Goal: Contribute content: Contribute content

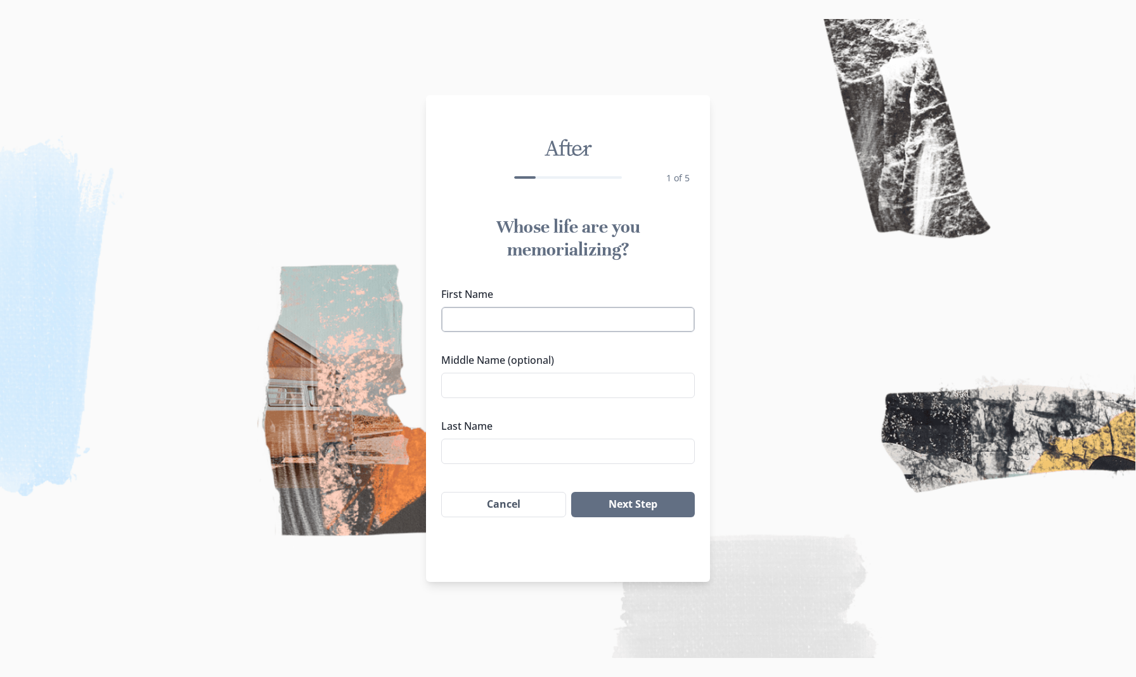
click at [512, 324] on input "First Name" at bounding box center [567, 319] width 253 height 25
type input "[PERSON_NAME]"
click at [632, 504] on button "Next Step" at bounding box center [633, 504] width 124 height 25
type input "[PERSON_NAME]"
click at [479, 384] on input "Middle Name (optional)" at bounding box center [567, 385] width 253 height 25
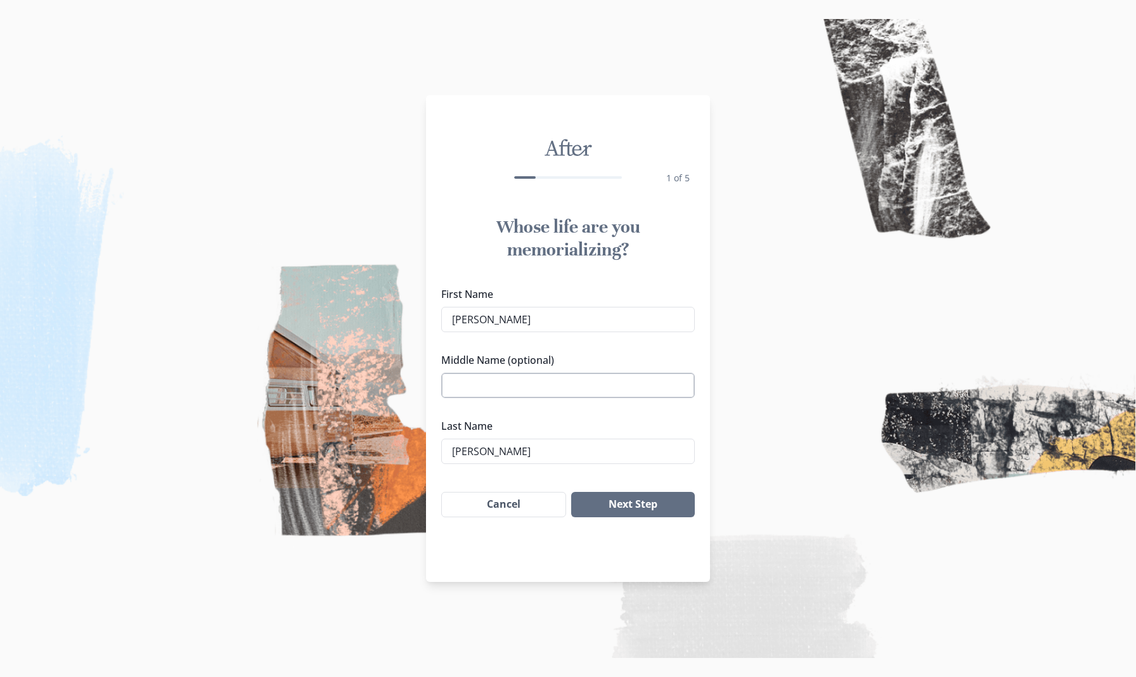
type input "d"
type input "D"
click at [502, 455] on input "[PERSON_NAME]" at bounding box center [567, 450] width 253 height 25
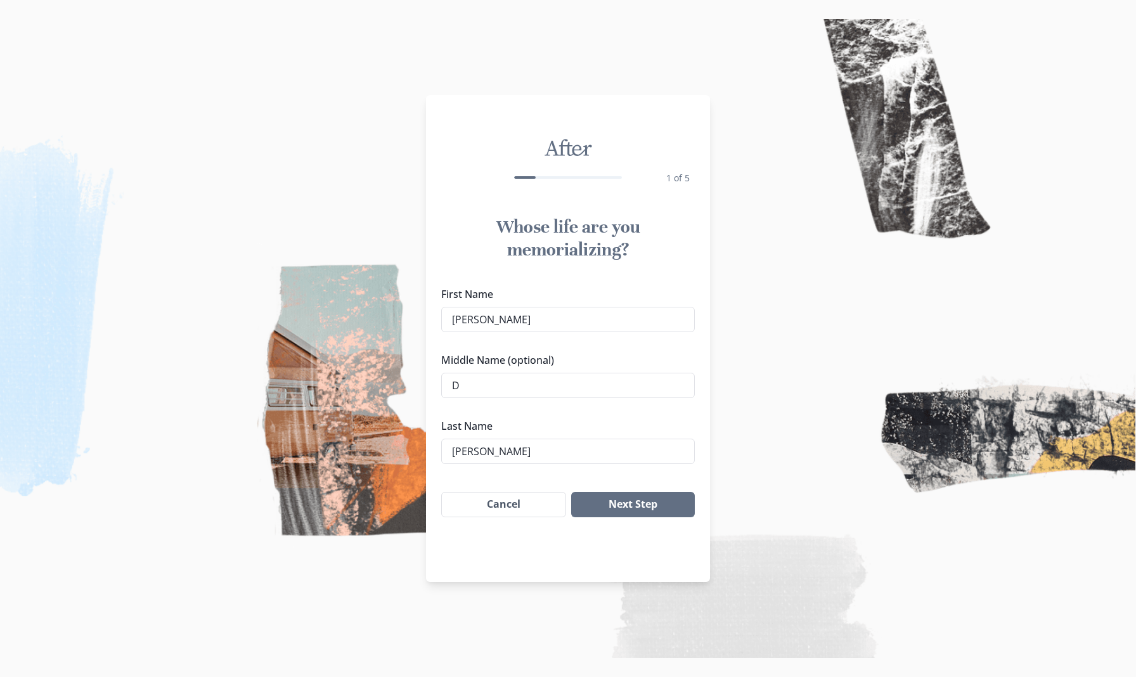
type input "[PERSON_NAME]"
click at [662, 425] on label "Last Name" at bounding box center [564, 425] width 246 height 15
click at [662, 438] on input "[PERSON_NAME]" at bounding box center [567, 450] width 253 height 25
click at [629, 501] on button "Next Step" at bounding box center [633, 504] width 124 height 25
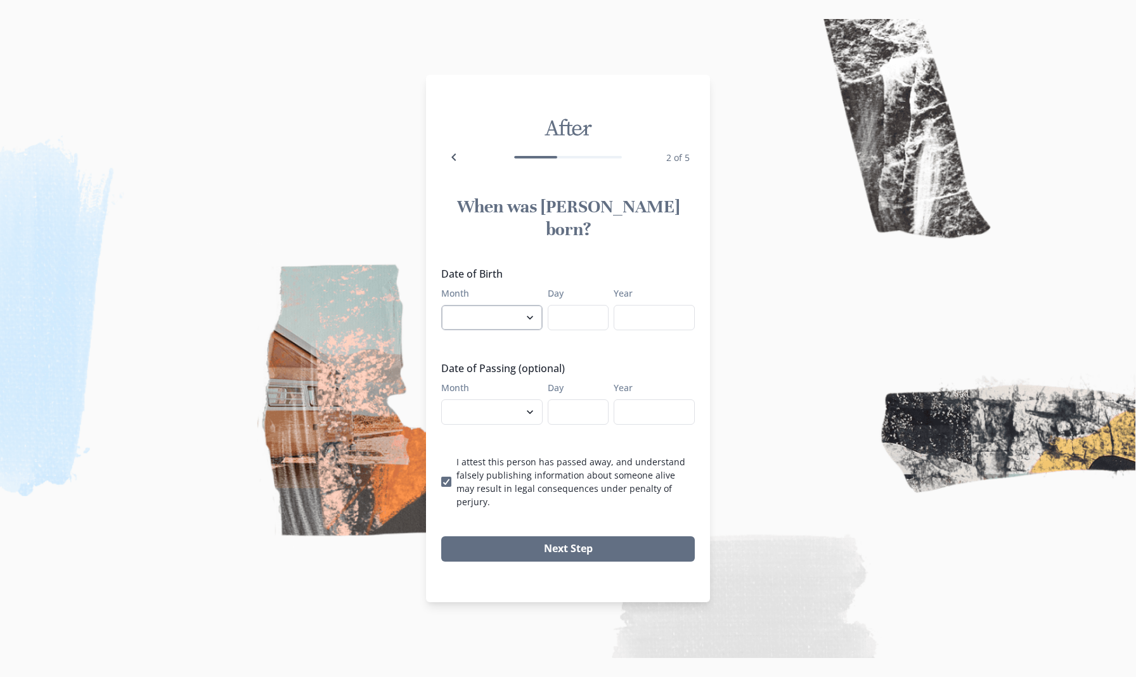
select select "10"
click at [564, 317] on input "Day" at bounding box center [577, 317] width 61 height 25
type input "08"
click at [658, 315] on input "Year" at bounding box center [653, 317] width 81 height 25
type input "1960"
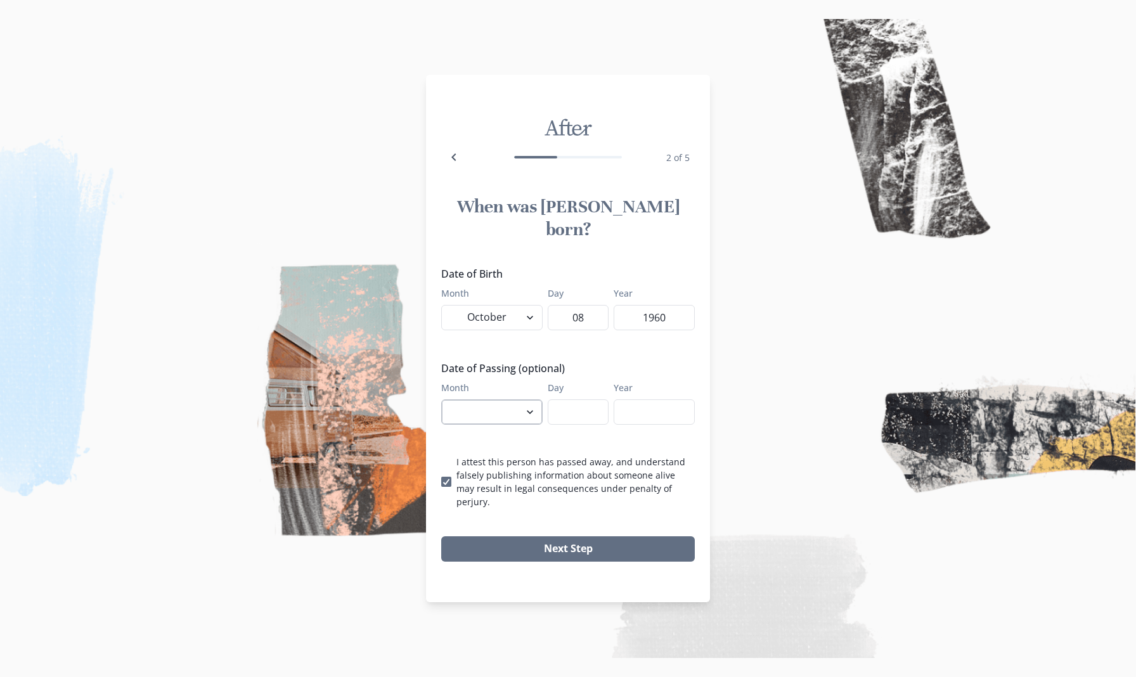
select select "7"
click at [573, 409] on input "Day" at bounding box center [577, 411] width 61 height 25
type input "21"
click at [623, 408] on input "Year" at bounding box center [653, 411] width 81 height 25
type input "2025"
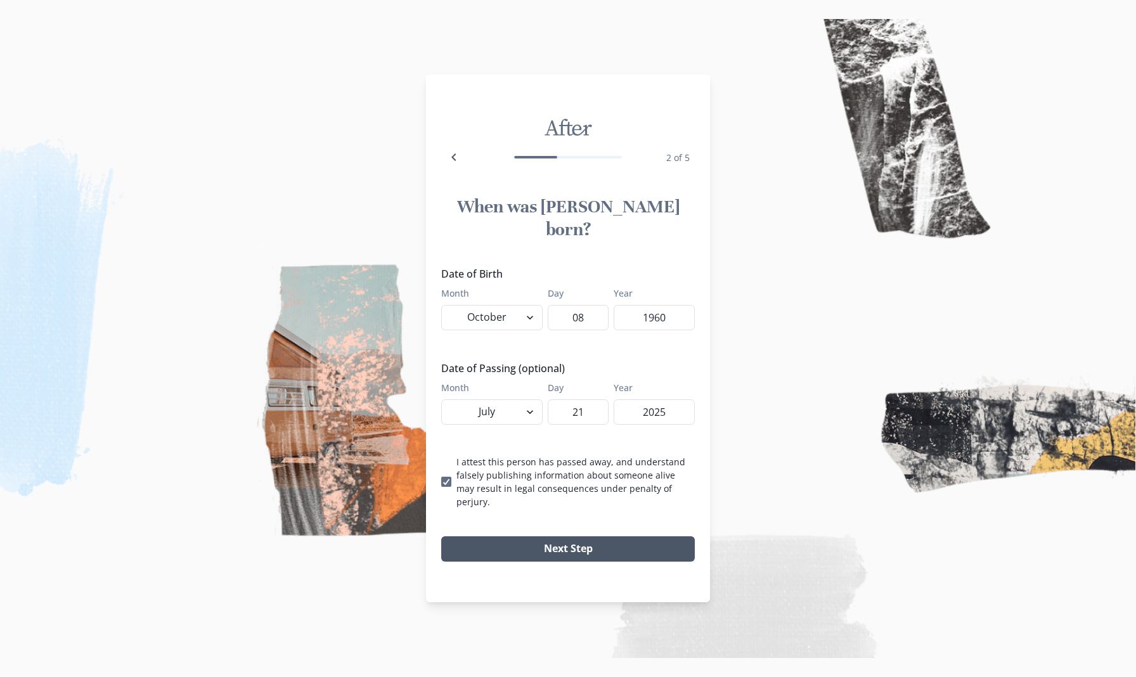
click at [544, 536] on button "Next Step" at bounding box center [567, 548] width 253 height 25
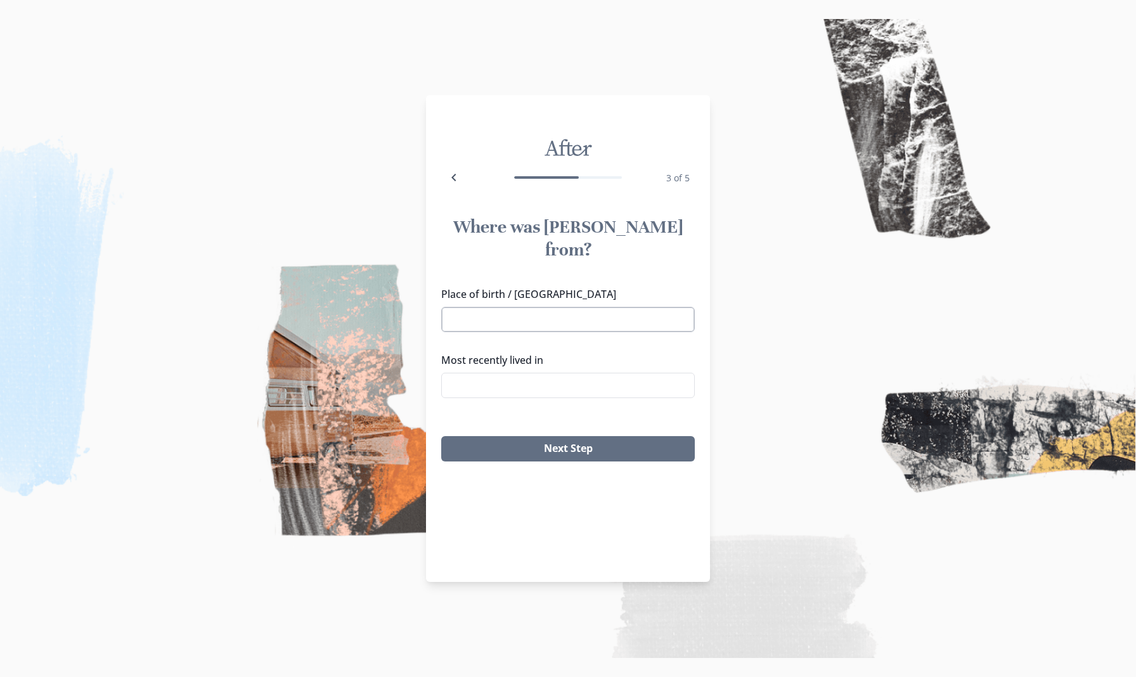
click at [508, 307] on input "Place of birth / [GEOGRAPHIC_DATA]" at bounding box center [567, 319] width 253 height 25
drag, startPoint x: 508, startPoint y: 290, endPoint x: 502, endPoint y: 320, distance: 30.3
click at [502, 320] on li "[GEOGRAPHIC_DATA], [GEOGRAPHIC_DATA]" at bounding box center [568, 320] width 252 height 20
type input "[GEOGRAPHIC_DATA], [GEOGRAPHIC_DATA]"
click at [493, 373] on input "Most recently lived in" at bounding box center [567, 385] width 253 height 25
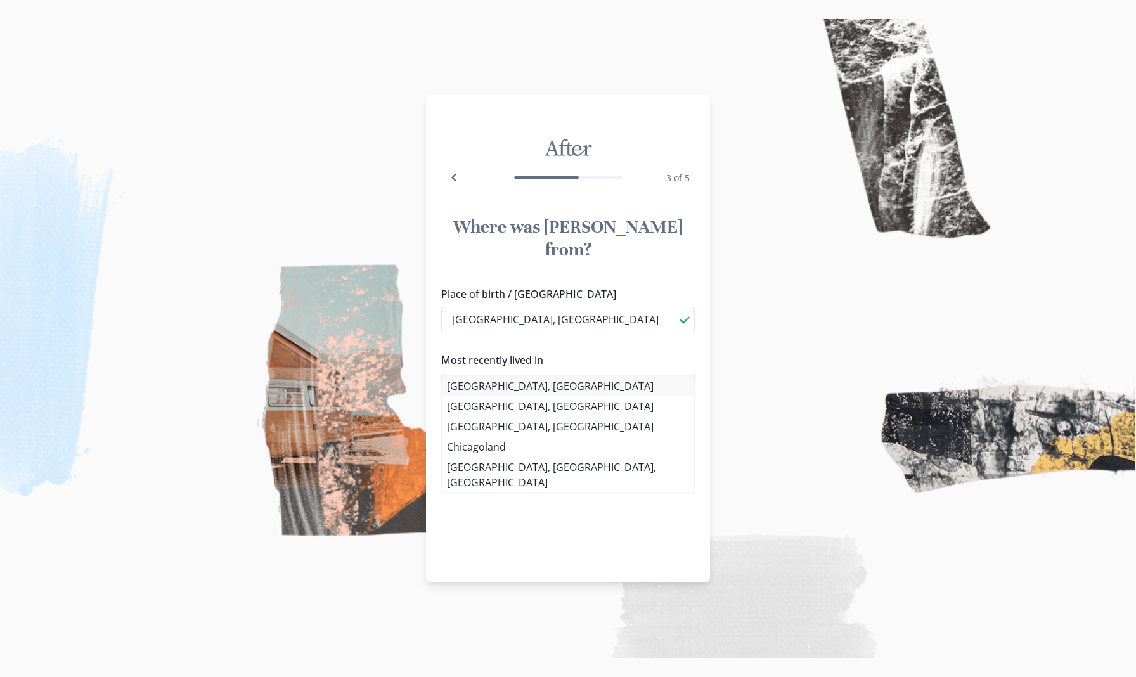
click at [492, 382] on div "Place of birth / Hometown [GEOGRAPHIC_DATA], [GEOGRAPHIC_DATA] [GEOGRAPHIC_DATA…" at bounding box center [567, 347] width 253 height 122
click at [485, 381] on li "[GEOGRAPHIC_DATA], [GEOGRAPHIC_DATA]" at bounding box center [568, 385] width 252 height 20
type input "[GEOGRAPHIC_DATA], [GEOGRAPHIC_DATA]"
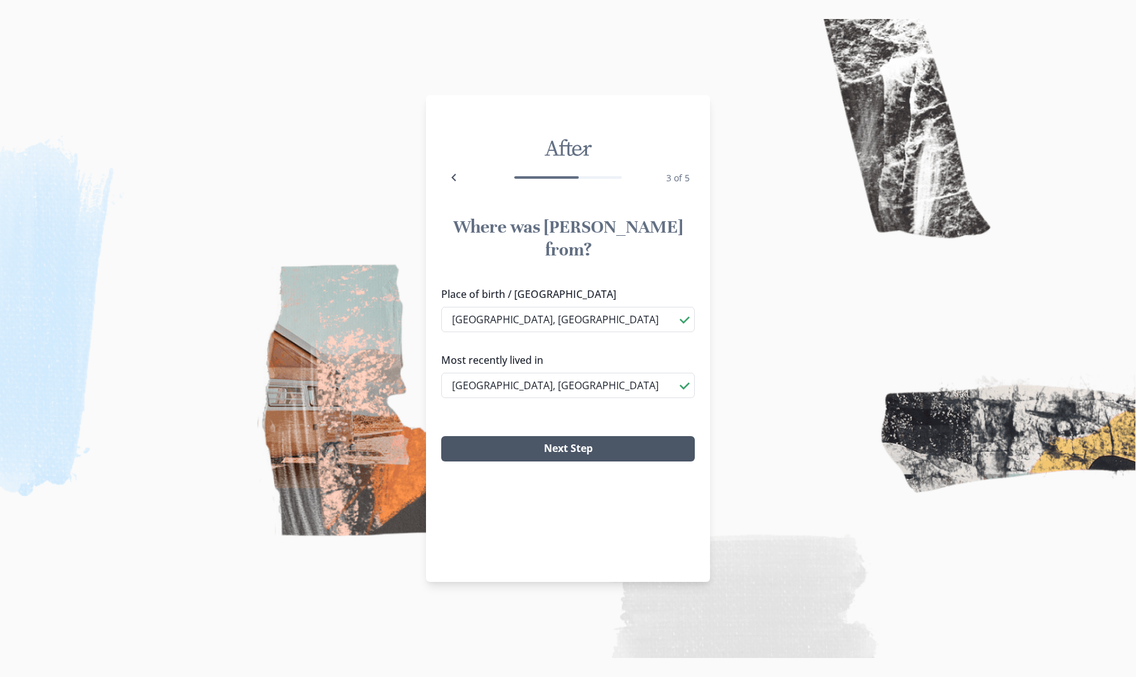
click at [499, 436] on button "Next Step" at bounding box center [567, 448] width 253 height 25
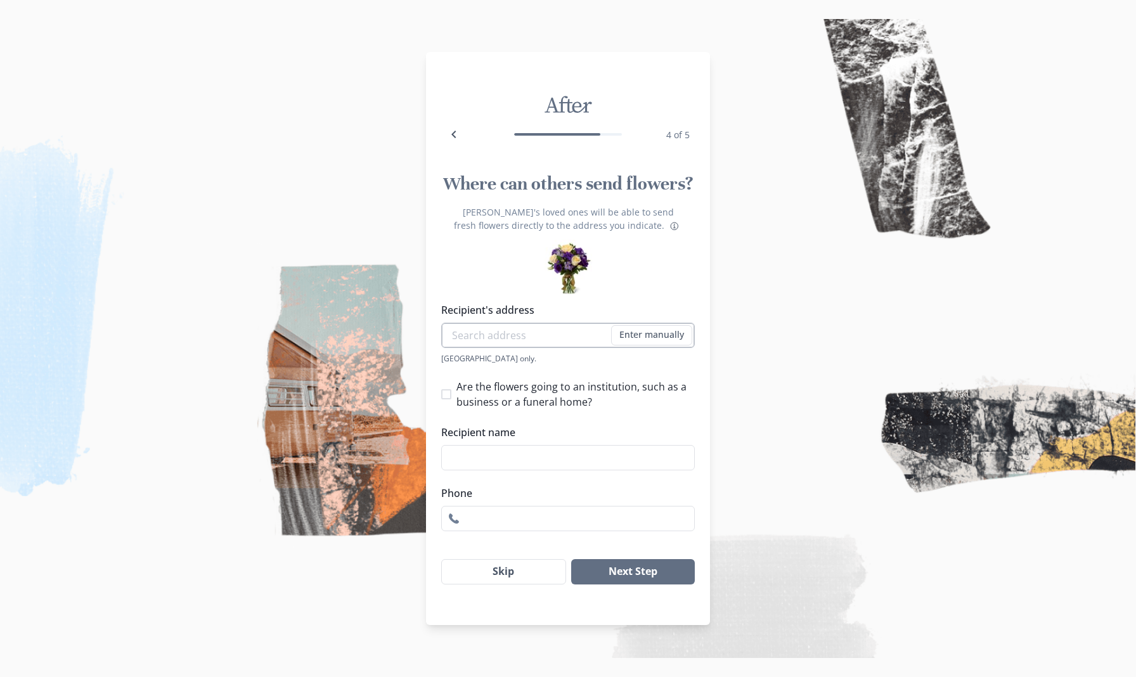
click at [508, 339] on input "Recipient's address" at bounding box center [567, 335] width 253 height 25
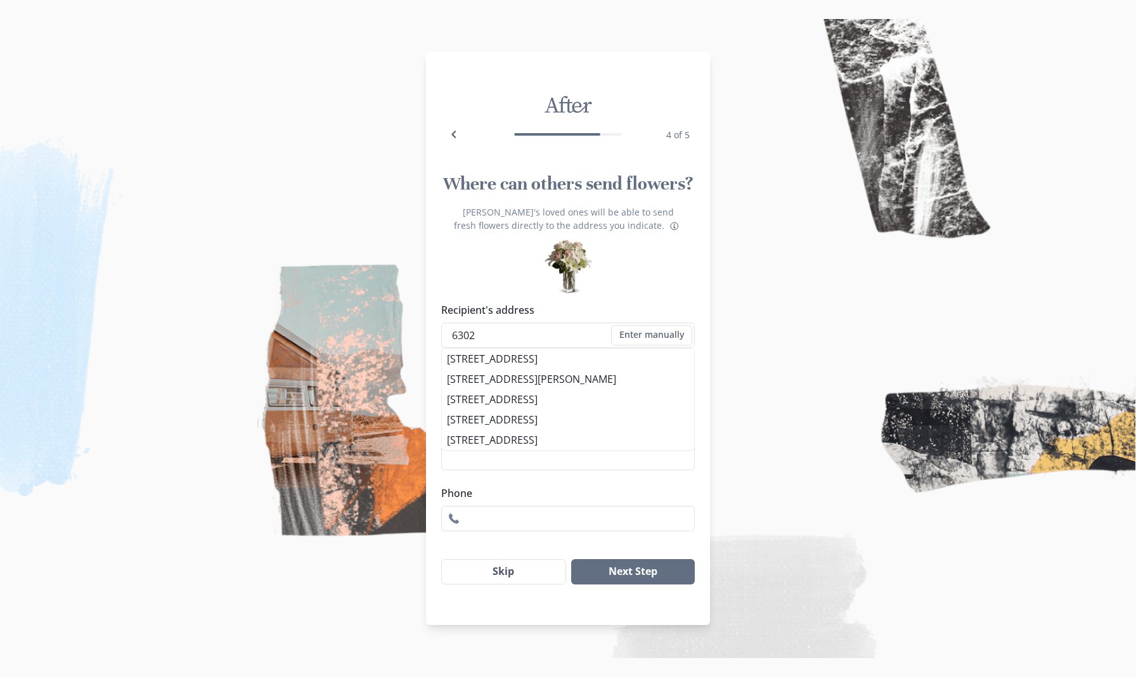
click at [655, 288] on div "[PERSON_NAME]'s loved ones will be able to send fresh flowers directly to the a…" at bounding box center [568, 375] width 284 height 321
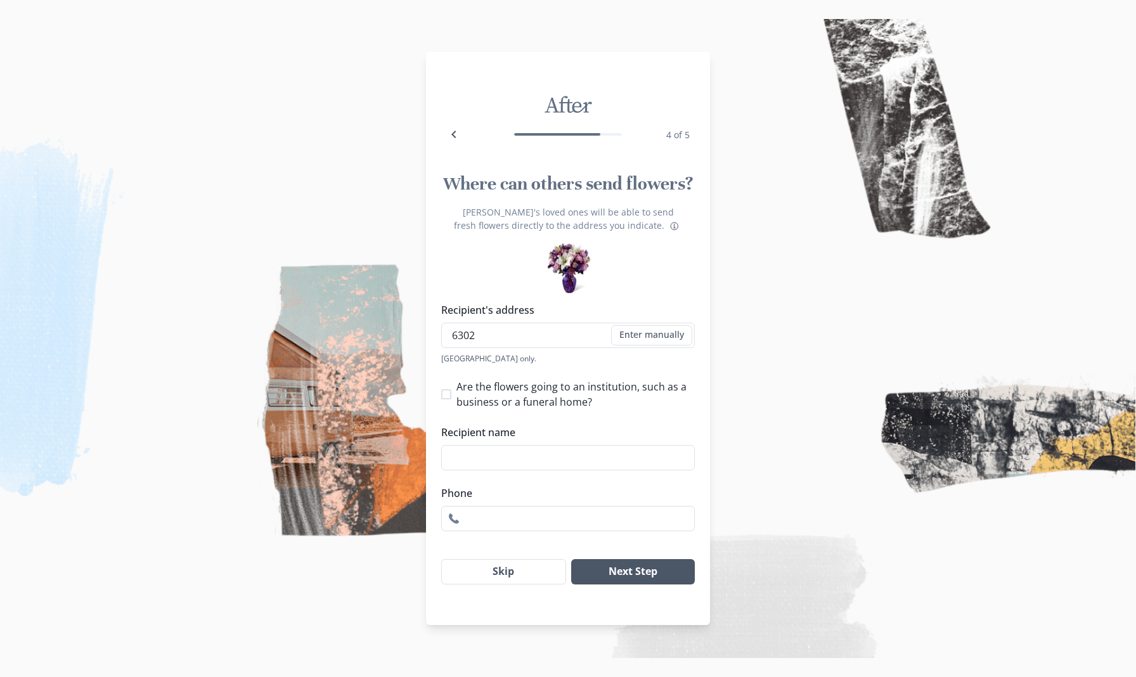
click at [627, 579] on button "Next Step" at bounding box center [633, 571] width 124 height 25
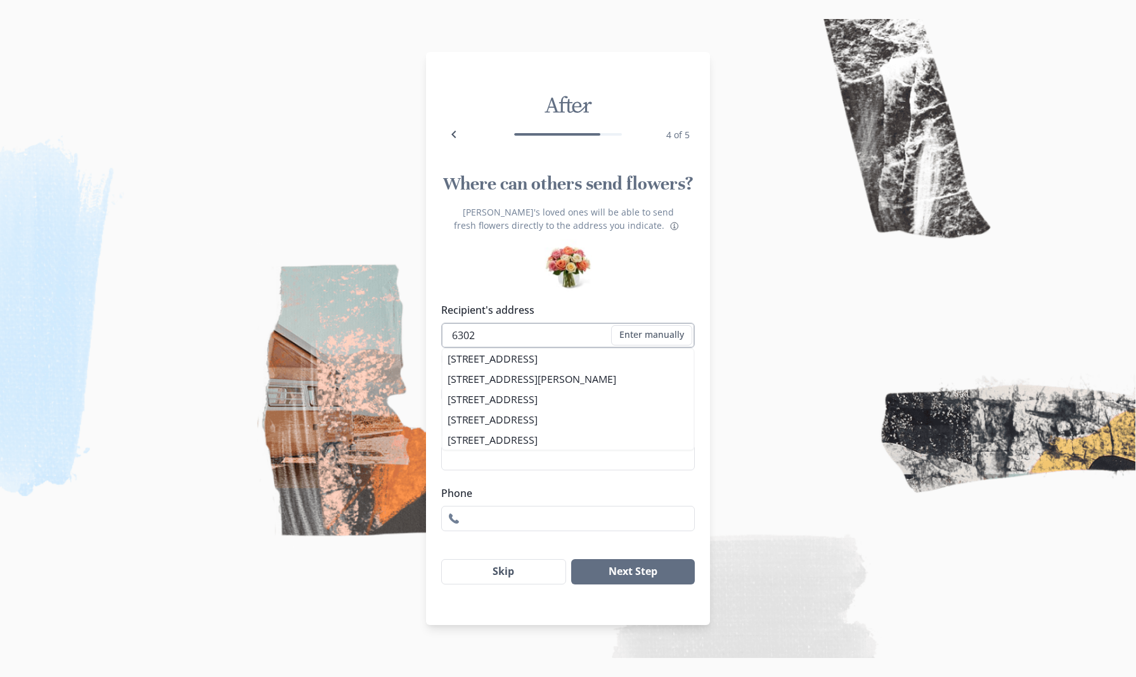
click at [497, 343] on input "6302" at bounding box center [567, 335] width 253 height 25
type input "6"
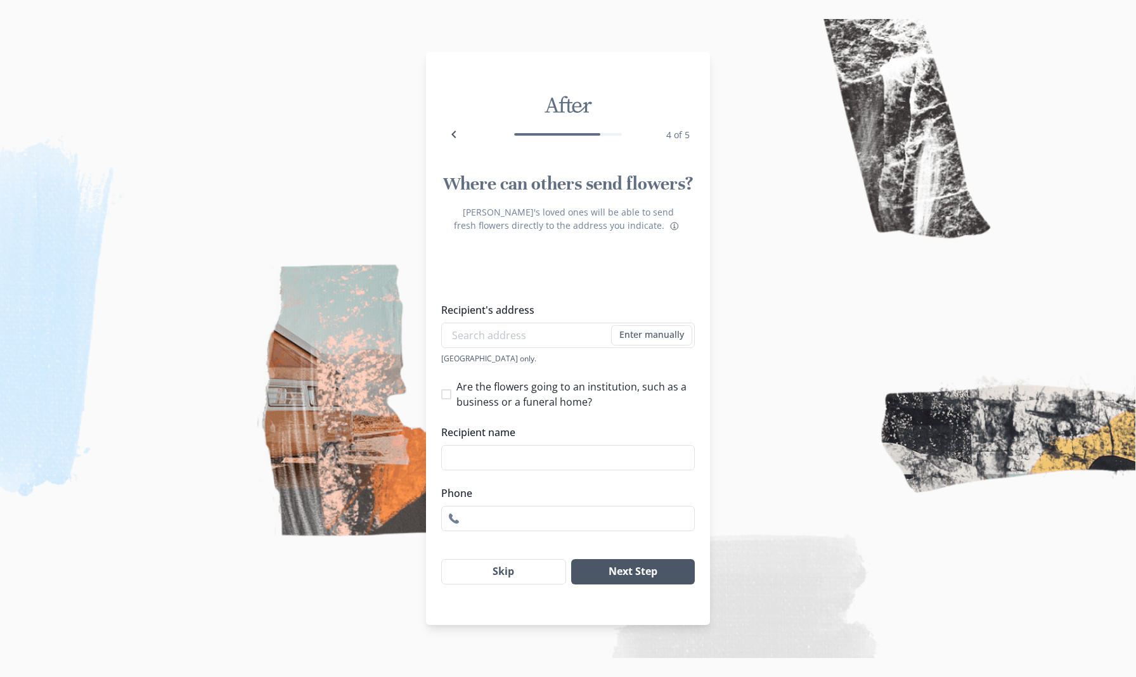
click at [615, 575] on button "Next Step" at bounding box center [633, 571] width 124 height 25
click at [579, 363] on li "[STREET_ADDRESS]" at bounding box center [567, 359] width 241 height 20
type input "[STREET_ADDRESS]"
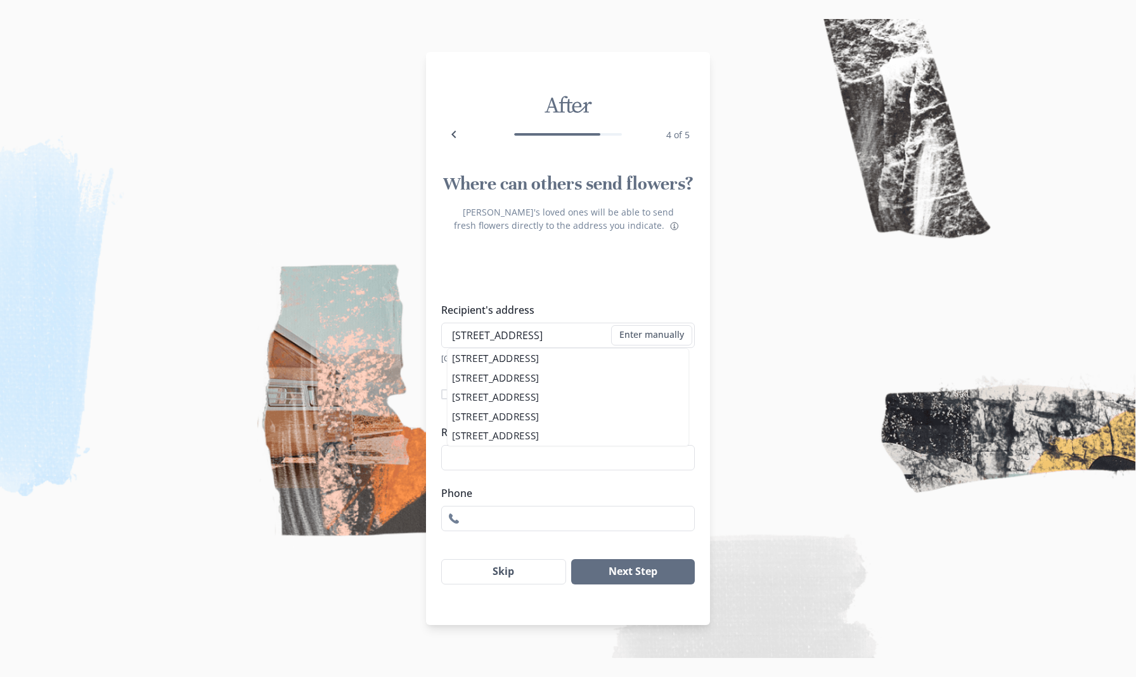
type input "1"
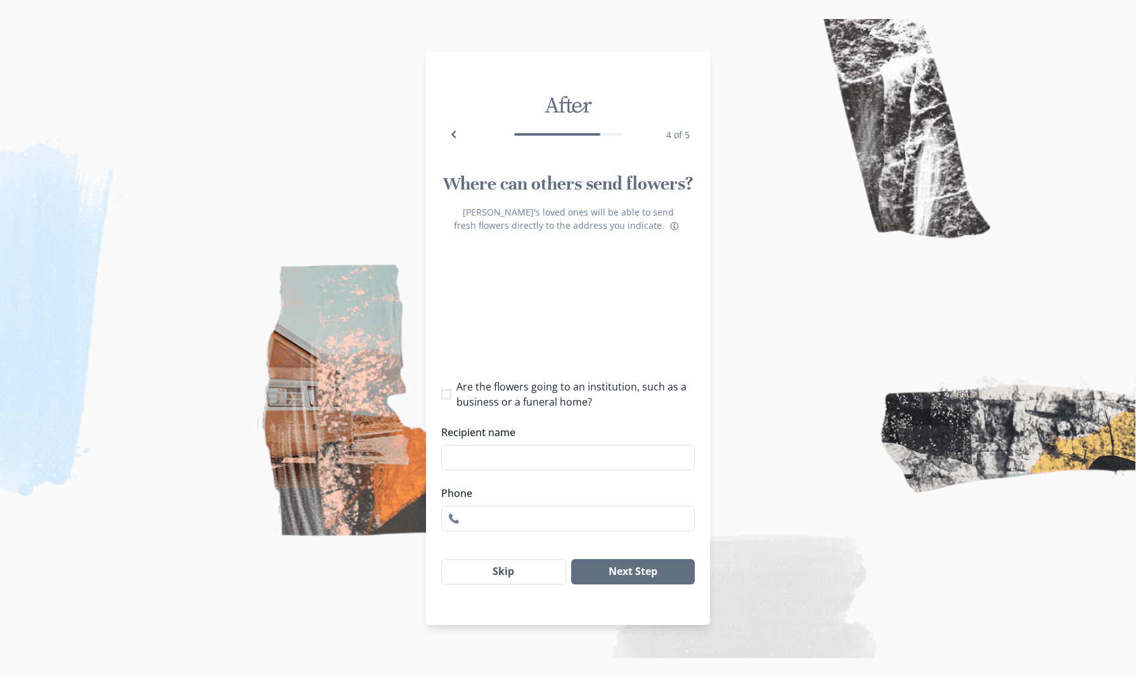
select select "IL"
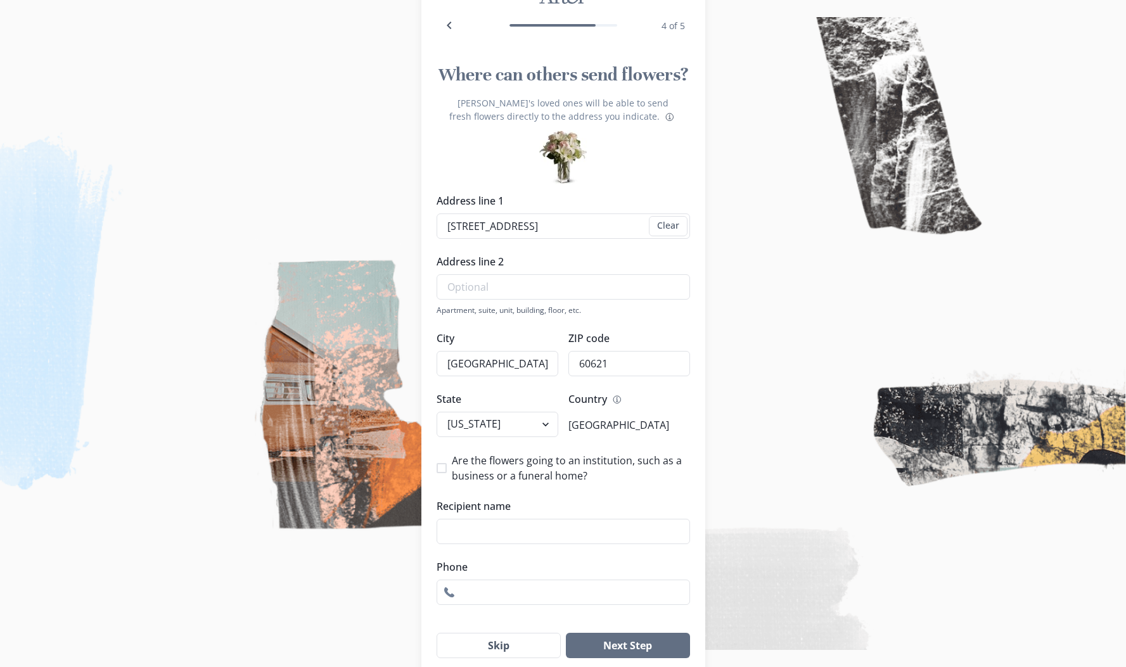
scroll to position [129, 0]
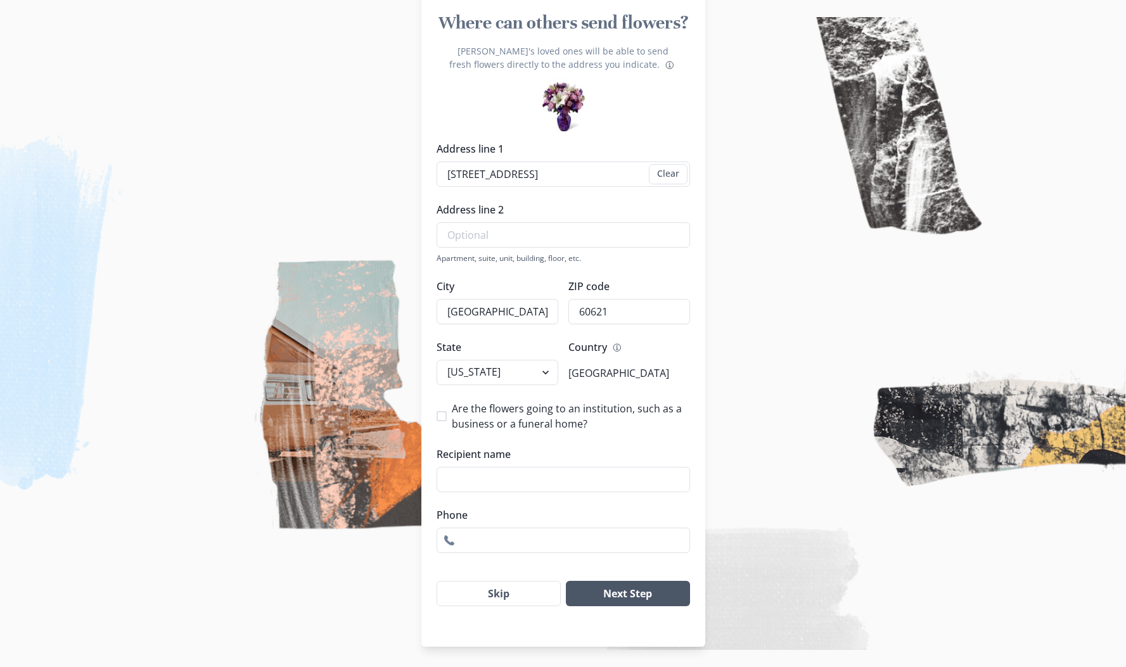
click at [575, 589] on button "Next Step" at bounding box center [628, 593] width 124 height 25
type input "m"
type input "[PERSON_NAME]"
click at [641, 506] on div "Are the flowers going to an institution, such as a business or a funeral home? …" at bounding box center [563, 477] width 253 height 152
click at [618, 596] on button "Next Step" at bounding box center [628, 593] width 124 height 25
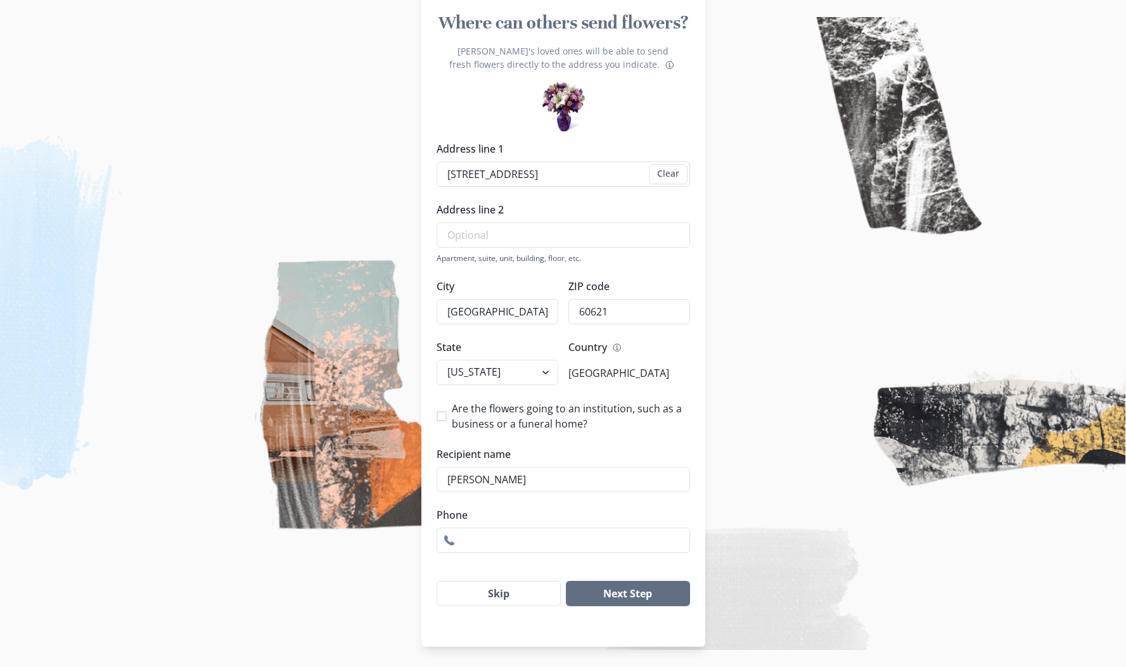
click at [661, 517] on label "Phone" at bounding box center [560, 515] width 246 height 15
click at [661, 528] on input "Phone" at bounding box center [563, 540] width 253 height 25
type input "7739901212"
click at [655, 596] on button "Next Step" at bounding box center [628, 593] width 124 height 25
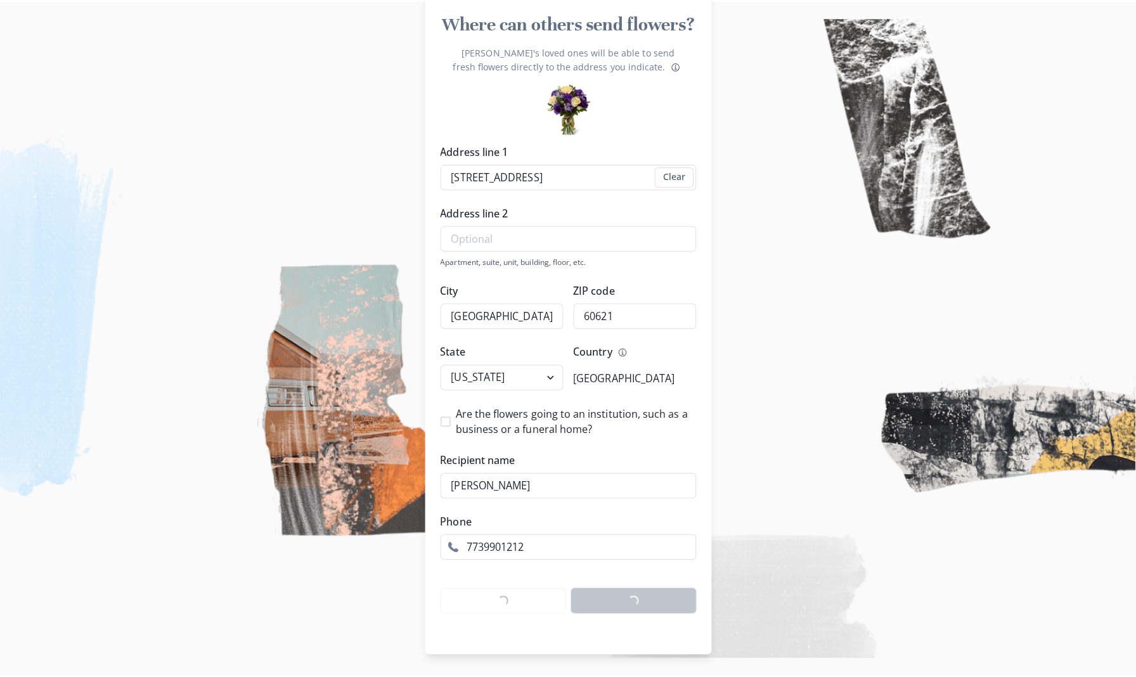
scroll to position [0, 0]
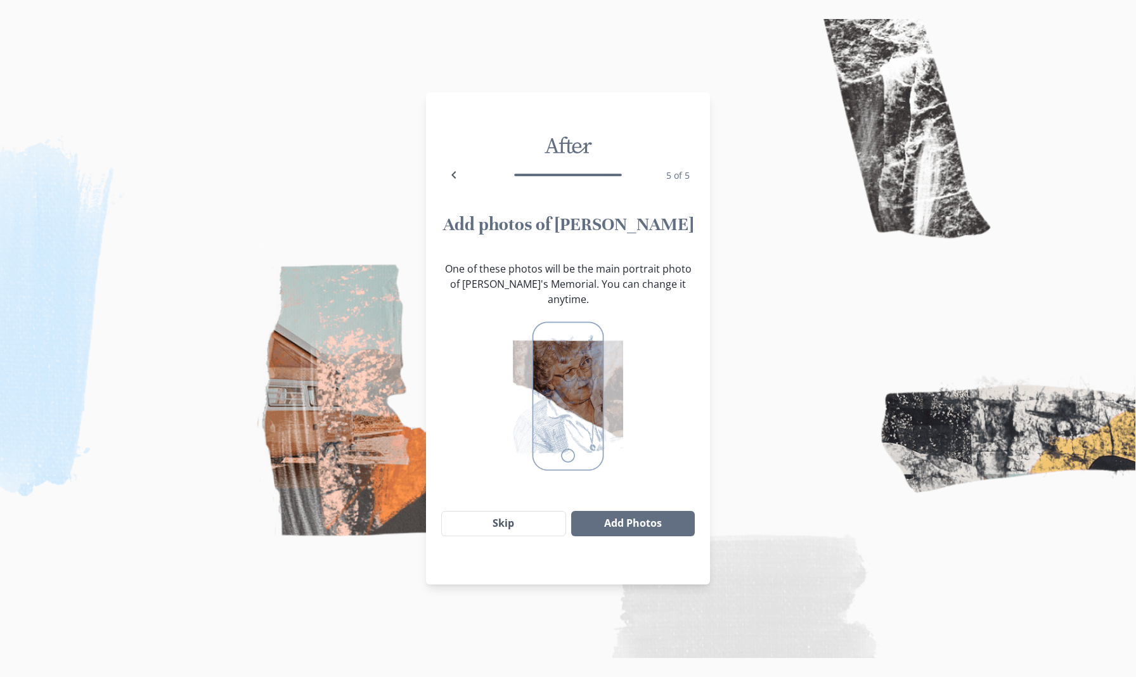
click at [656, 429] on div at bounding box center [567, 396] width 253 height 179
click at [611, 513] on button "Add Photos" at bounding box center [633, 523] width 124 height 25
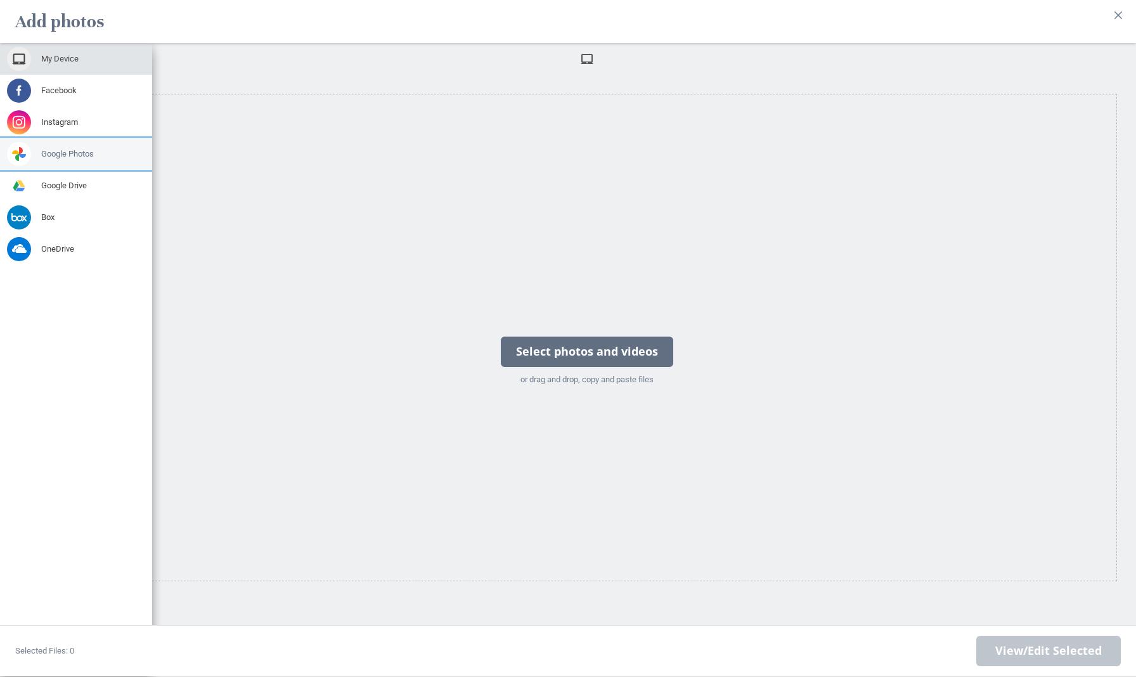
click at [30, 148] on span at bounding box center [19, 154] width 24 height 24
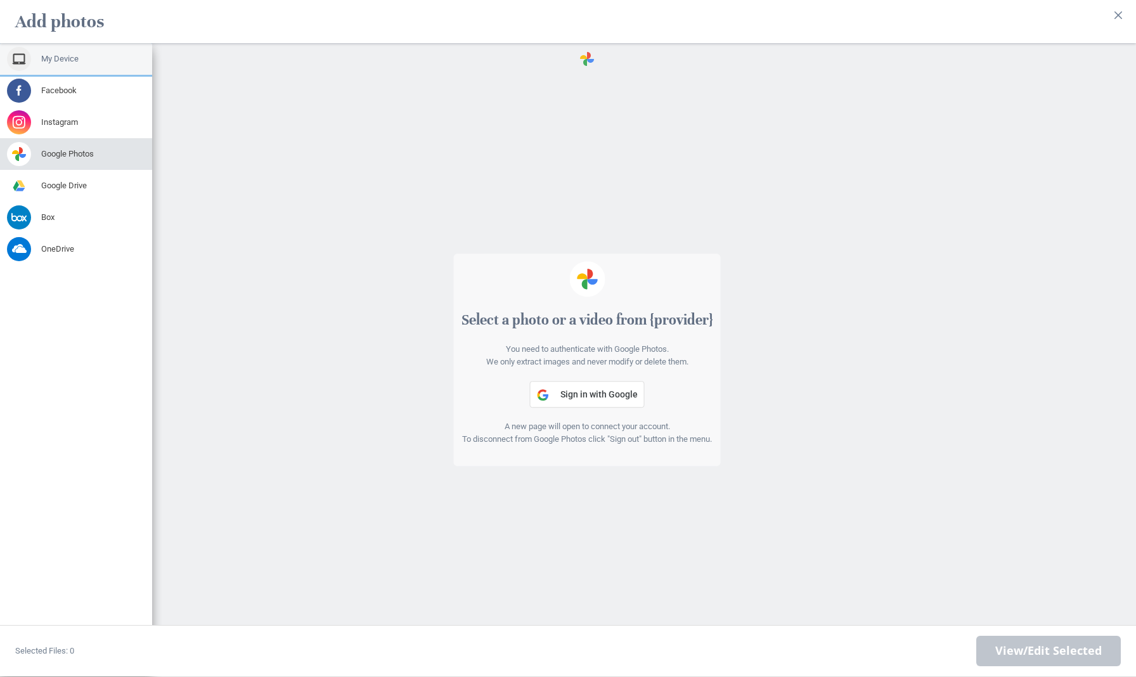
click at [51, 67] on div "My Device" at bounding box center [76, 59] width 152 height 32
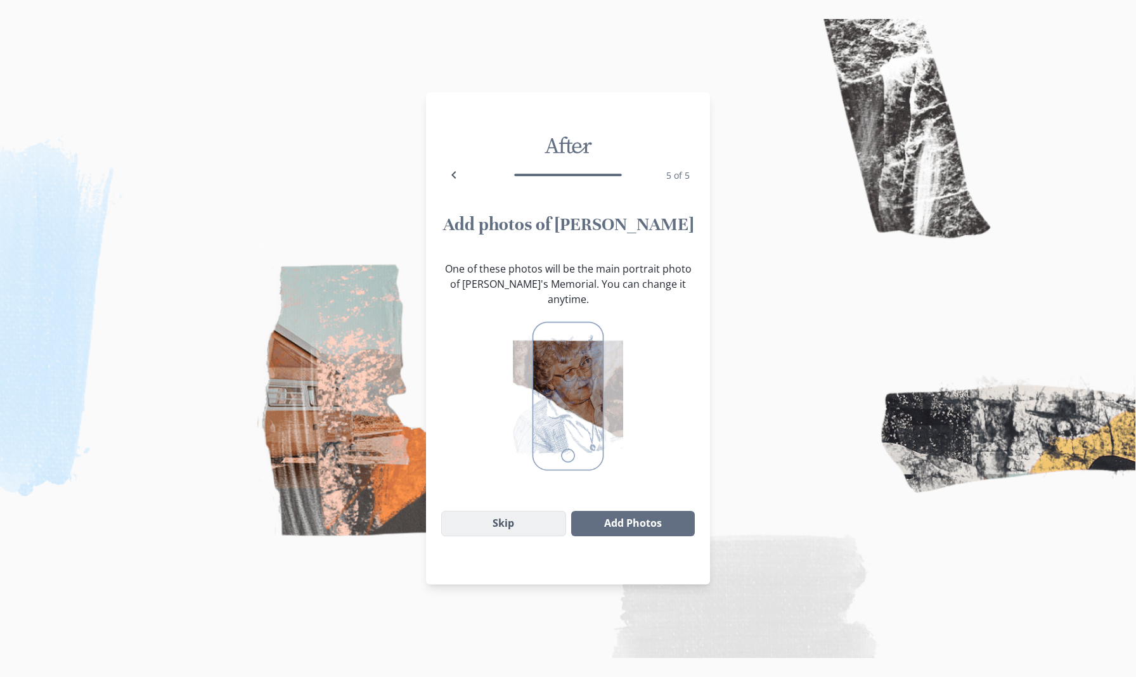
click at [508, 511] on button "Skip" at bounding box center [503, 523] width 125 height 25
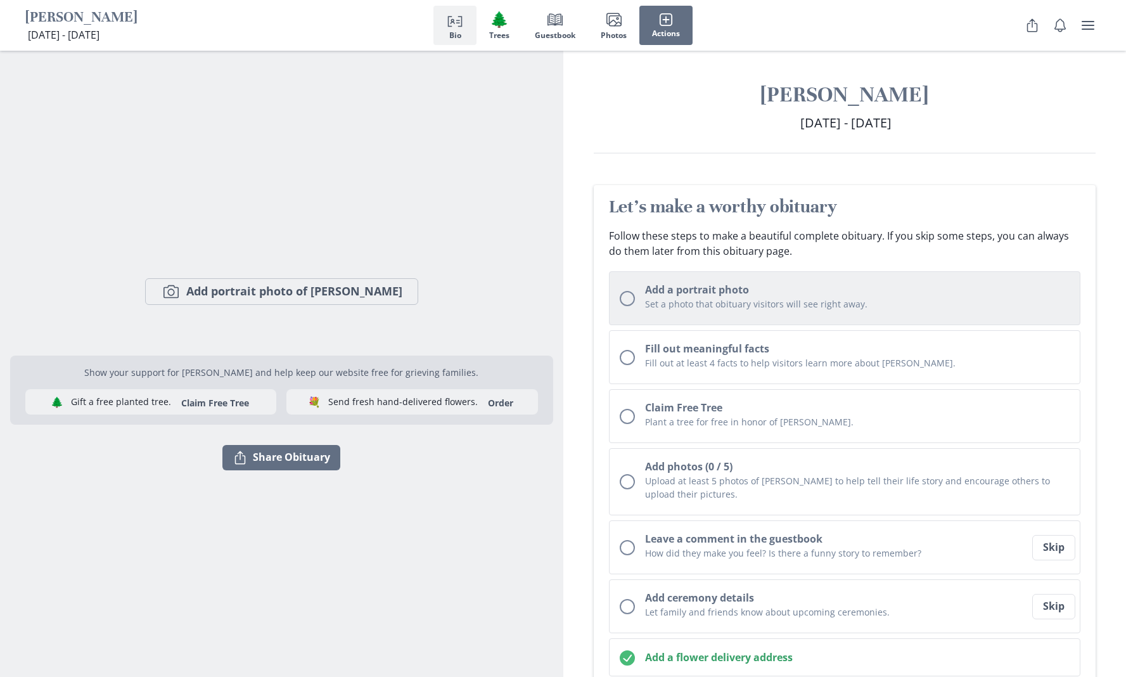
click at [629, 297] on div "Unchecked circle" at bounding box center [627, 298] width 15 height 15
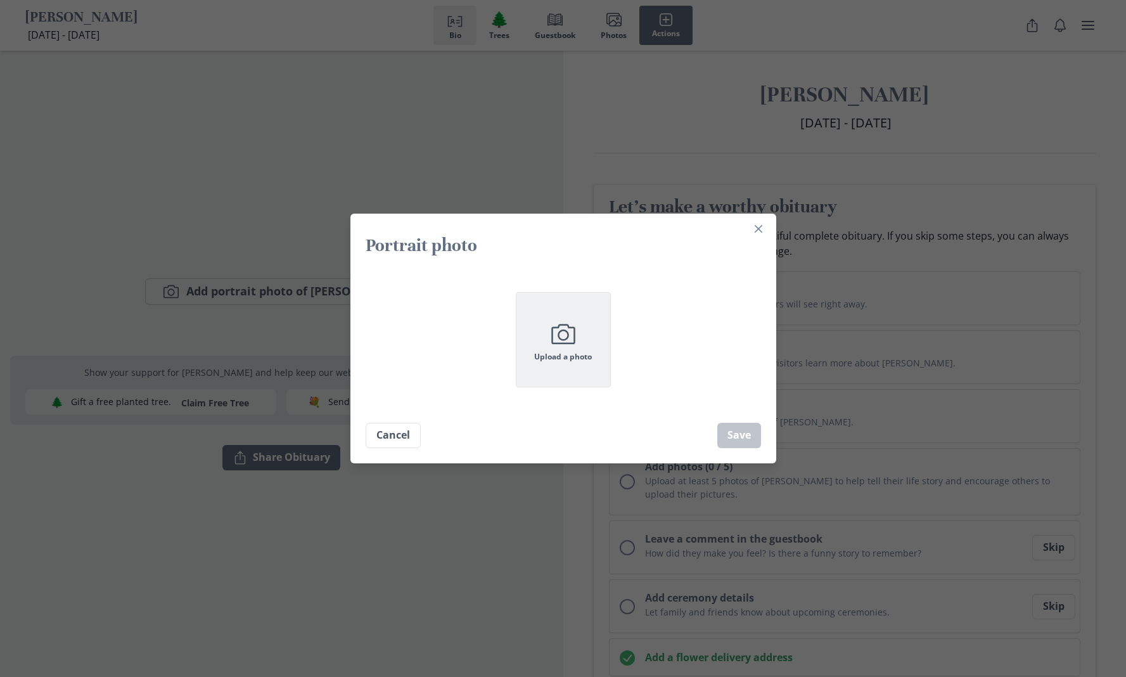
click at [575, 336] on icon "Camera" at bounding box center [563, 334] width 32 height 32
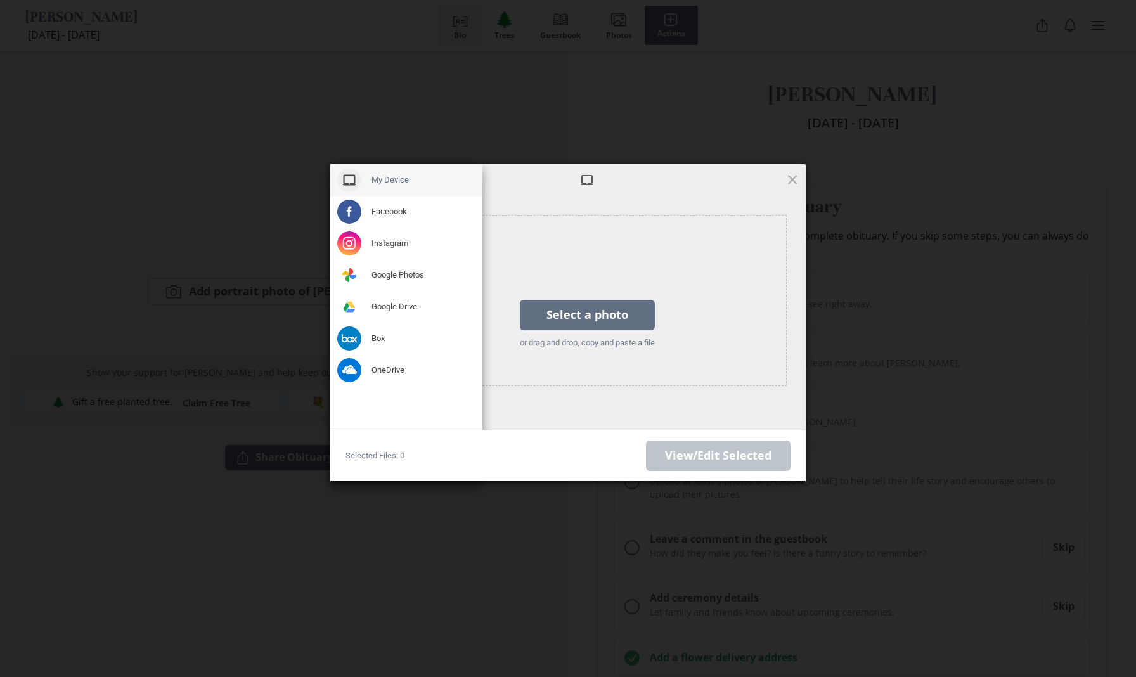
click at [352, 181] on span at bounding box center [349, 180] width 24 height 24
click at [386, 278] on span "Google Photos" at bounding box center [397, 274] width 53 height 11
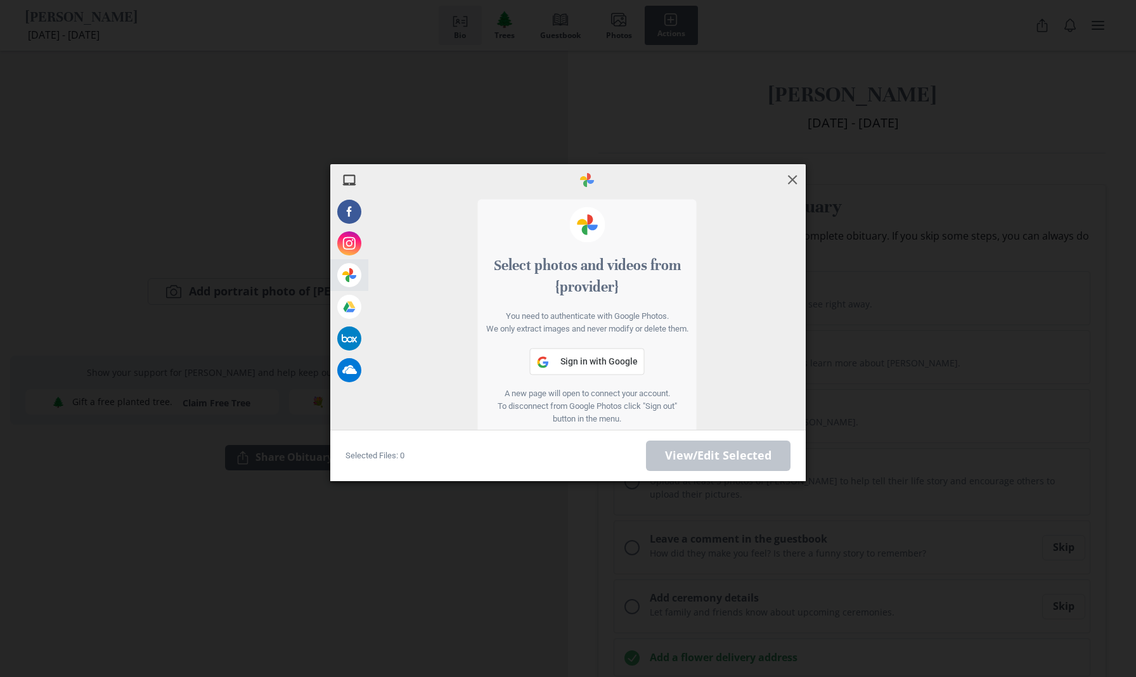
click at [790, 181] on span at bounding box center [792, 179] width 14 height 14
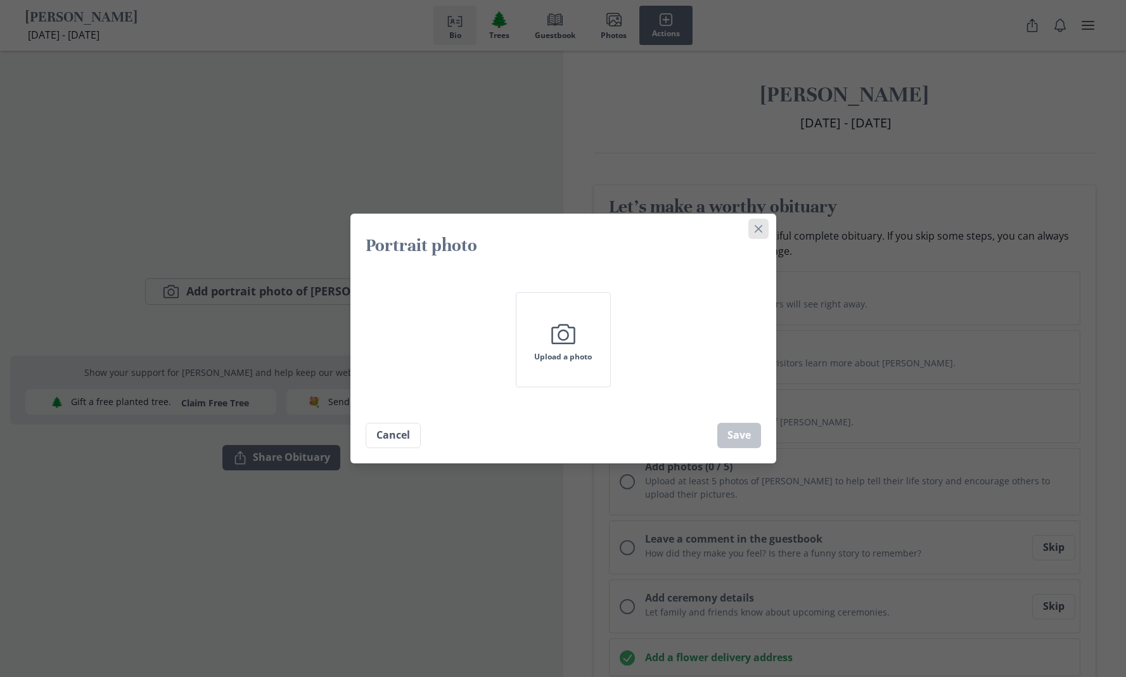
click at [762, 219] on button "Close" at bounding box center [758, 229] width 20 height 20
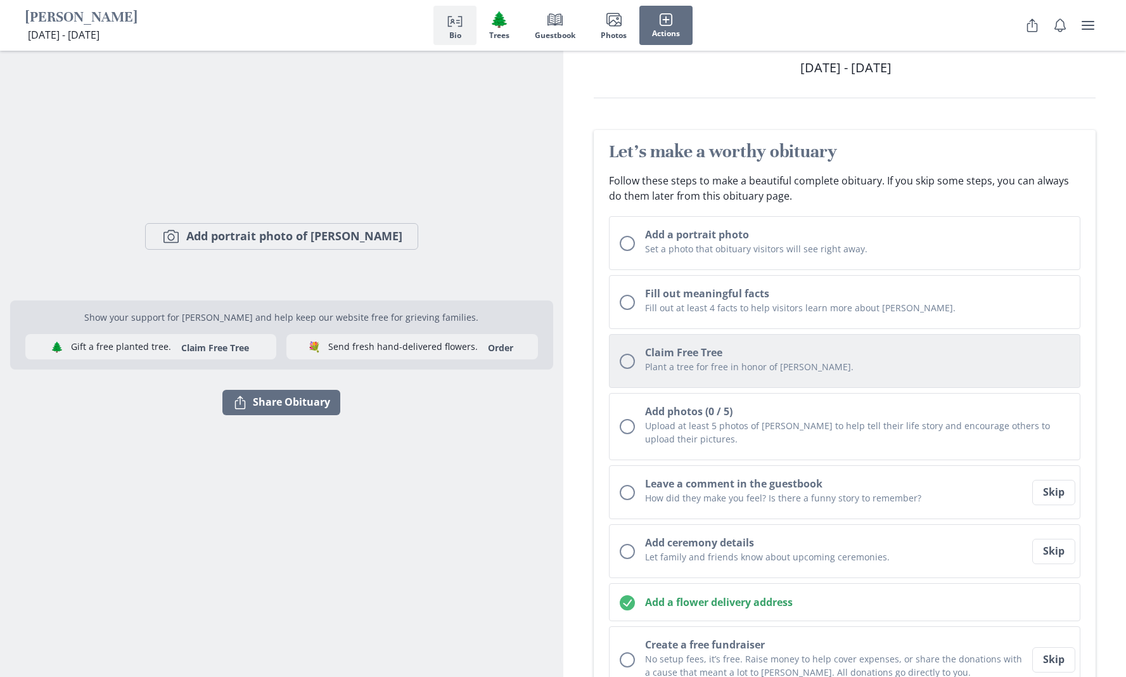
scroll to position [198, 0]
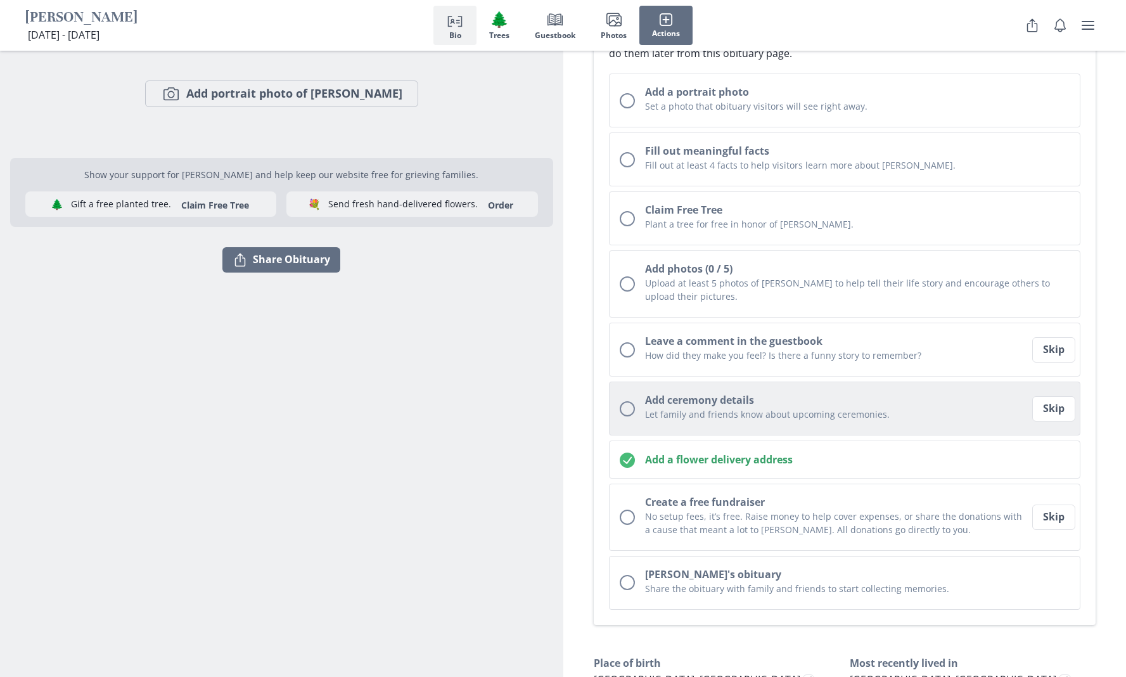
click at [630, 410] on div "Unchecked circle" at bounding box center [627, 408] width 15 height 15
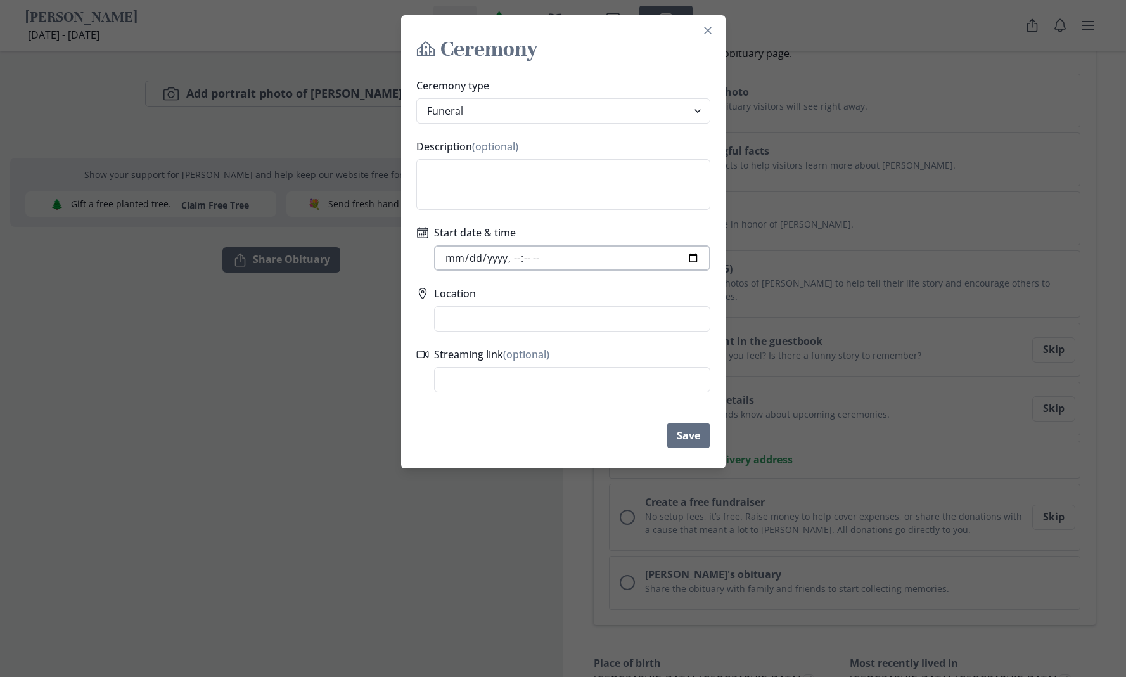
click at [502, 257] on input "Start date & time" at bounding box center [572, 257] width 276 height 25
click at [529, 257] on input "Start date & time" at bounding box center [572, 257] width 276 height 25
click at [530, 257] on input "Start date & time" at bounding box center [572, 257] width 276 height 25
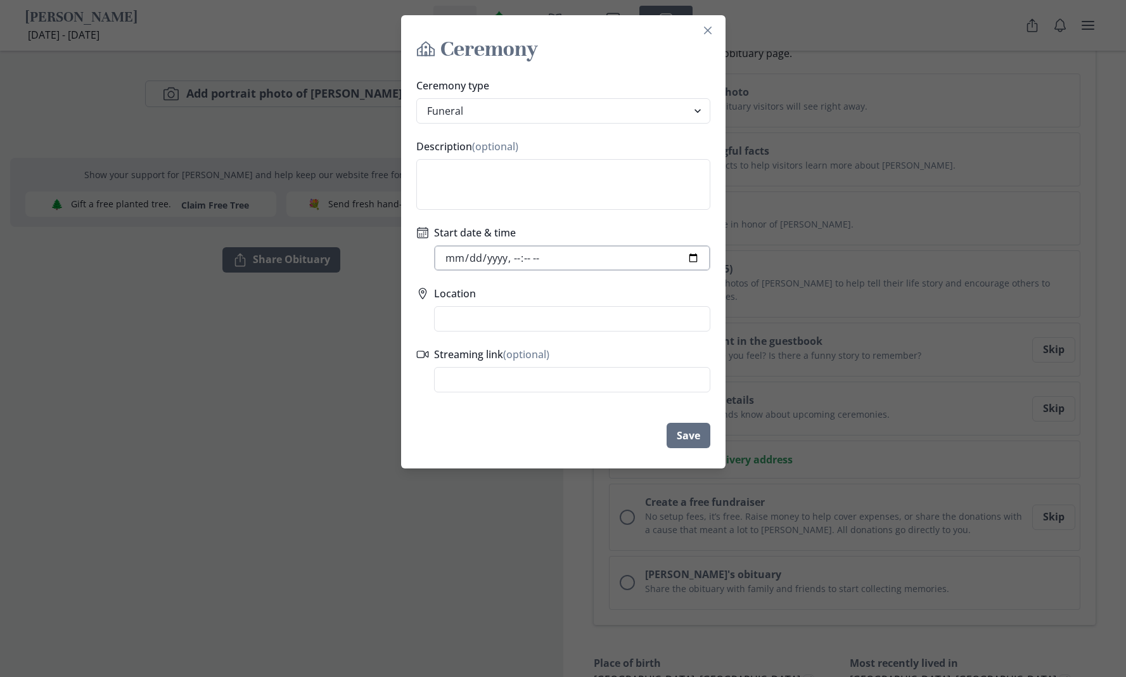
click at [530, 257] on input "Start date & time" at bounding box center [572, 257] width 276 height 25
click at [519, 259] on input "Start date & time" at bounding box center [572, 257] width 276 height 25
click at [625, 294] on label "Location" at bounding box center [568, 293] width 269 height 15
click at [625, 306] on input "Location" at bounding box center [572, 318] width 276 height 25
click at [571, 261] on input "Start date & time" at bounding box center [572, 257] width 276 height 25
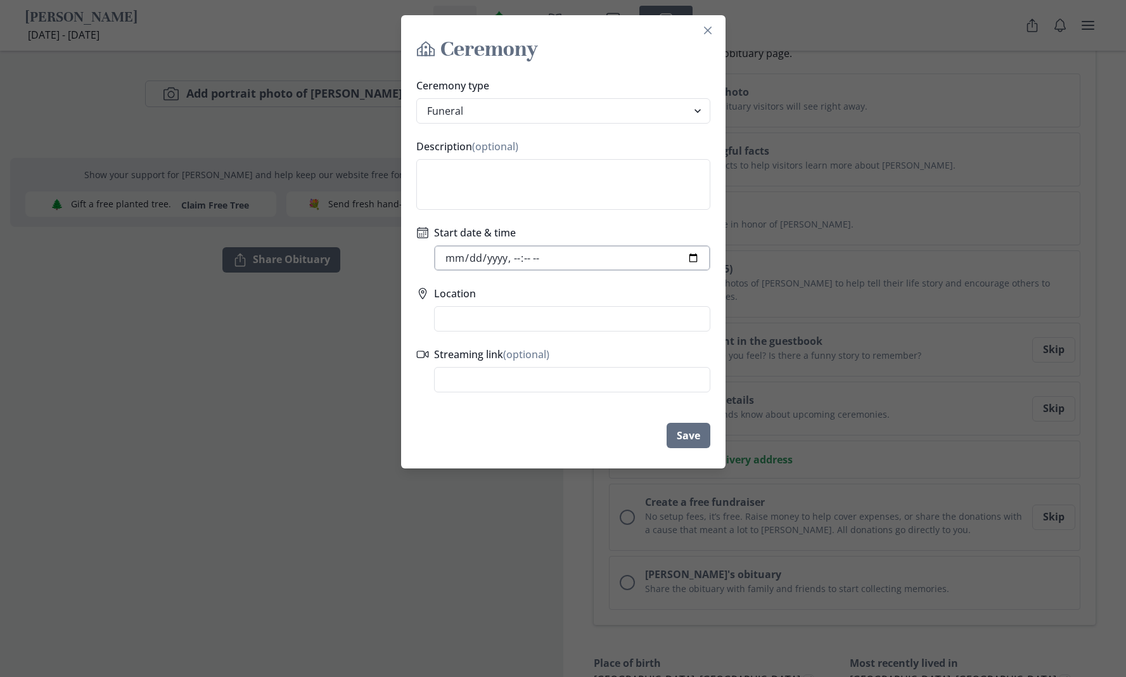
click at [554, 261] on input "Start date & time" at bounding box center [572, 257] width 276 height 25
type input "2025-08-07T10:00"
click at [653, 285] on div "Ceremony type Funeral Graveside Service Viewing Service Visitation Service Memo…" at bounding box center [563, 235] width 324 height 324
click at [485, 311] on input "Location" at bounding box center [572, 318] width 276 height 25
type input "a"
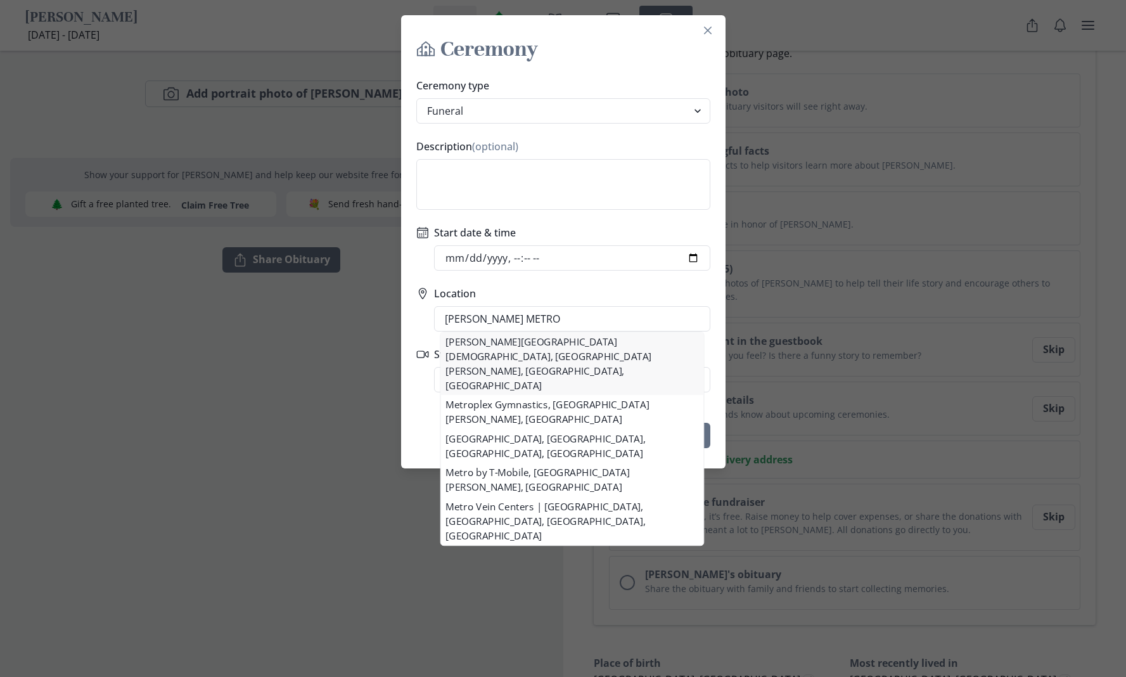
click at [482, 347] on div "Ceremony type Funeral Graveside Service Viewing Service Visitation Service Memo…" at bounding box center [563, 235] width 324 height 324
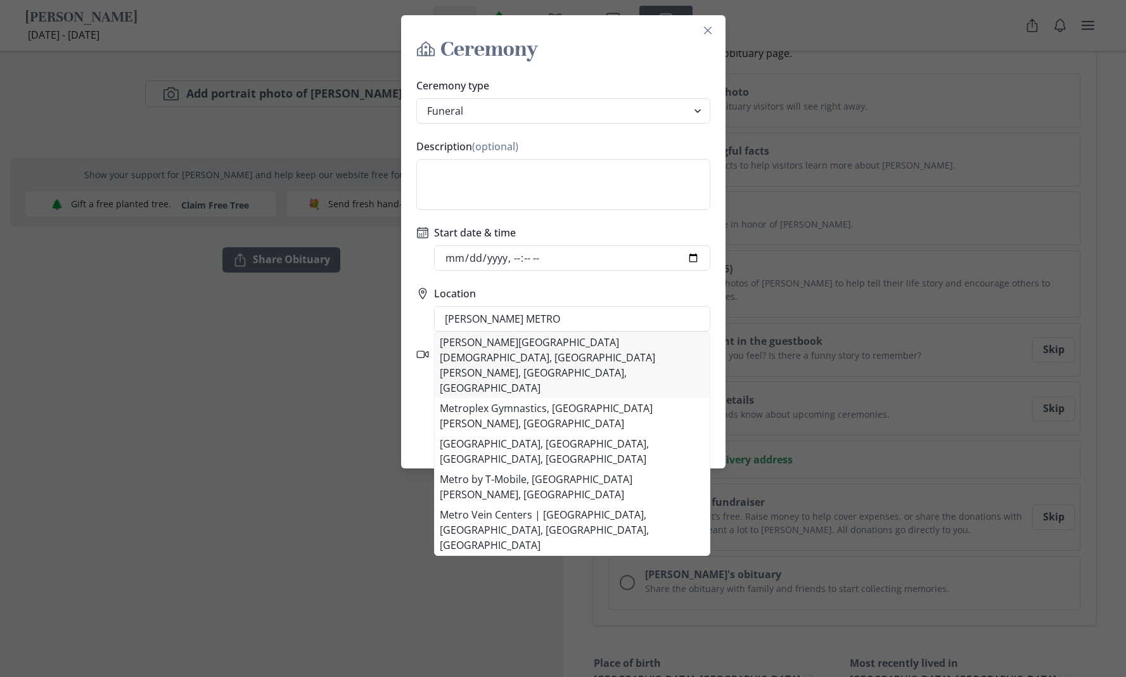
click at [484, 345] on li "Allen Metropolitan Christian Methodist Episcopal Church, South Lowe Avenue, Chi…" at bounding box center [572, 365] width 275 height 66
type input "Allen Metropolitan Christian Methodist Episcopal Church, 10946 S Lowe Ave, Chic…"
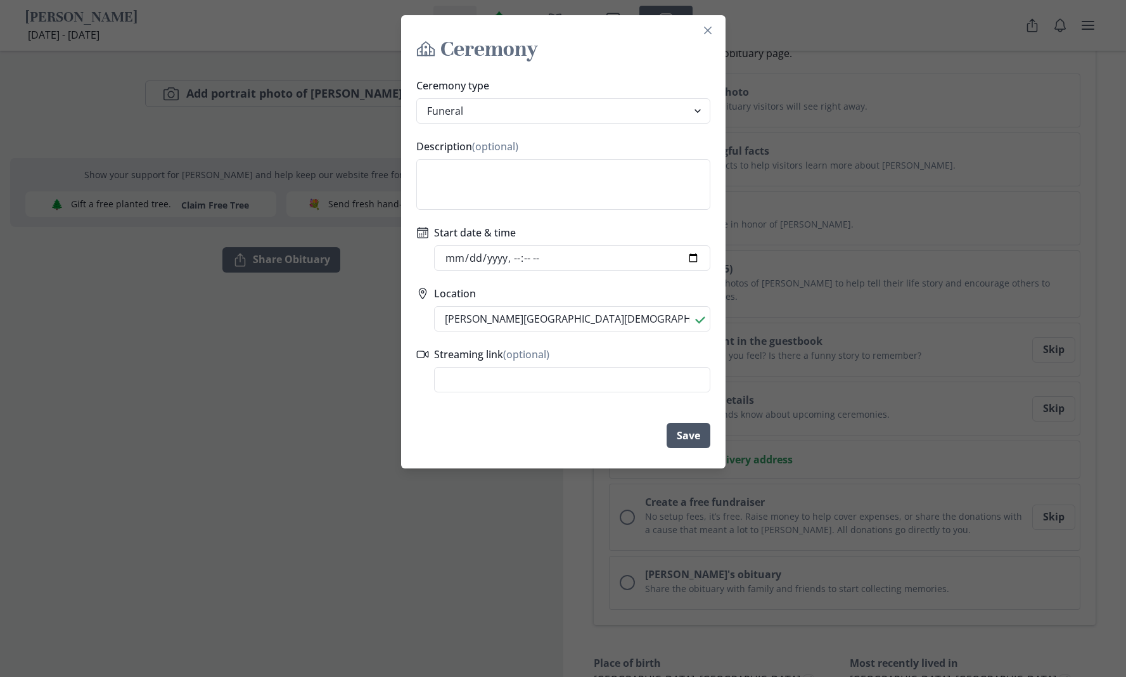
click at [705, 440] on button "Save" at bounding box center [689, 435] width 44 height 25
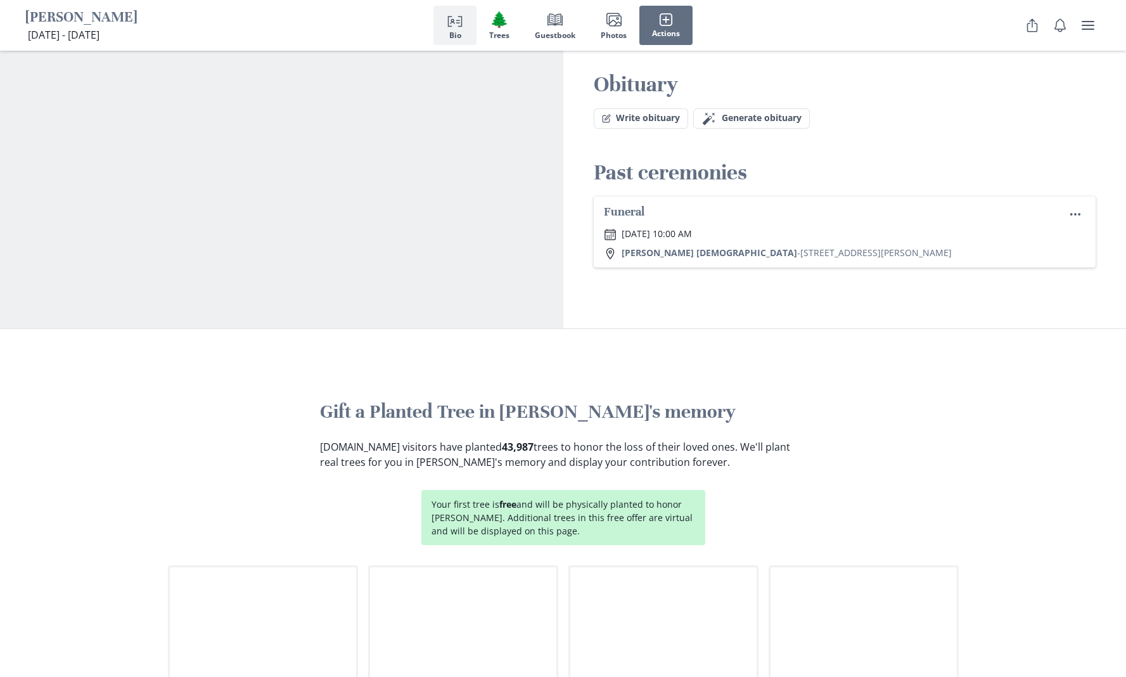
scroll to position [922, 0]
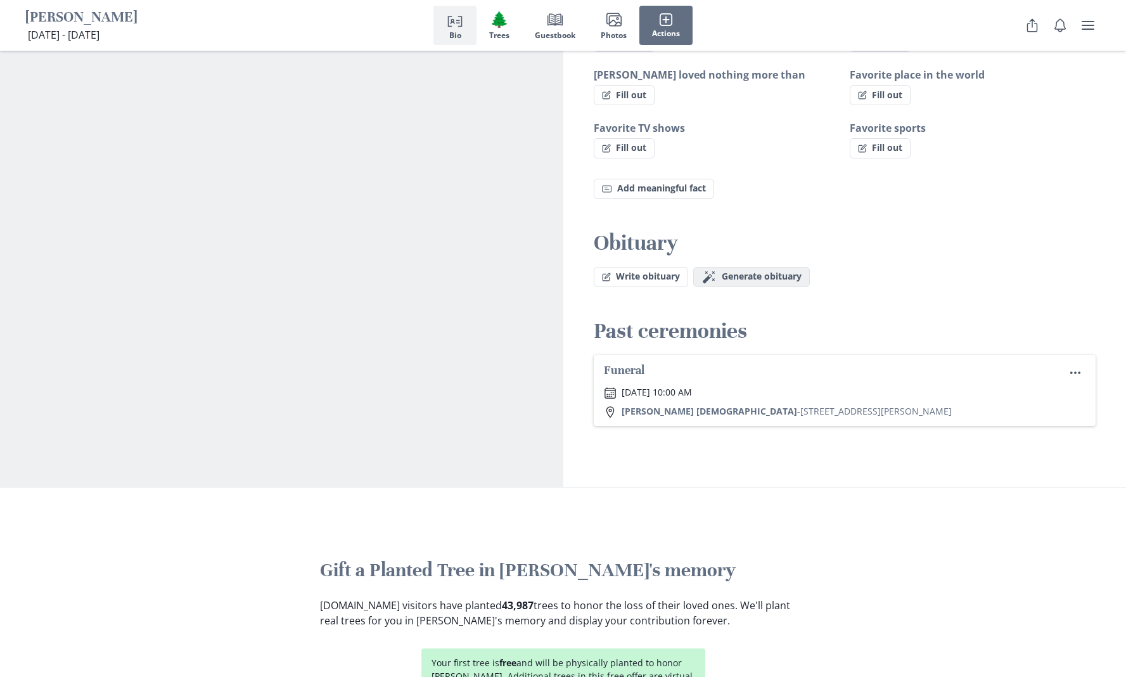
click at [733, 276] on span "Generate obituary" at bounding box center [762, 276] width 80 height 11
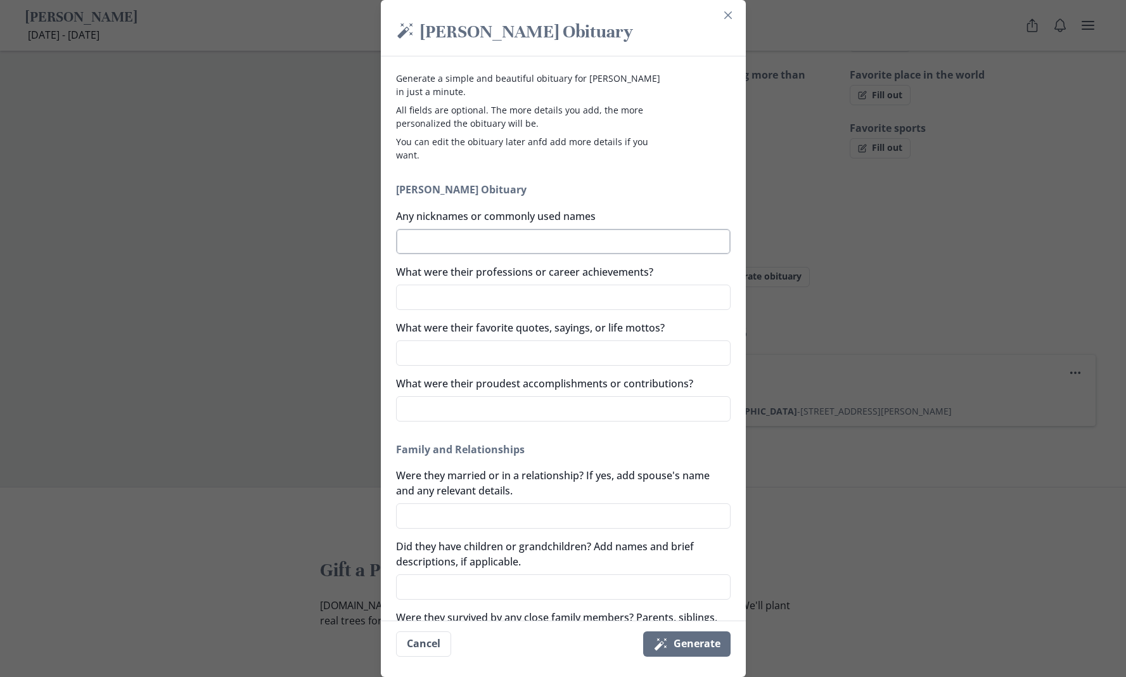
click at [469, 239] on textarea "Any nicknames or commonly used names" at bounding box center [563, 241] width 335 height 25
type textarea "N"
type textarea "x"
type textarea "NE"
type textarea "x"
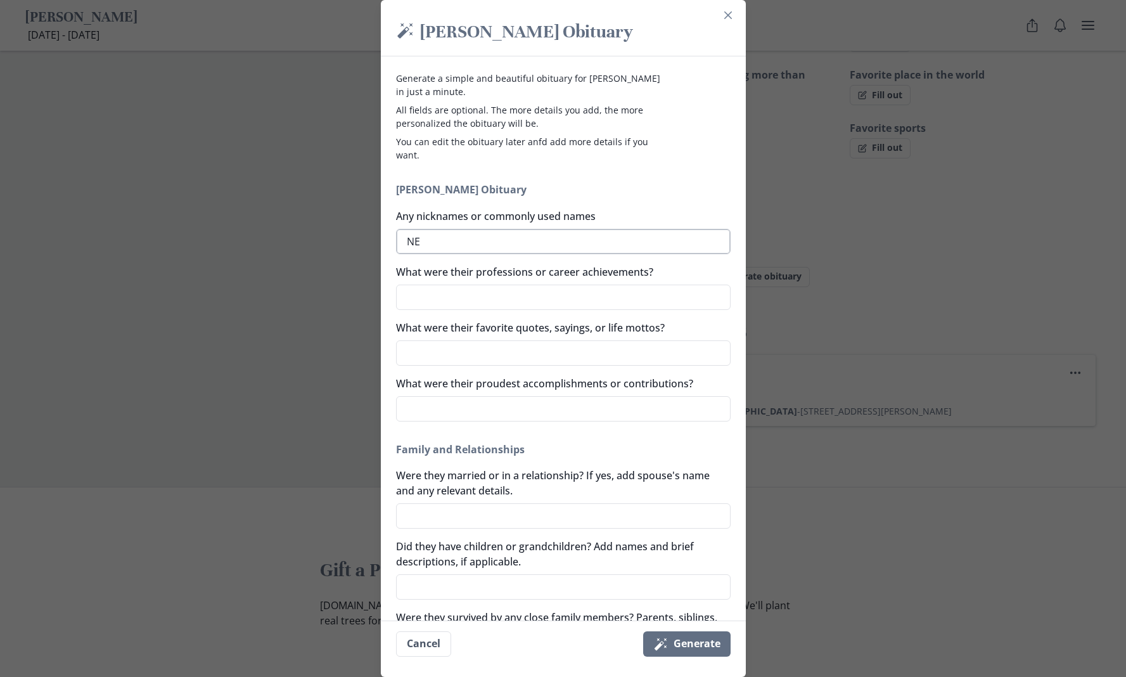
type textarea "NEE"
type textarea "x"
type textarea "NEEN"
type textarea "x"
type textarea "NEENE"
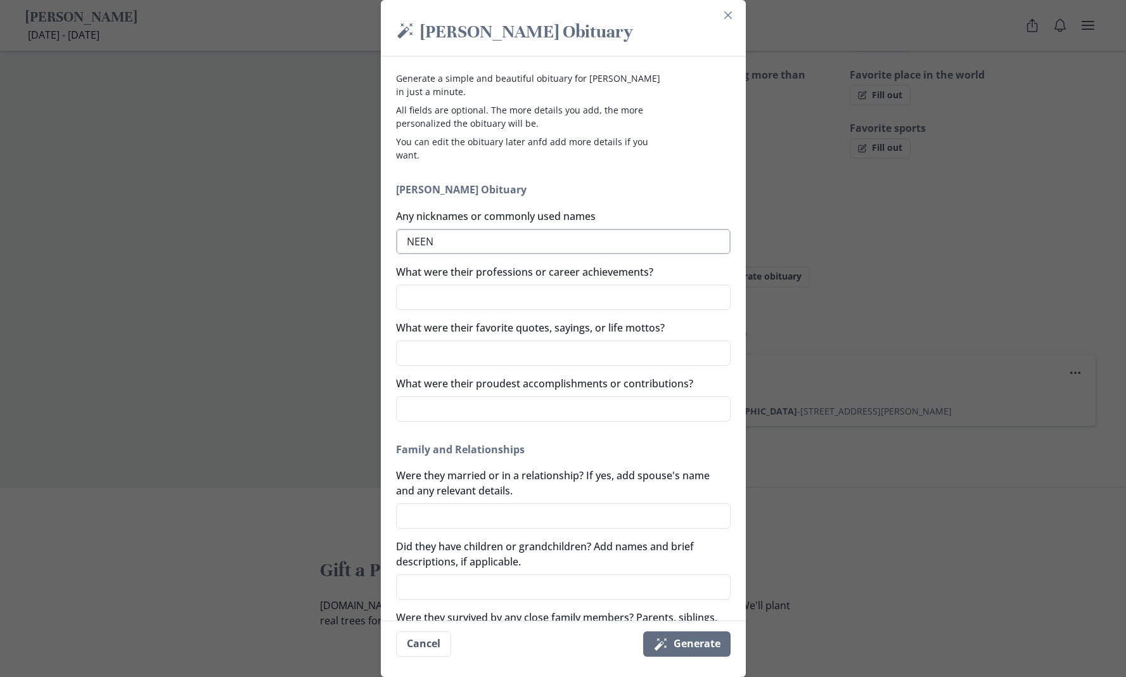
type textarea "x"
type textarea "NEENEE"
type textarea "x"
type textarea "NEENE"
type textarea "x"
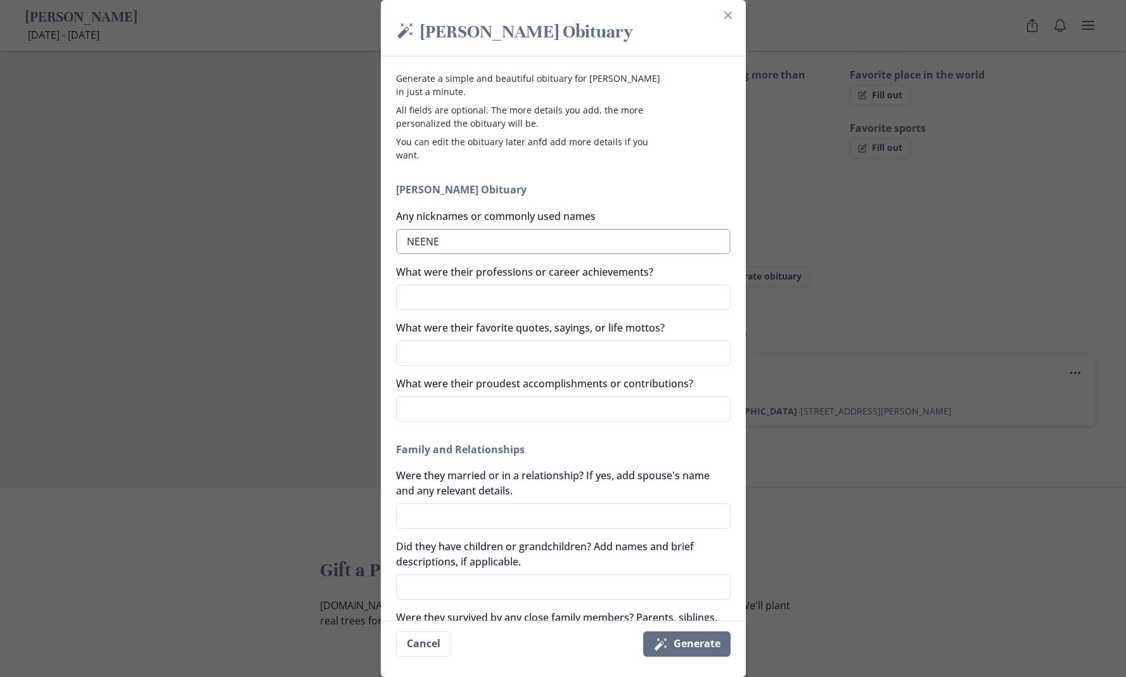
type textarea "NEEN"
type textarea "x"
type textarea "NEE"
type textarea "x"
type textarea "NEE-"
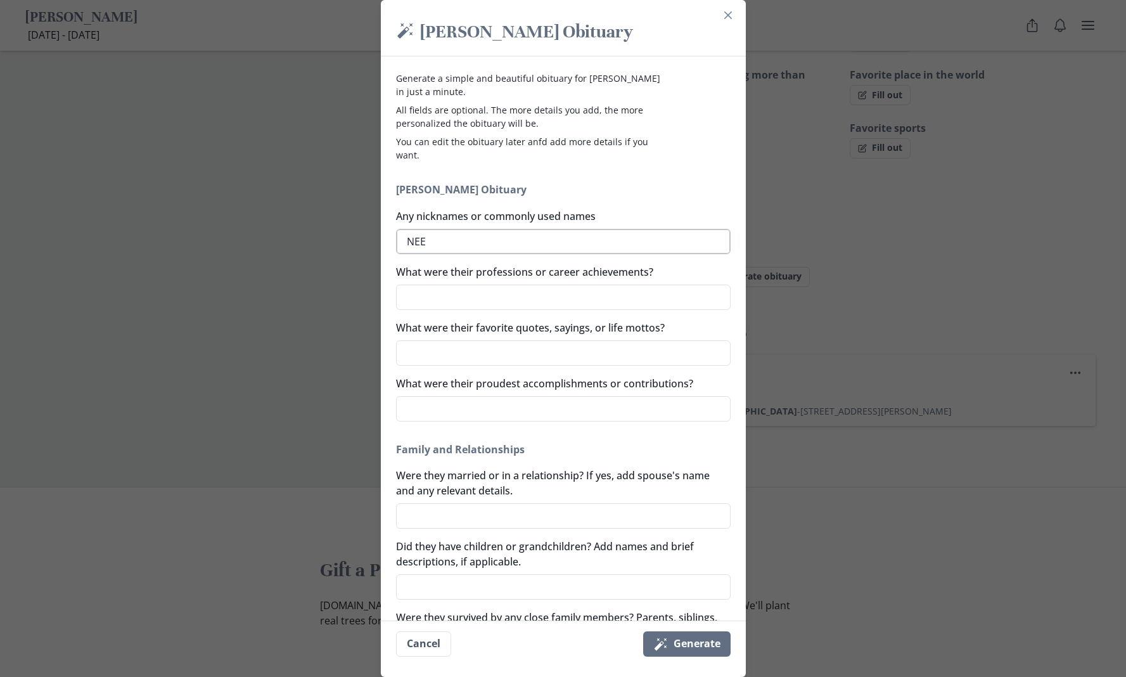
type textarea "x"
type textarea "NEE-N"
type textarea "x"
type textarea "NEE-NE"
type textarea "x"
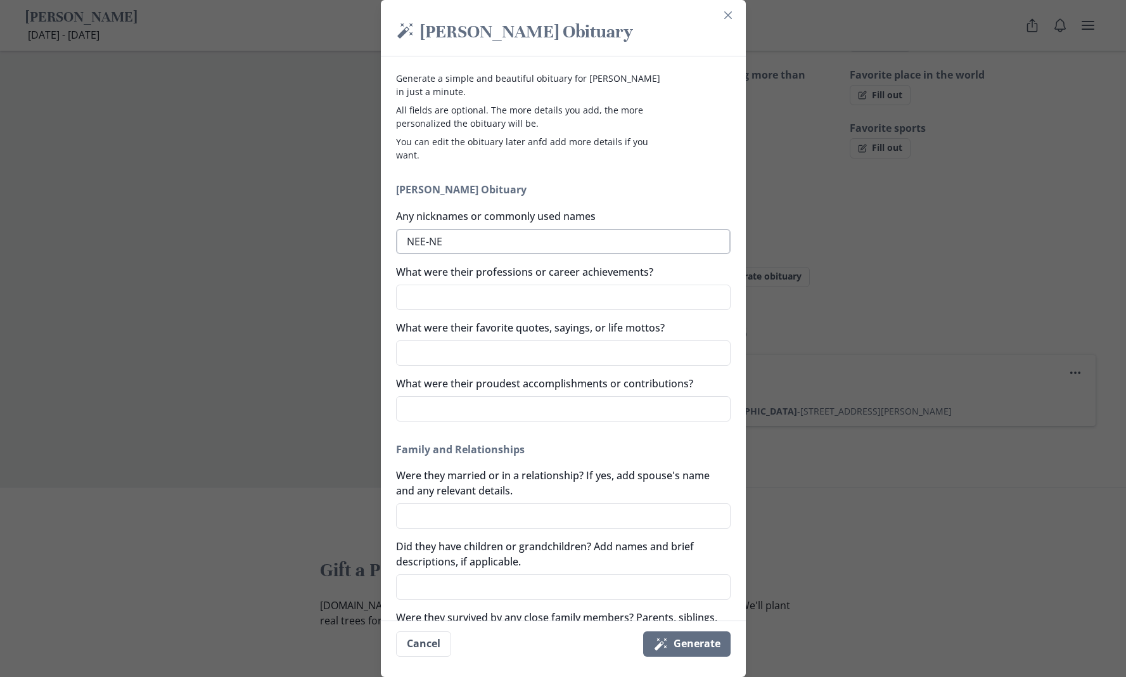
type textarea "NEE-NEE"
type textarea "x"
type textarea "NEE-NEE"
type textarea "x"
click at [468, 293] on textarea "What were their professions or career achievements?" at bounding box center [563, 297] width 335 height 25
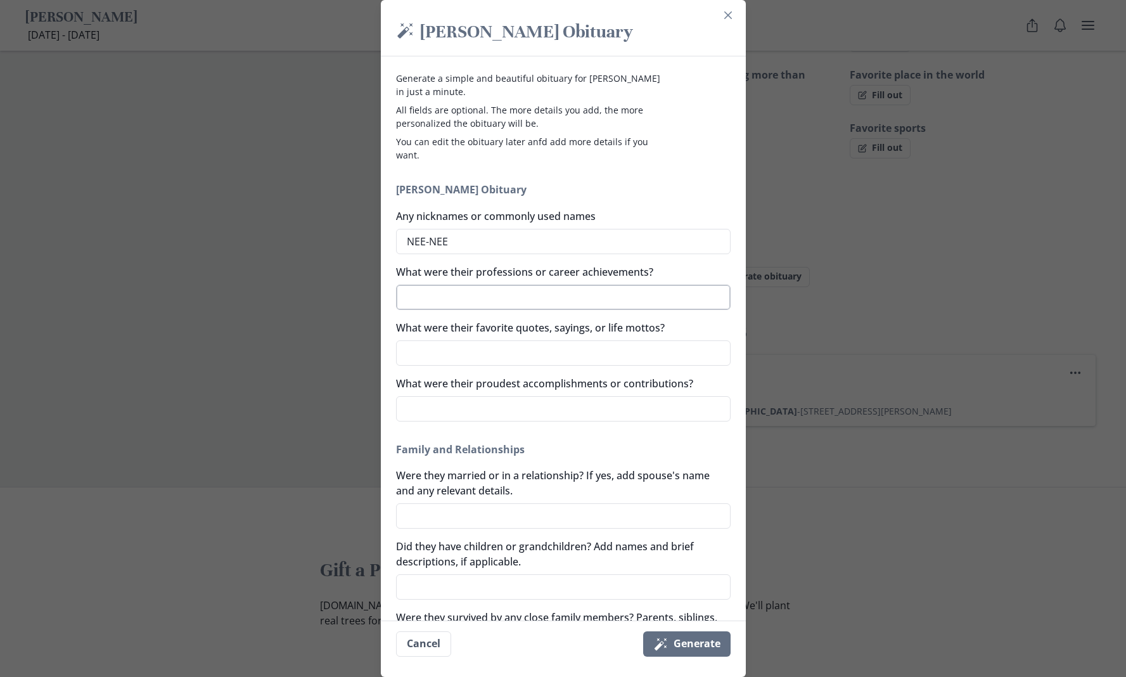
type textarea "L"
type textarea "x"
type textarea "LP"
type textarea "x"
type textarea "LPN"
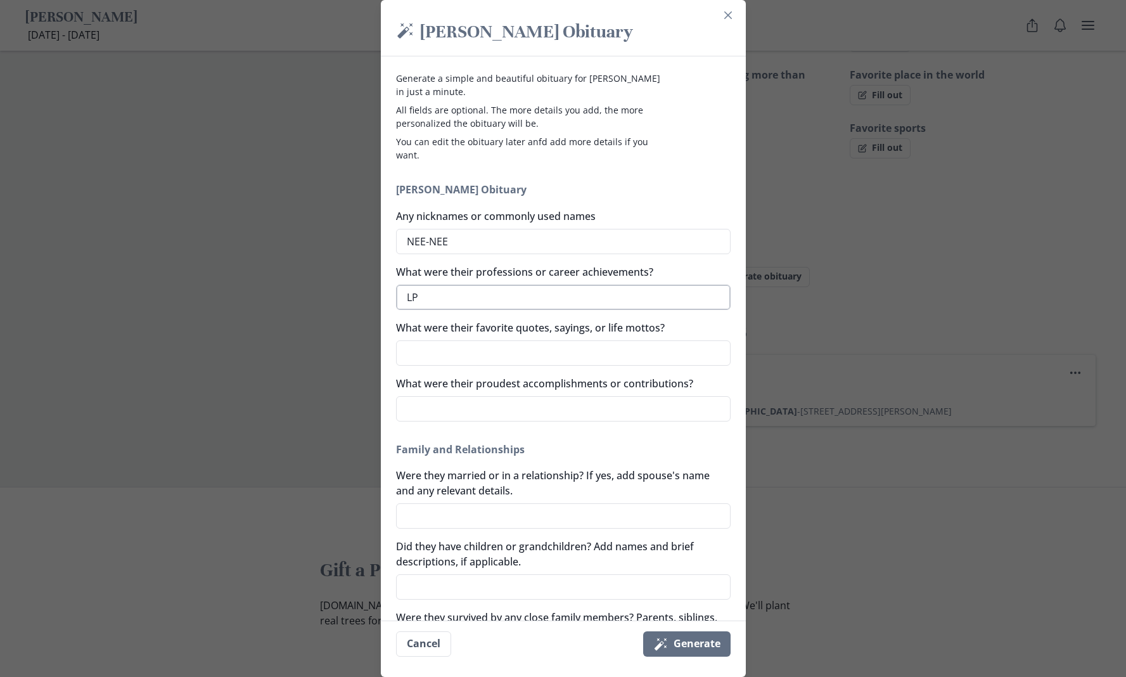
type textarea "x"
type textarea "LPN"
type textarea "x"
type textarea "LPN N"
type textarea "x"
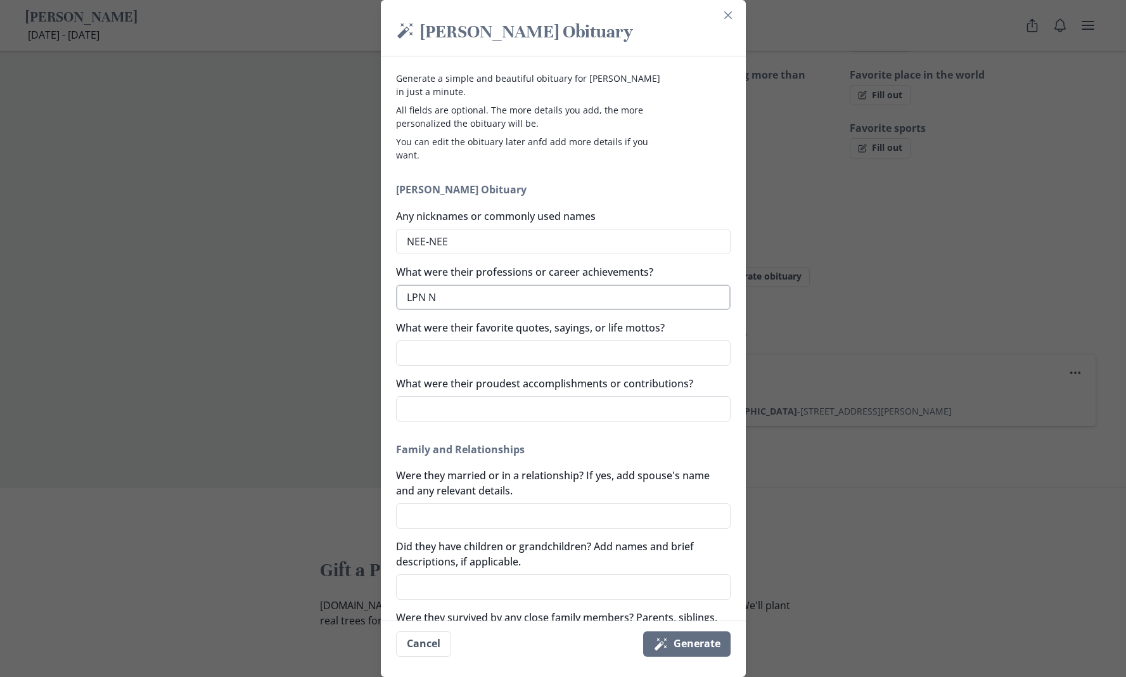
type textarea "LPN NU"
type textarea "x"
type textarea "LPN NUR"
type textarea "x"
type textarea "LPN NURS"
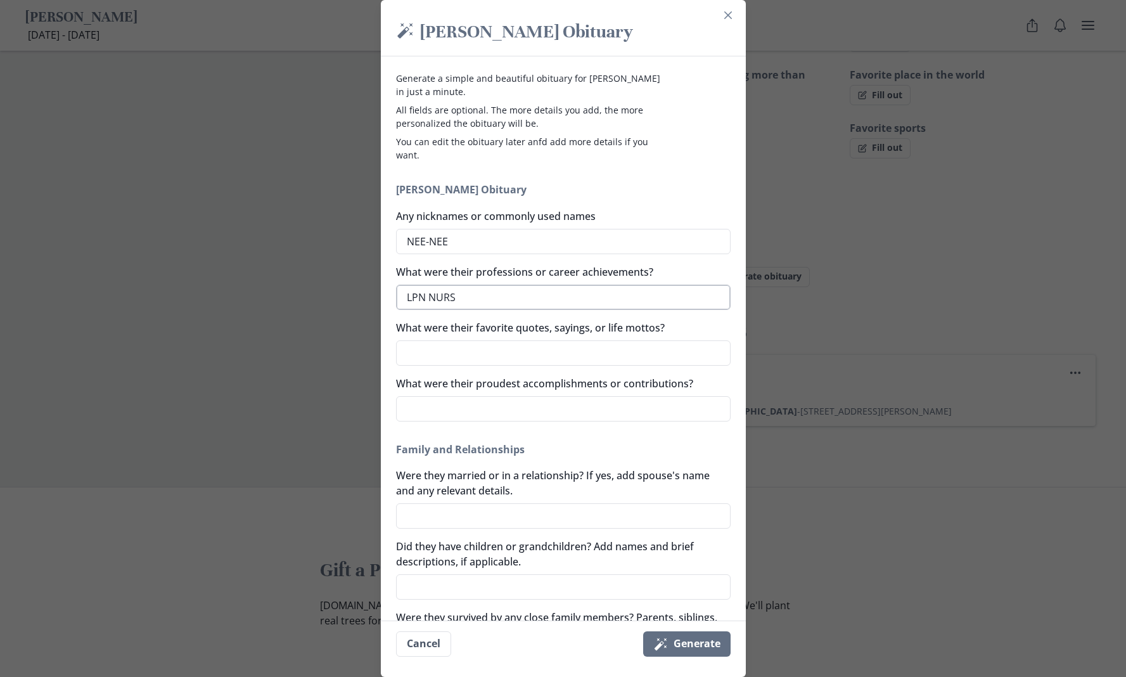
type textarea "x"
type textarea "LPN NURSE"
type textarea "x"
type textarea "LPN NURSE"
type textarea "x"
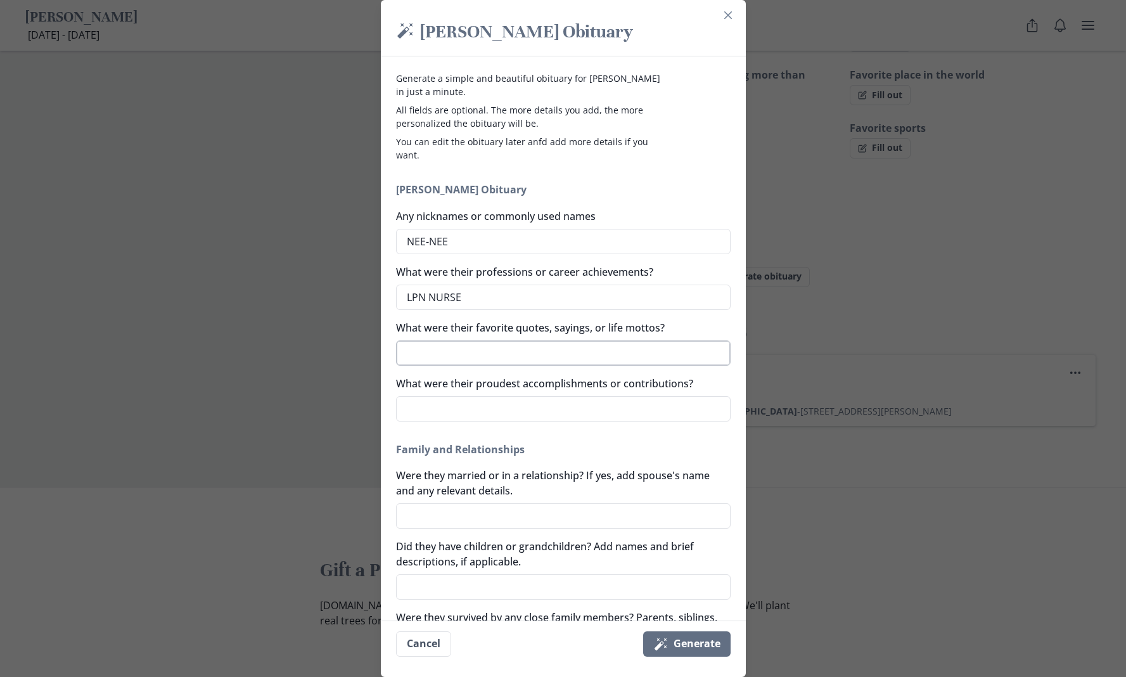
click at [456, 354] on textarea "What were their favorite quotes, sayings, or life mottos?" at bounding box center [563, 352] width 335 height 25
type textarea "Y"
type textarea "x"
type textarea "YO"
type textarea "x"
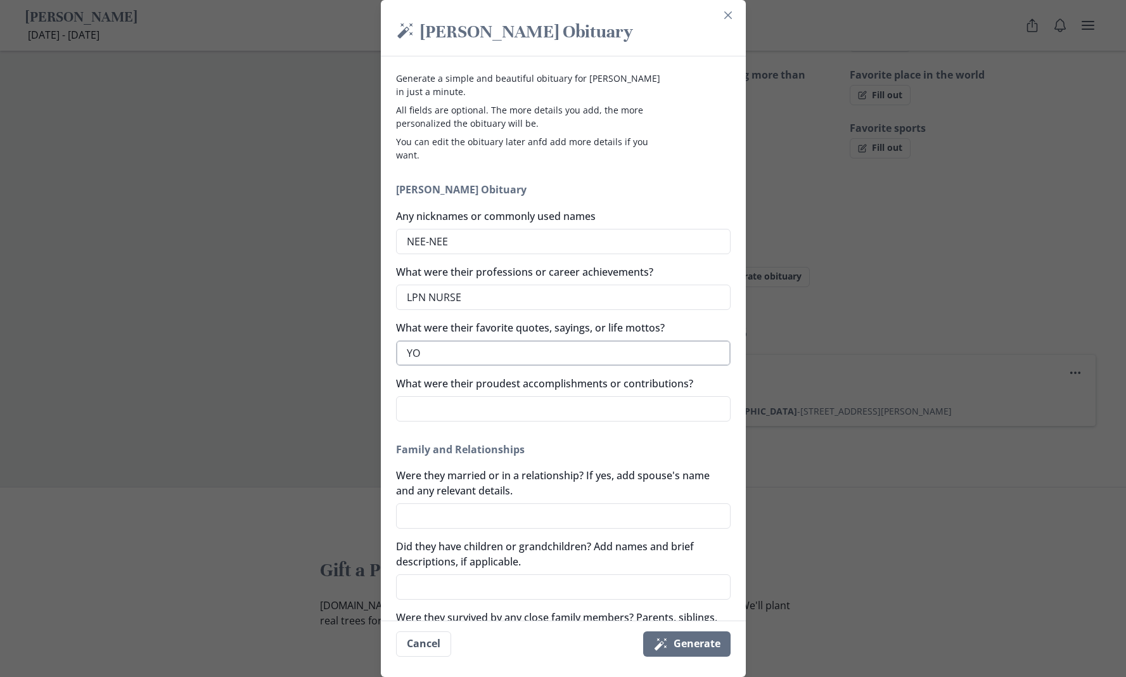
type textarea "YOL"
type textarea "x"
type textarea "YOLO"
type textarea "x"
type textarea "YOLO"
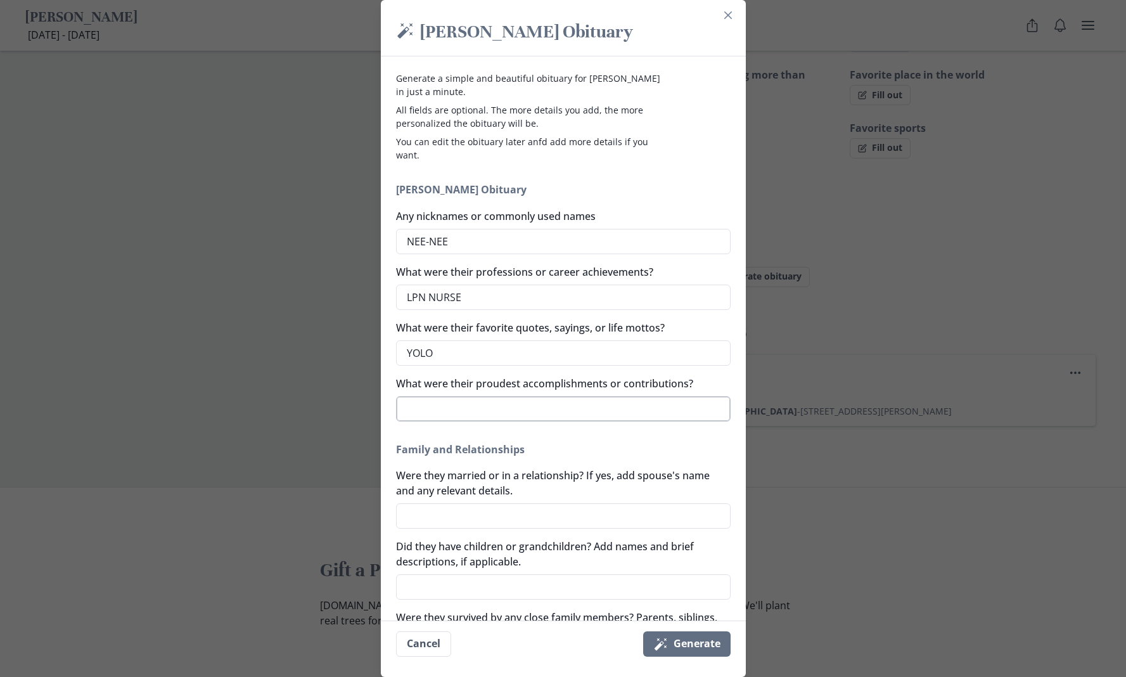
type textarea "x"
click at [425, 408] on textarea "What were their proudest accomplishments or contributions?" at bounding box center [563, 408] width 335 height 25
type textarea "A"
type textarea "x"
type textarea "AS"
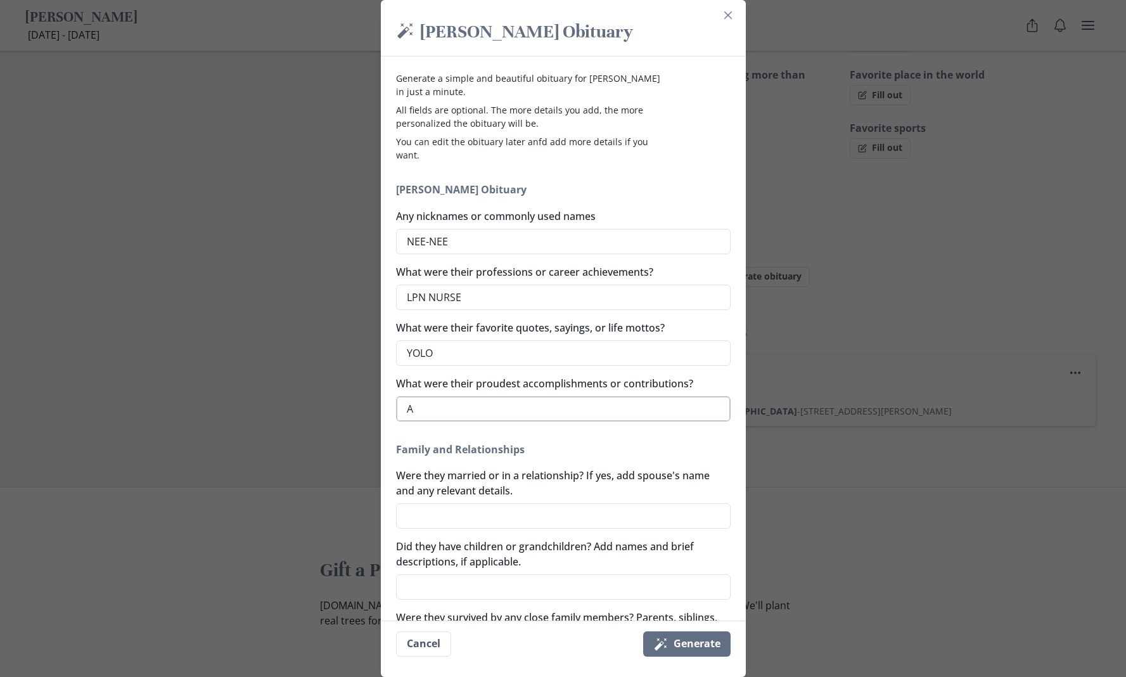
type textarea "x"
type textarea "ASS"
type textarea "x"
type textarea "ASSO"
type textarea "x"
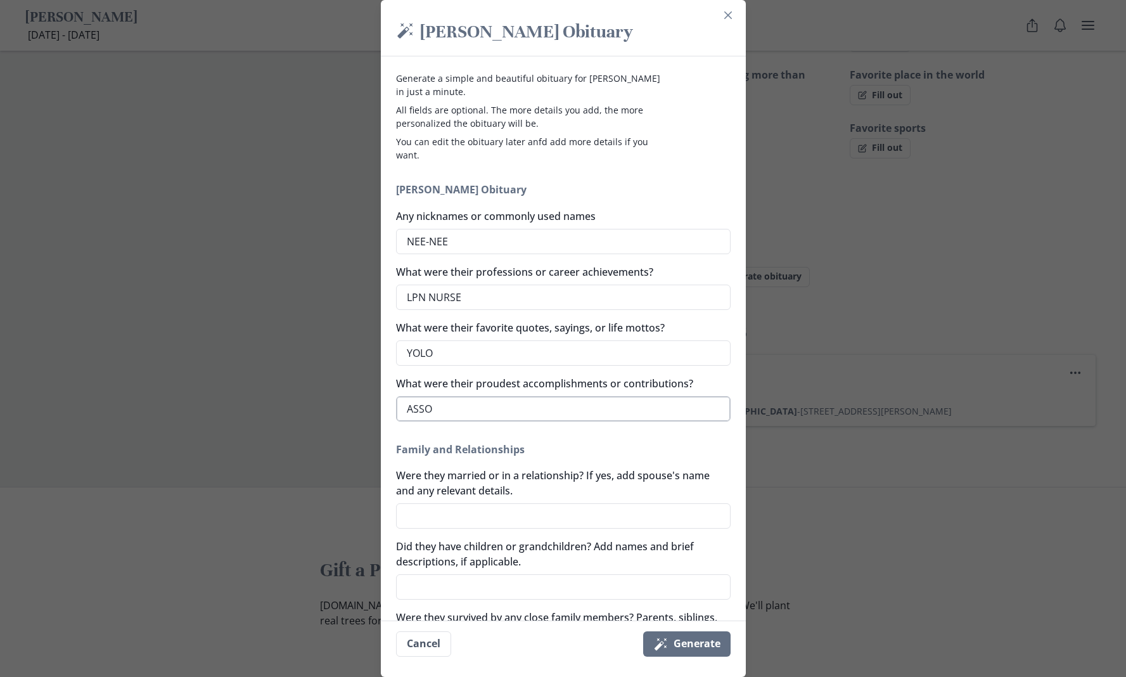
type textarea "ASSOC"
type textarea "x"
type textarea "ASSOCI"
type textarea "x"
type textarea "ASSOCIA"
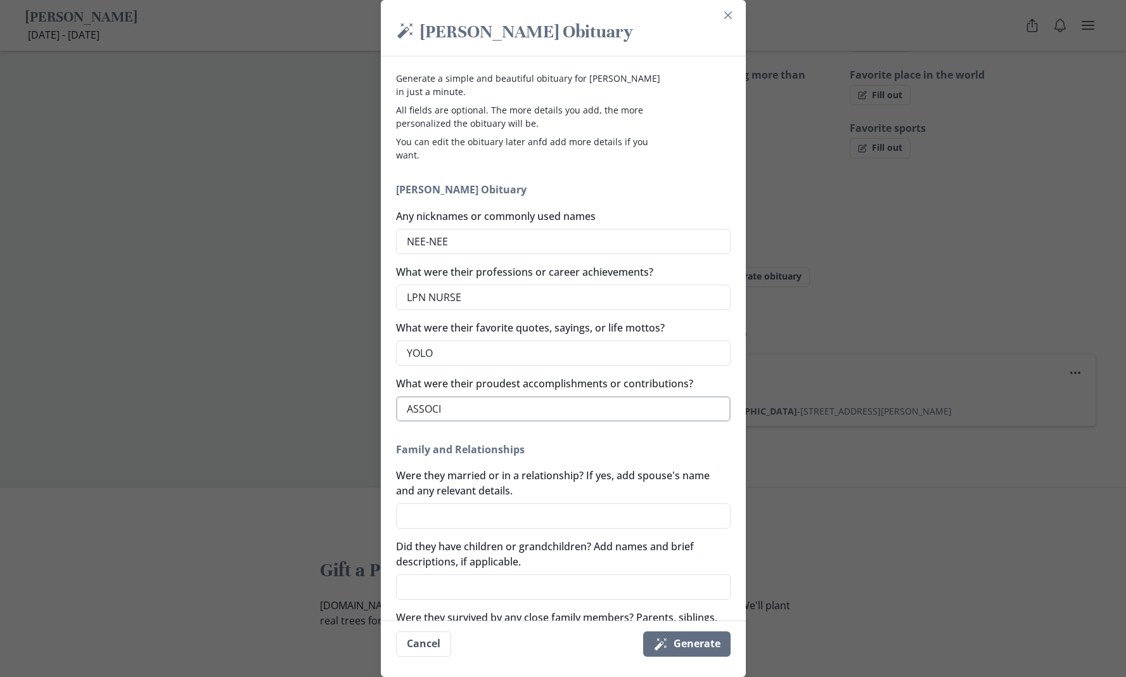
type textarea "x"
type textarea "ASSOCIAT"
type textarea "x"
type textarea "ASSOCIATE"
type textarea "x"
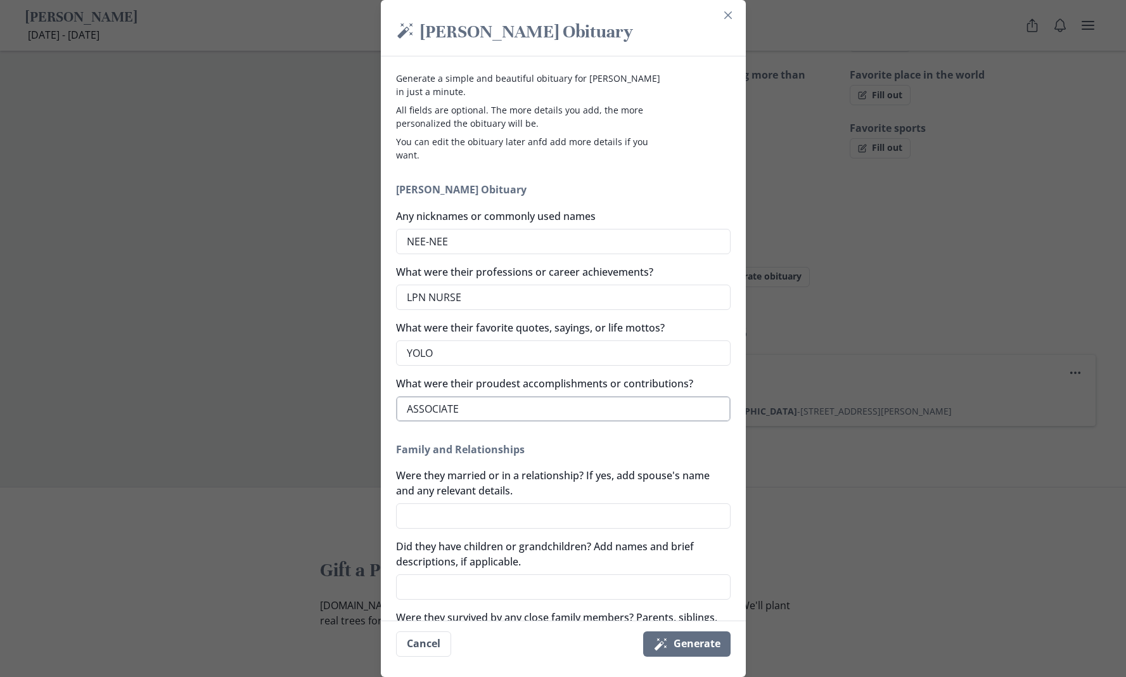
type textarea "ASSOCIATES"
type textarea "x"
type textarea "ASSOCIATES"
type textarea "x"
type textarea "ASSOCIATES I"
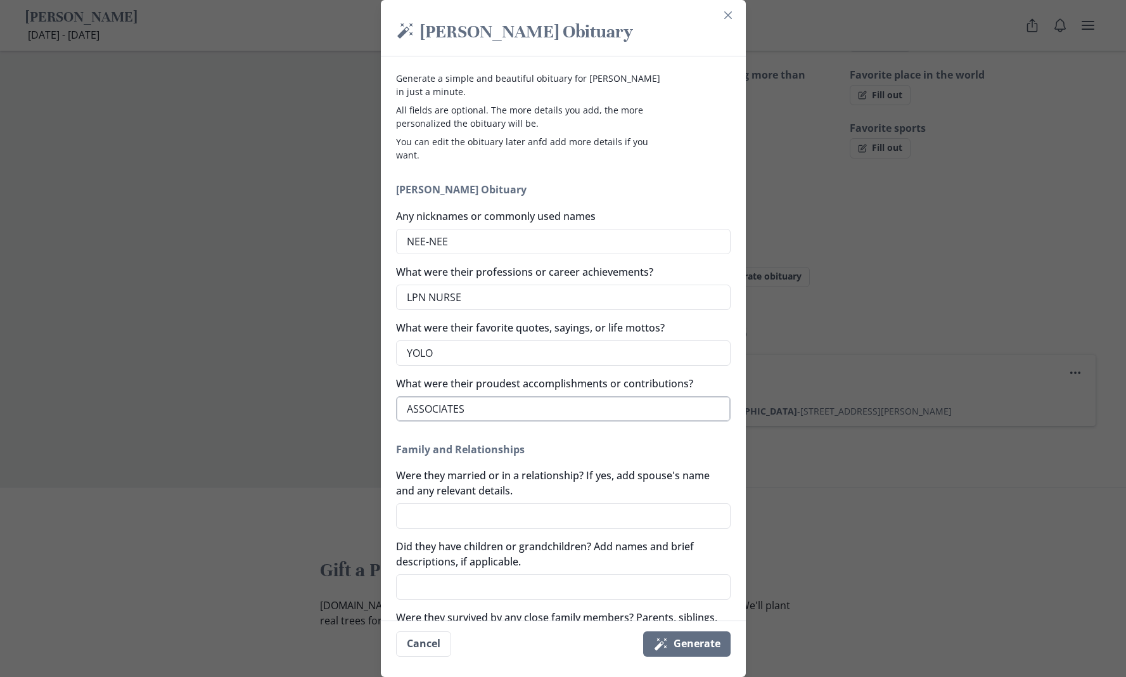
type textarea "x"
type textarea "ASSOCIATES IN"
type textarea "x"
type textarea "ASSOCIATES IN"
type textarea "x"
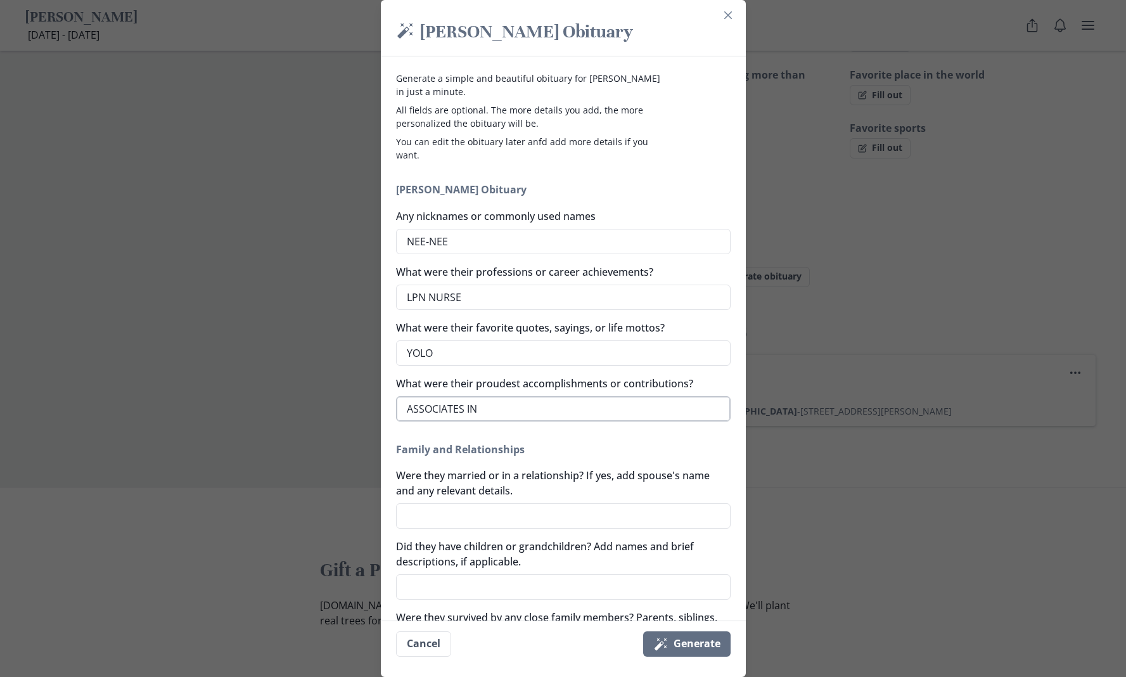
type textarea "ASSOCIATES IN S"
type textarea "x"
type textarea "ASSOCIATES IN SC"
type textarea "x"
type textarea "ASSOCIATES IN SCI"
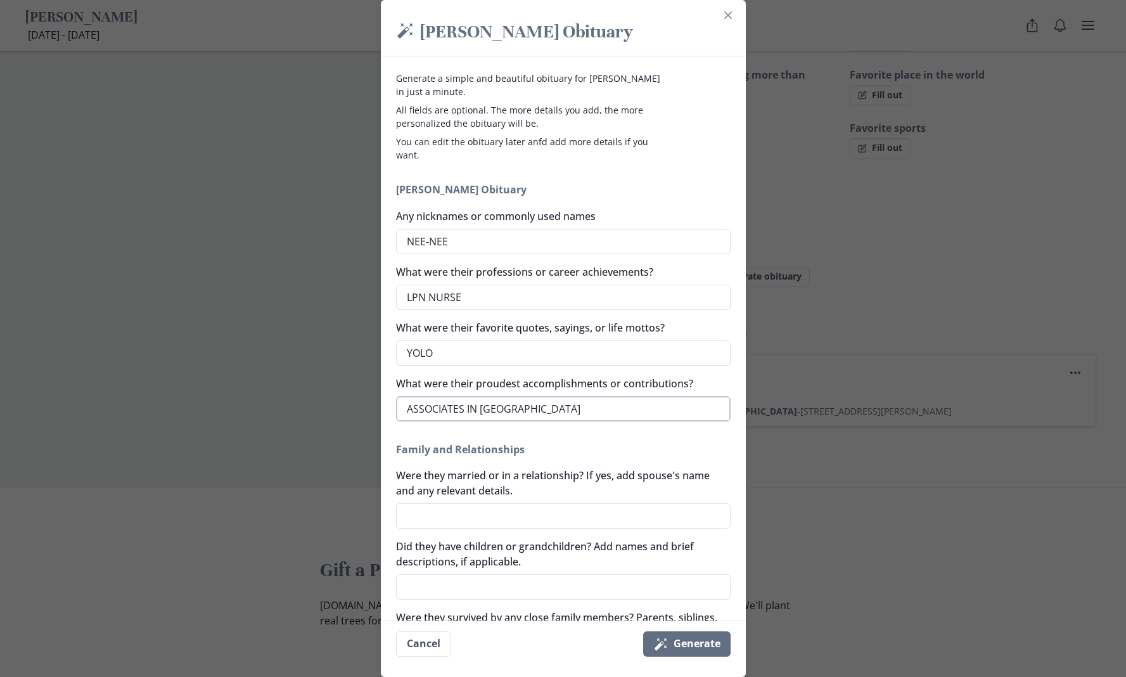
type textarea "x"
type textarea "ASSOCIATES IN SCIE"
type textarea "x"
type textarea "ASSOCIATES IN SCIEN"
type textarea "x"
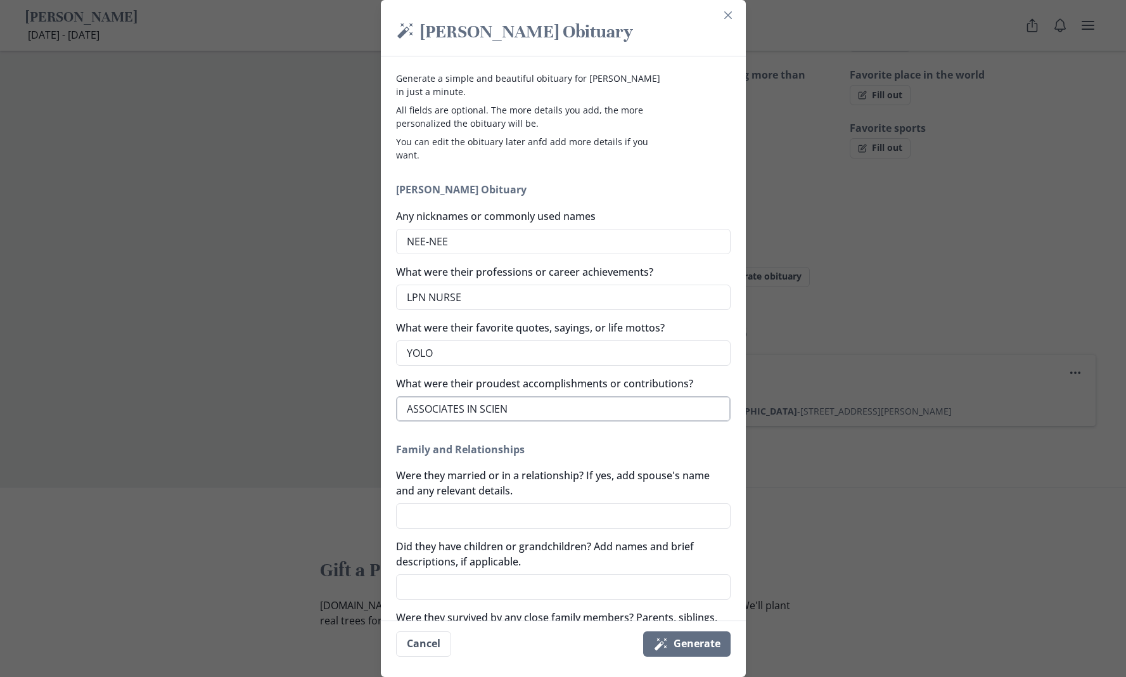
type textarea "ASSOCIATES IN SCIENC"
type textarea "x"
type textarea "ASSOCIATES IN SCIENCE"
type textarea "x"
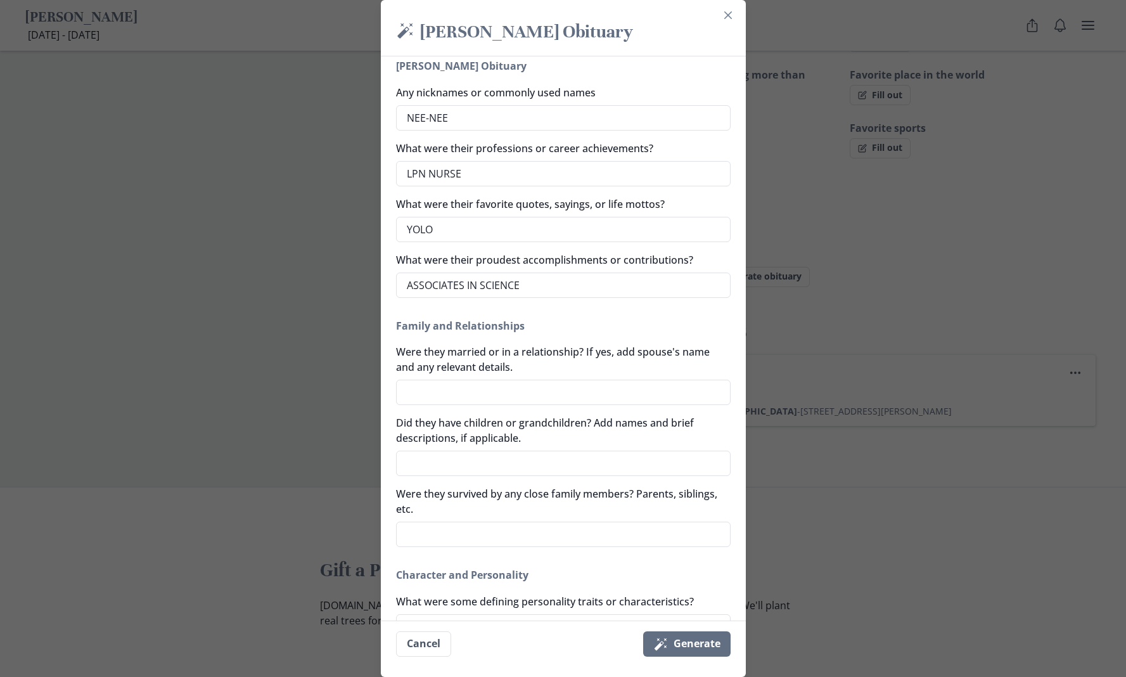
scroll to position [178, 0]
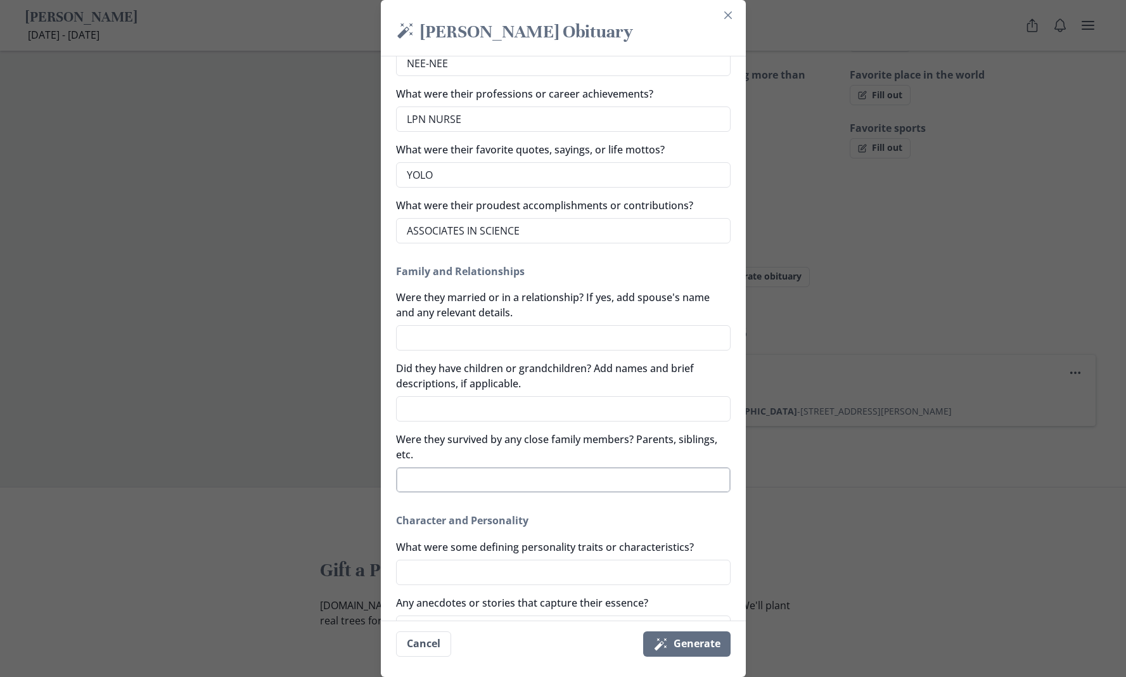
type textarea "ASSOCIATES IN SCIENCE"
type textarea "x"
click at [437, 477] on textarea "Were they survived by any close family members? Parents, siblings, etc." at bounding box center [563, 479] width 335 height 25
type textarea "M"
type textarea "x"
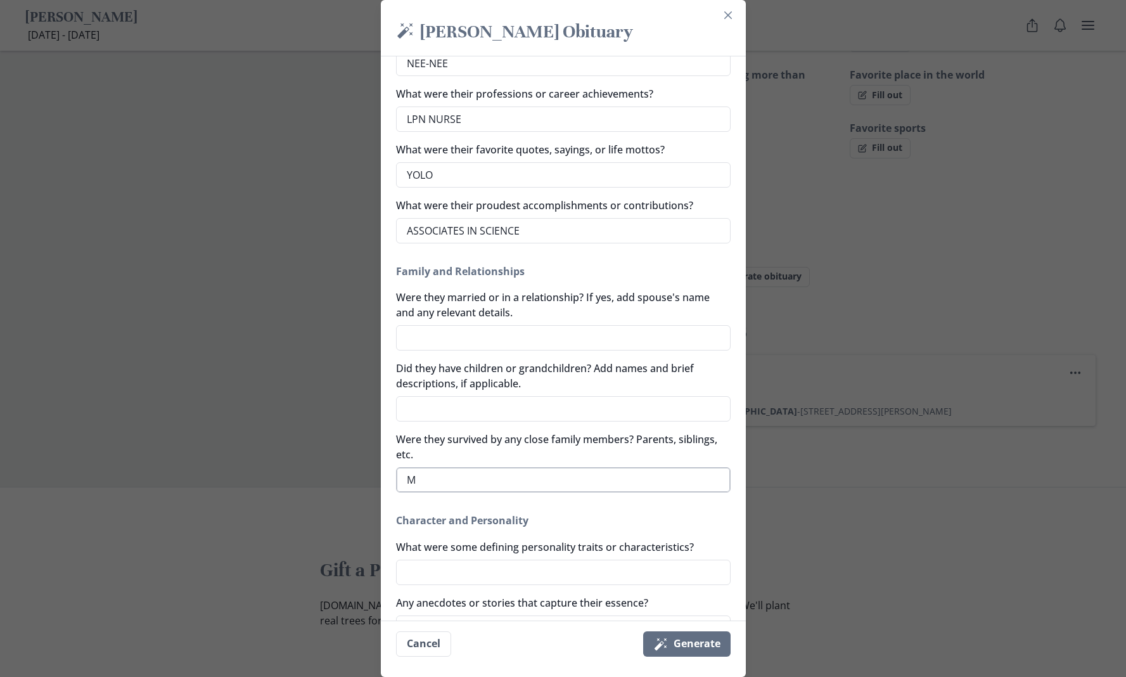
type textarea "MO"
type textarea "x"
type textarea "MOT"
type textarea "x"
type textarea "MOTH"
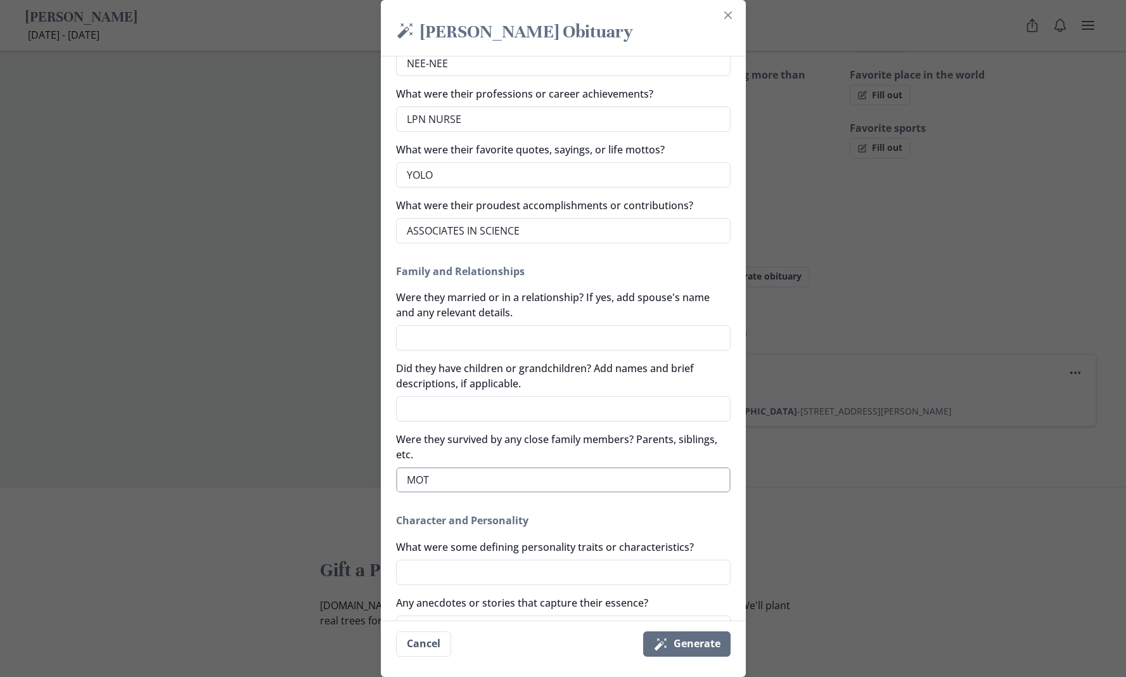
type textarea "x"
type textarea "MOTHE"
type textarea "x"
type textarea "MOTHER"
type textarea "x"
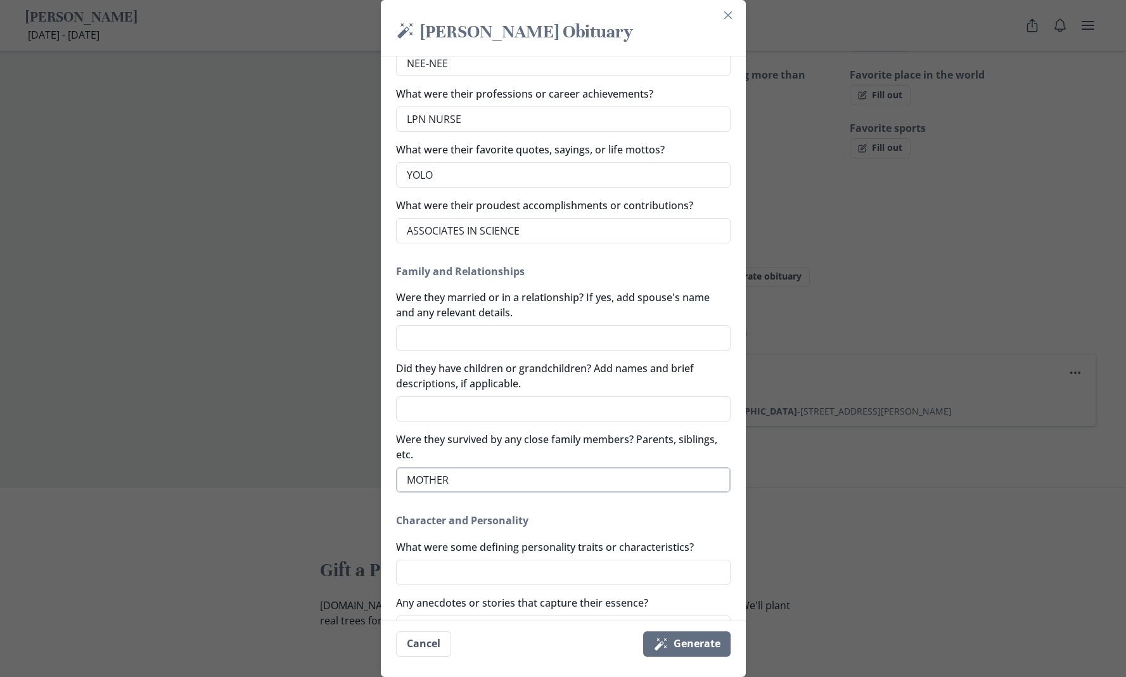
type textarea "MOTHER"
type textarea "x"
type textarea "MOTHER J"
type textarea "x"
type textarea "MOTHER JO"
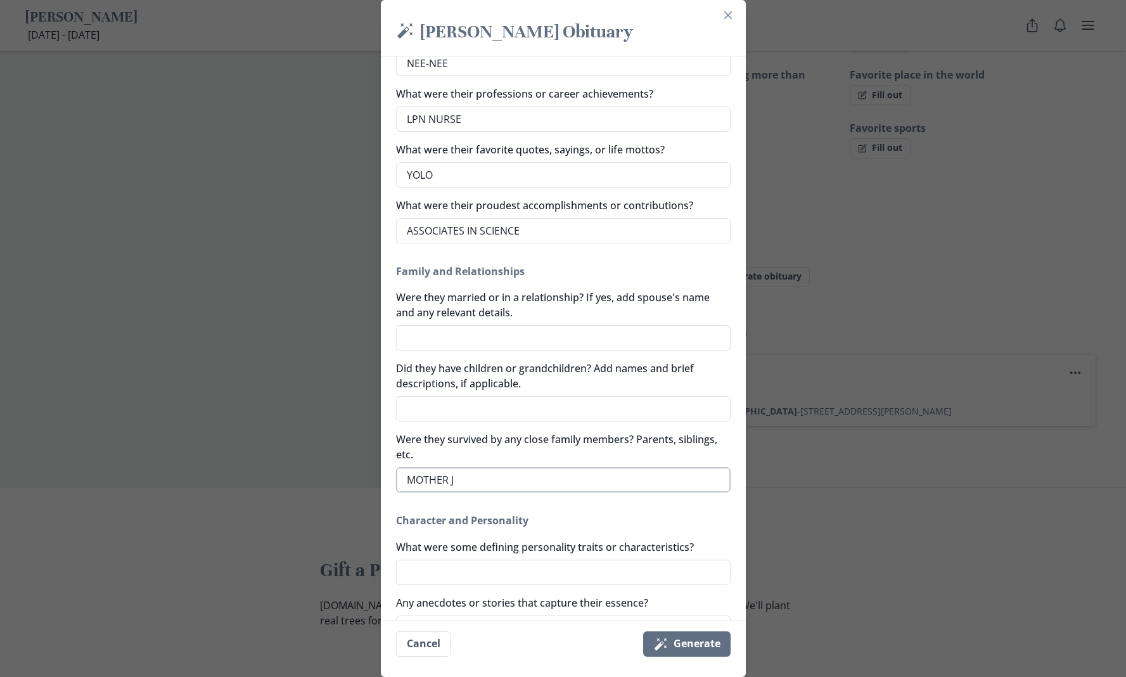
type textarea "x"
type textarea "MOTHER JOS"
type textarea "x"
type textarea "MOTHER JOSE"
type textarea "x"
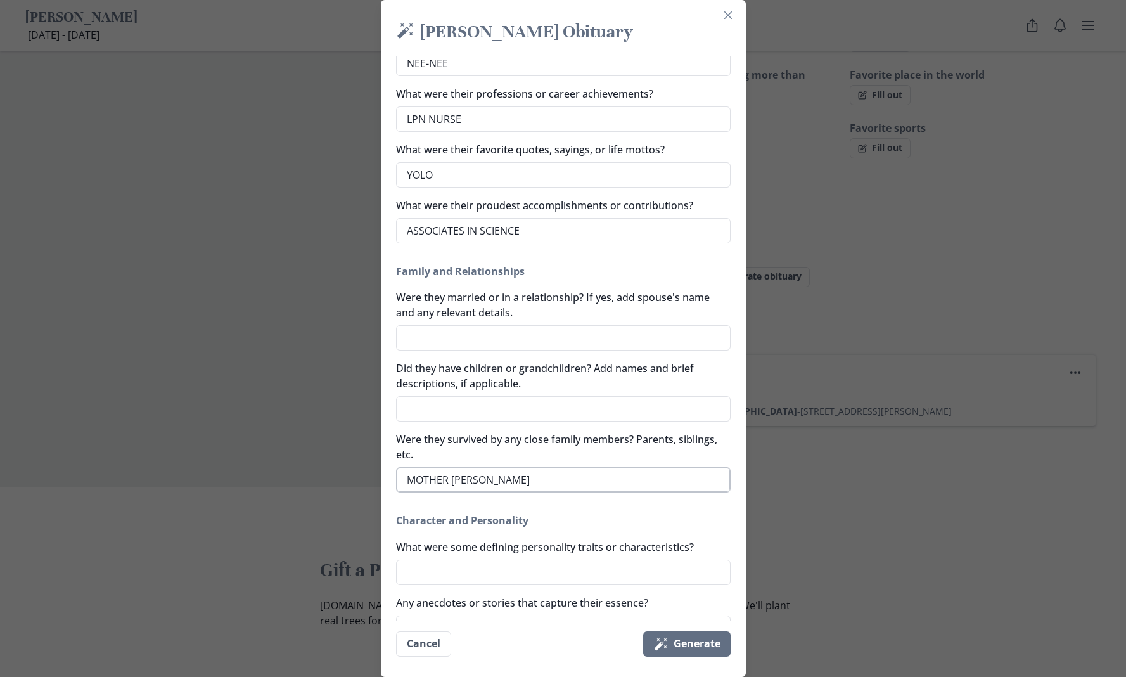
type textarea "MOTHER JOSEP"
type textarea "x"
type textarea "MOTHER JOSEPH"
type textarea "x"
type textarea "MOTHER JOSEPHI"
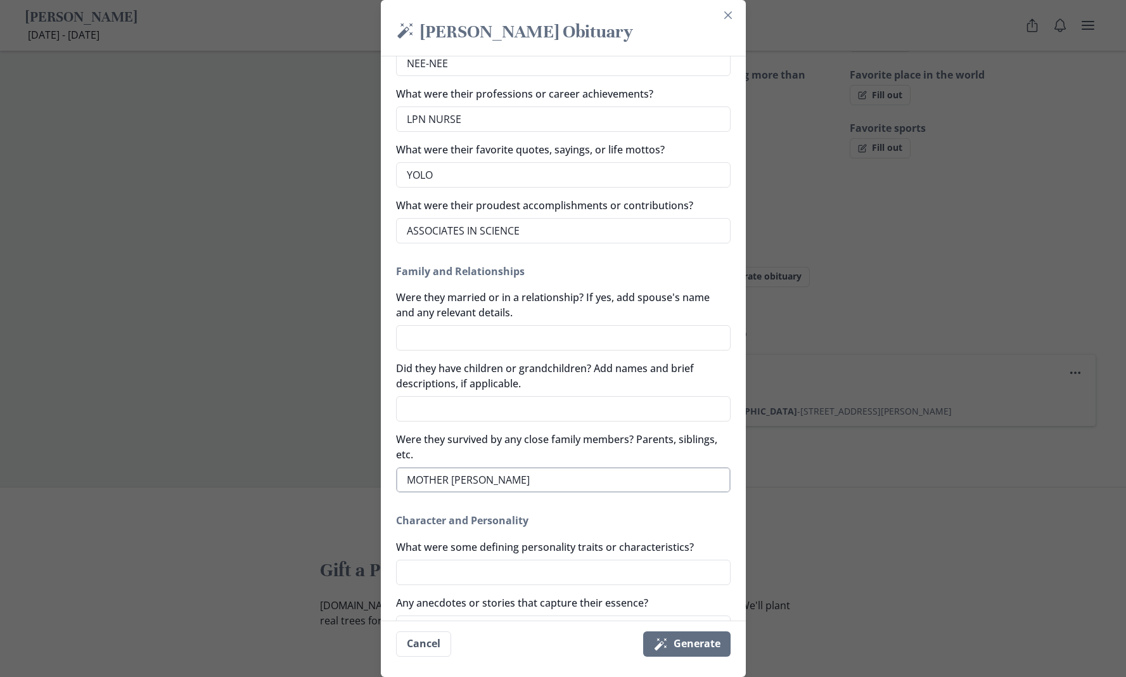
type textarea "x"
type textarea "MOTHER JOSEPHIN"
type textarea "x"
type textarea "MOTHER JOSEPHINE"
type textarea "x"
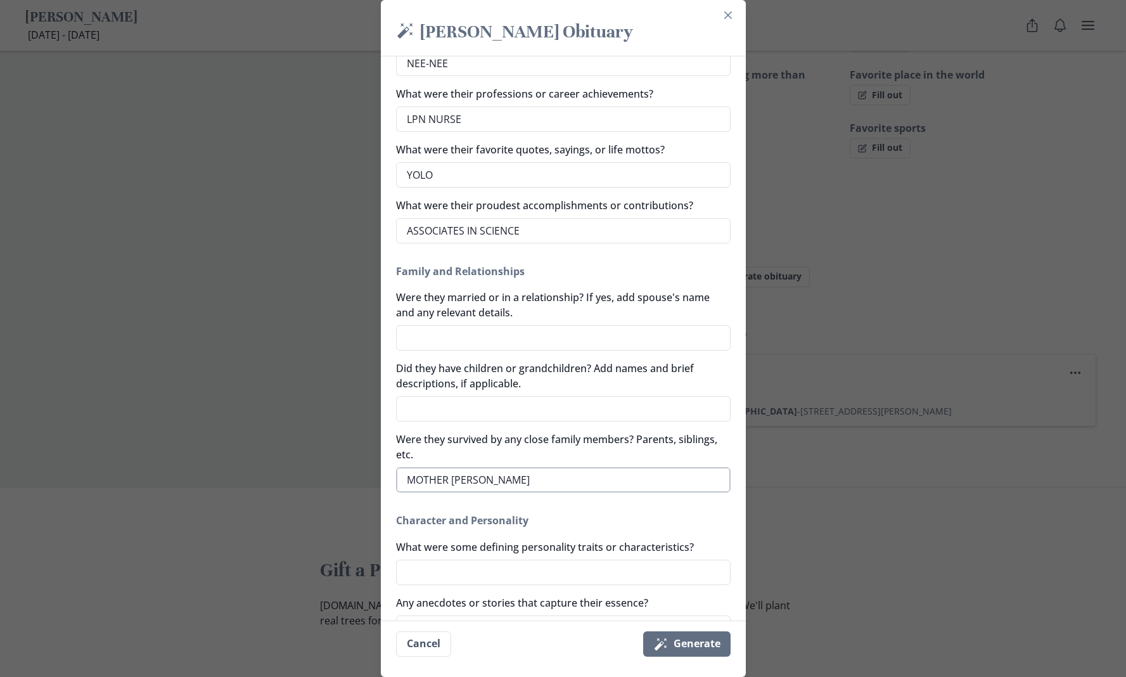
type textarea "MOTHER JOSEPHINE"
type textarea "x"
type textarea "MOTHER JOSEPHINE T"
type textarea "x"
type textarea "MOTHER JOSEPHINE TA"
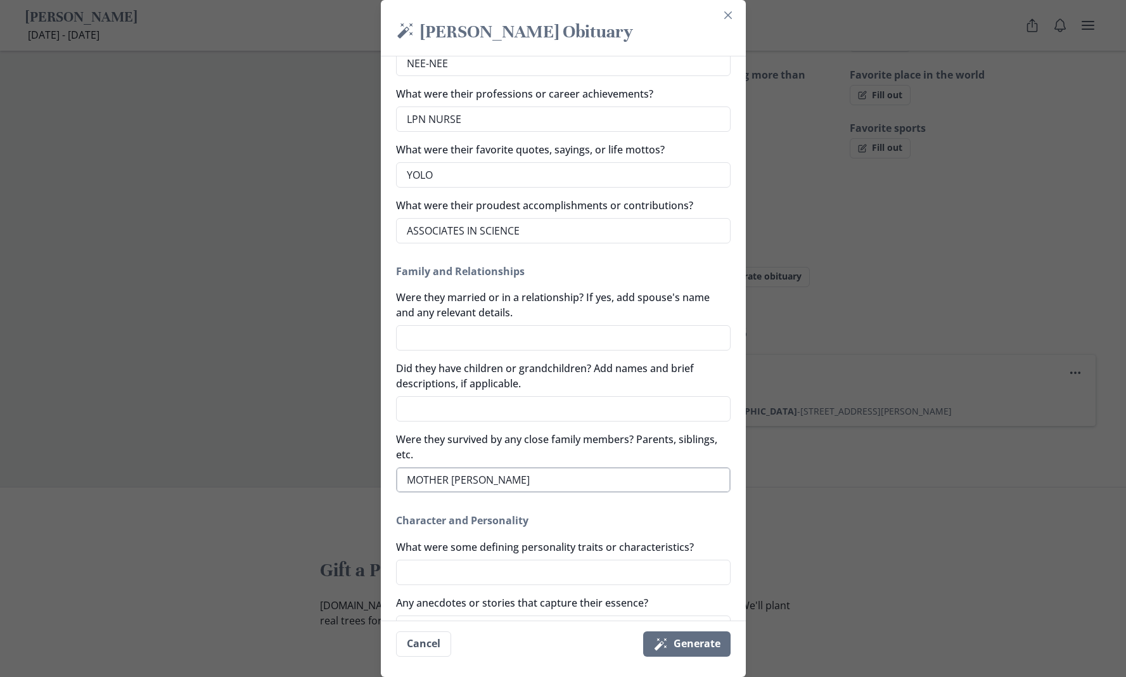
type textarea "x"
type textarea "MOTHER JOSEPHINE TAY"
type textarea "x"
type textarea "MOTHER JOSEPHINE TAYL"
type textarea "x"
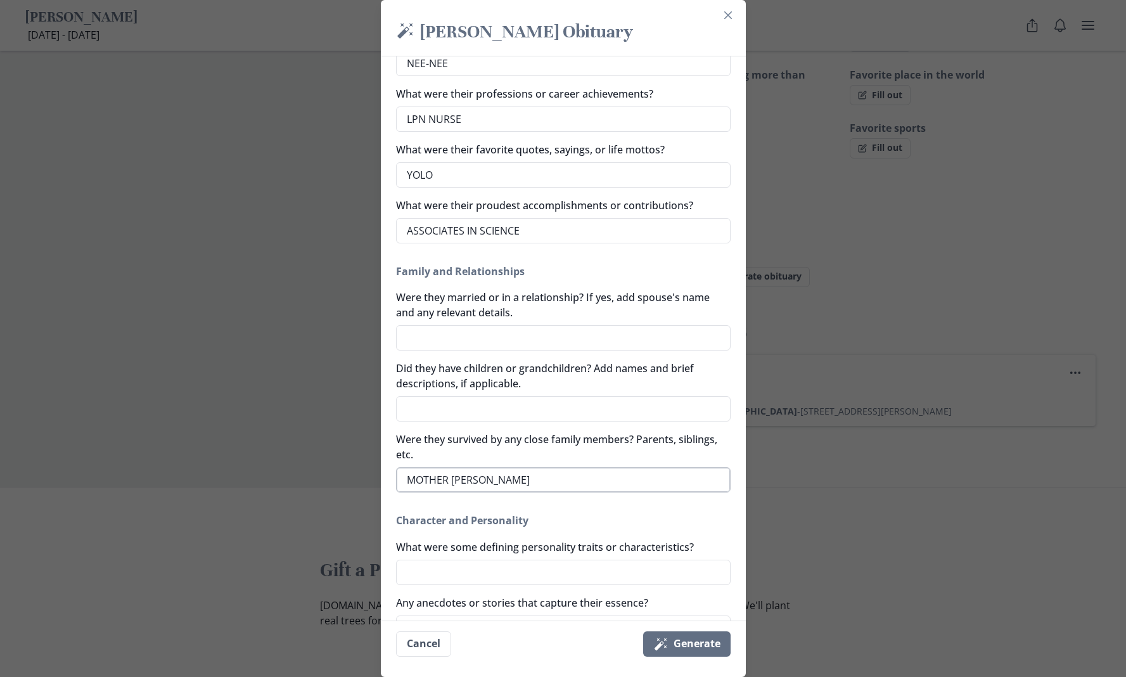
type textarea "MOTHER JOSEPHINE TAYLO"
type textarea "x"
type textarea "MOTHER JOSEPHINE TAYLOR"
type textarea "x"
type textarea "MOTHER JOSEPHINE TAYLOR,"
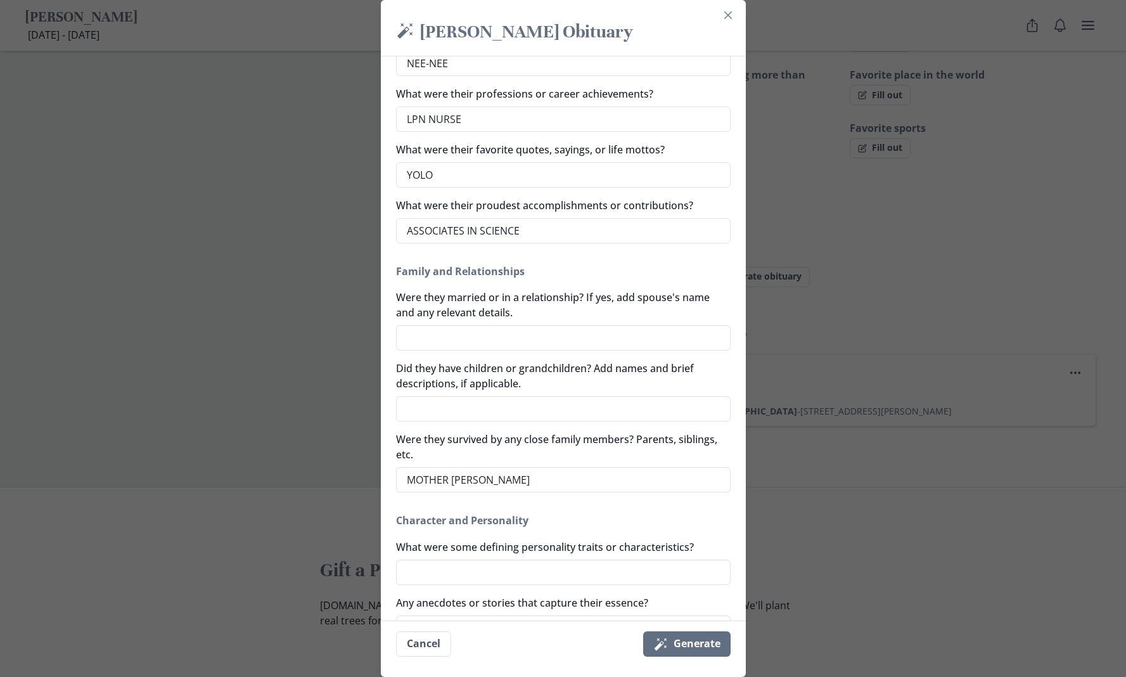
type textarea "x"
type textarea "MOTHER JOSEPHINE TAYLOR,"
type textarea "x"
type textarea "MOTHER JOSEPHINE TAYLOR, D"
type textarea "x"
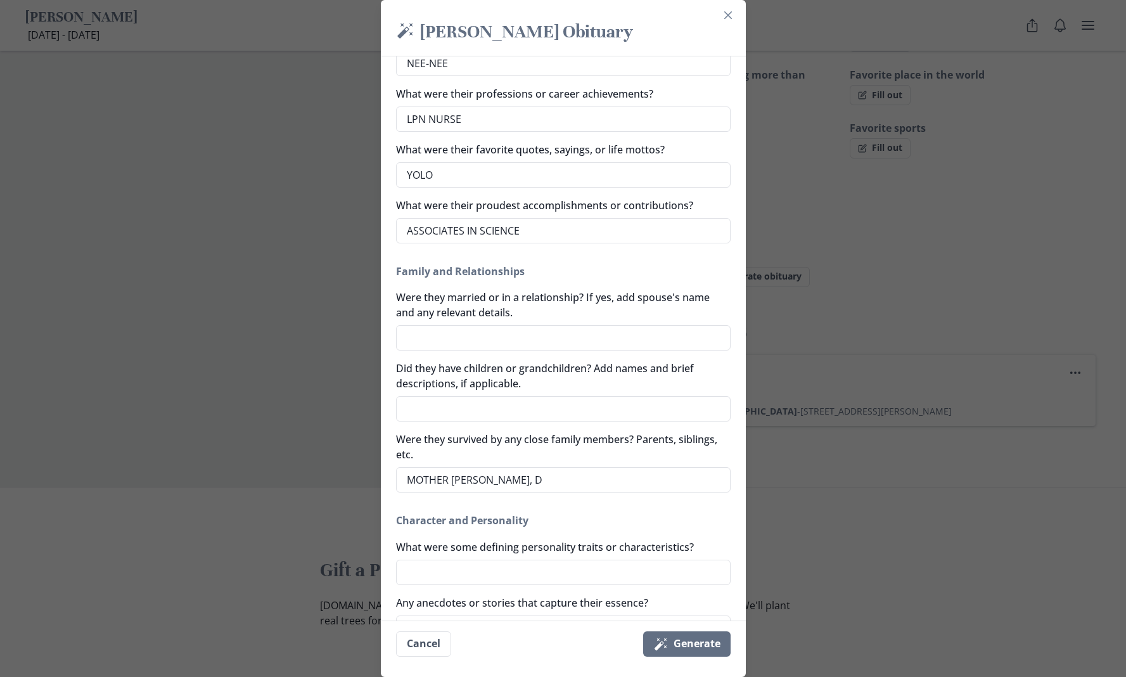
type textarea "MOTHER JOSEPHINE TAYLOR, DA"
type textarea "x"
type textarea "MOTHER JOSEPHINE TAYLOR, DAU"
type textarea "x"
type textarea "MOTHER JOSEPHINE TAYLOR, DAUG"
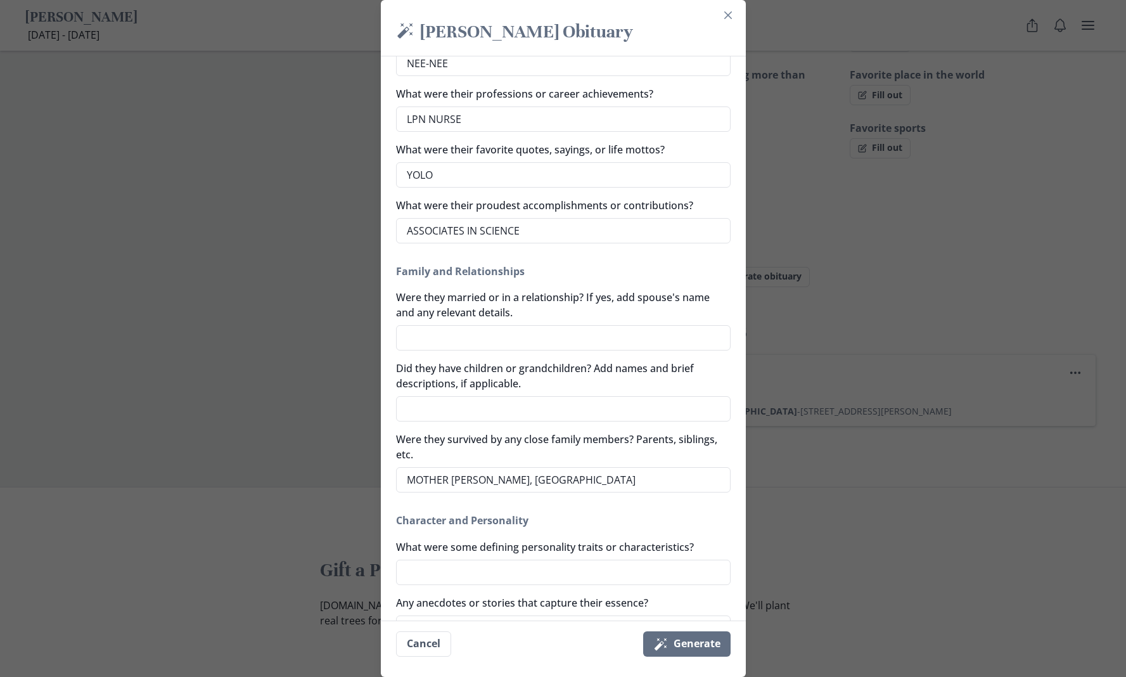
type textarea "x"
type textarea "MOTHER JOSEPHINE TAYLOR, DAUGH"
type textarea "x"
type textarea "MOTHER JOSEPHINE TAYLOR, DAUGHT"
type textarea "x"
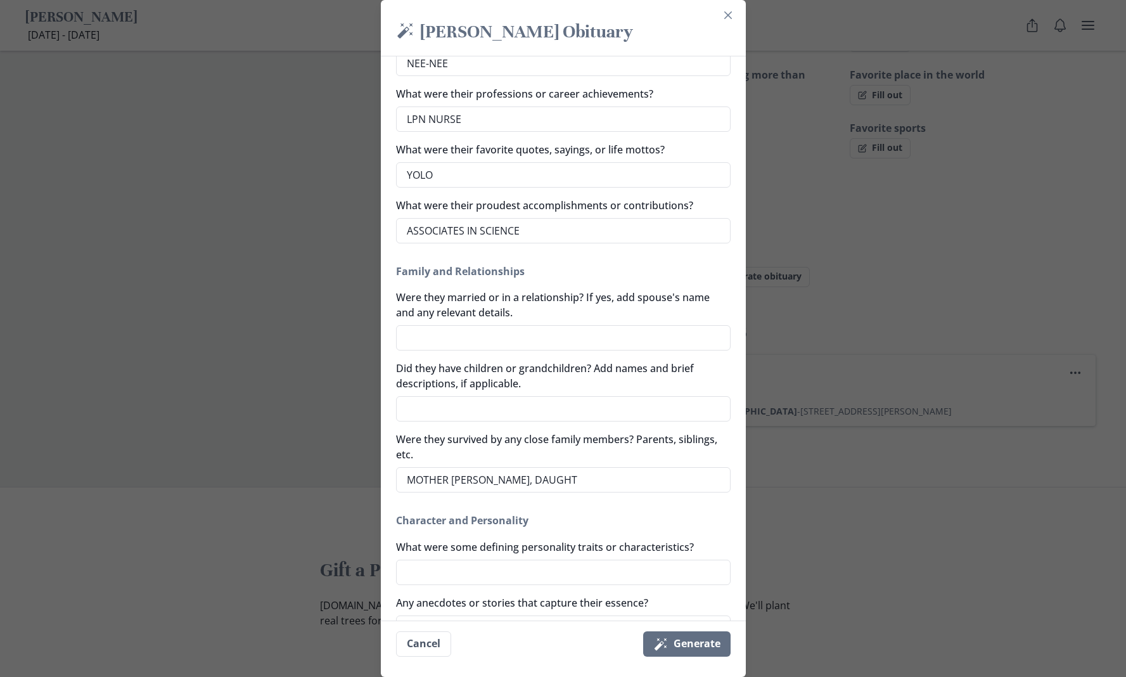
type textarea "MOTHER JOSEPHINE TAYLOR, DAUGHTE"
type textarea "x"
type textarea "MOTHER JOSEPHINE TAYLOR, DAUGHTER"
type textarea "x"
type textarea "MOTHER JOSEPHINE TAYLOR, DAUGHTER"
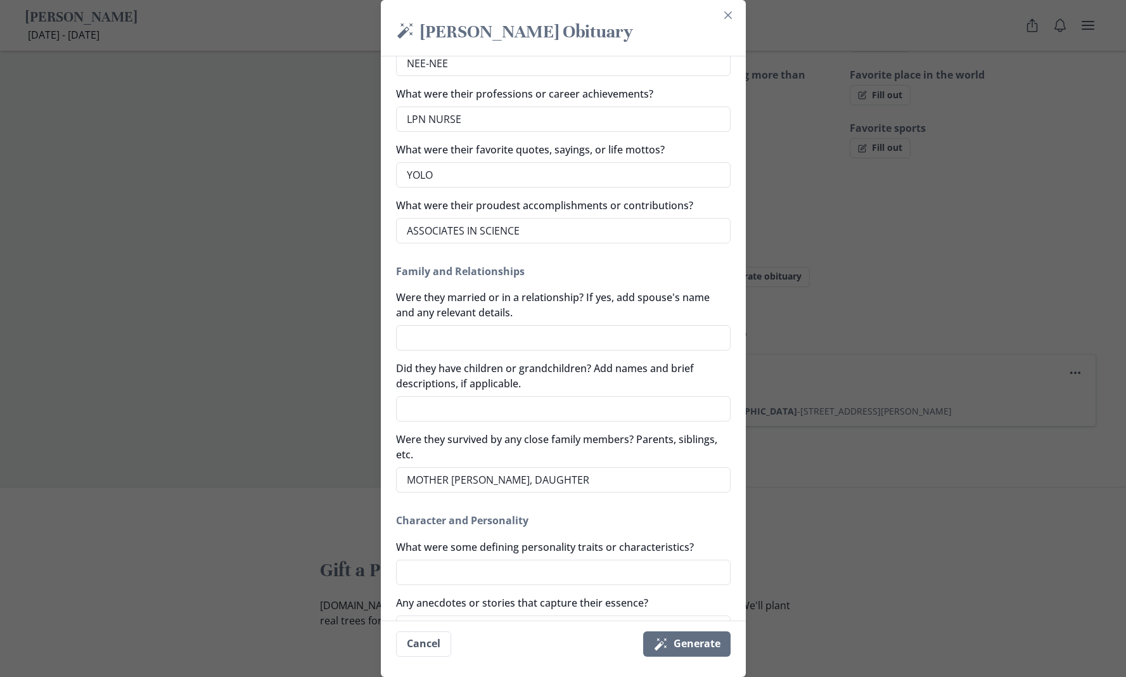
type textarea "x"
type textarea "MOTHER JOSEPHINE TAYLOR, DAUGHTER A"
type textarea "x"
type textarea "MOTHER JOSEPHINE TAYLOR, DAUGHTER AN"
type textarea "x"
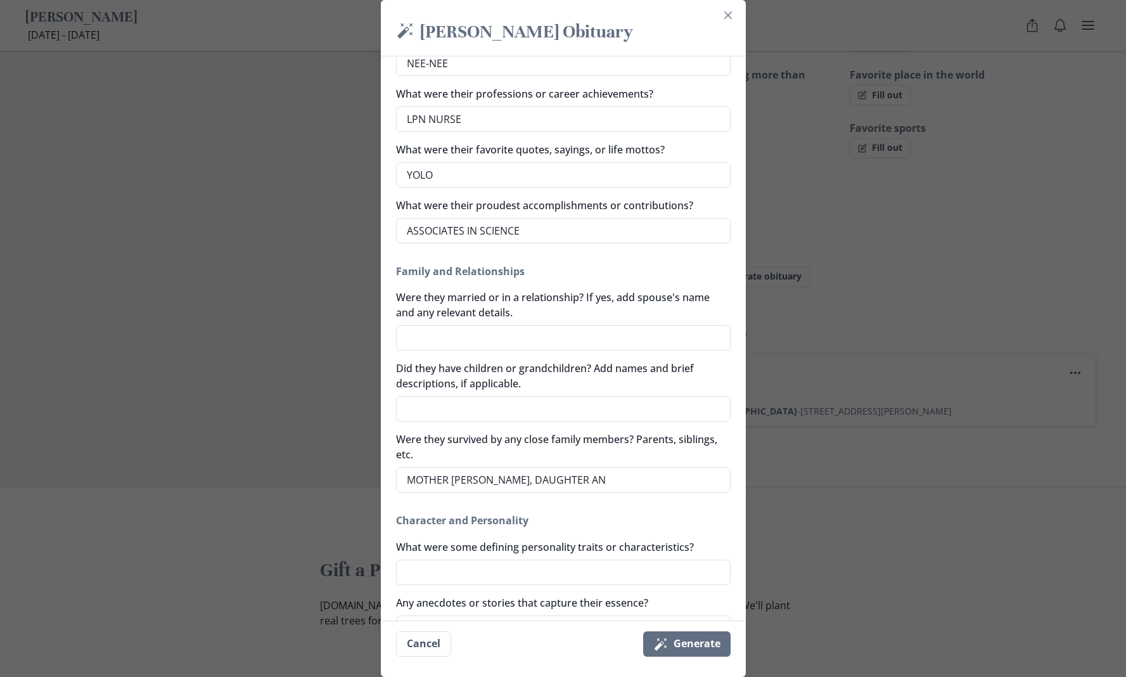
type textarea "MOTHER JOSEPHINE TAYLOR, DAUGHTER ANG"
type textarea "x"
type textarea "MOTHER JOSEPHINE TAYLOR, DAUGHTER ANGE"
type textarea "x"
type textarea "MOTHER JOSEPHINE TAYLOR, DAUGHTER ANGEL"
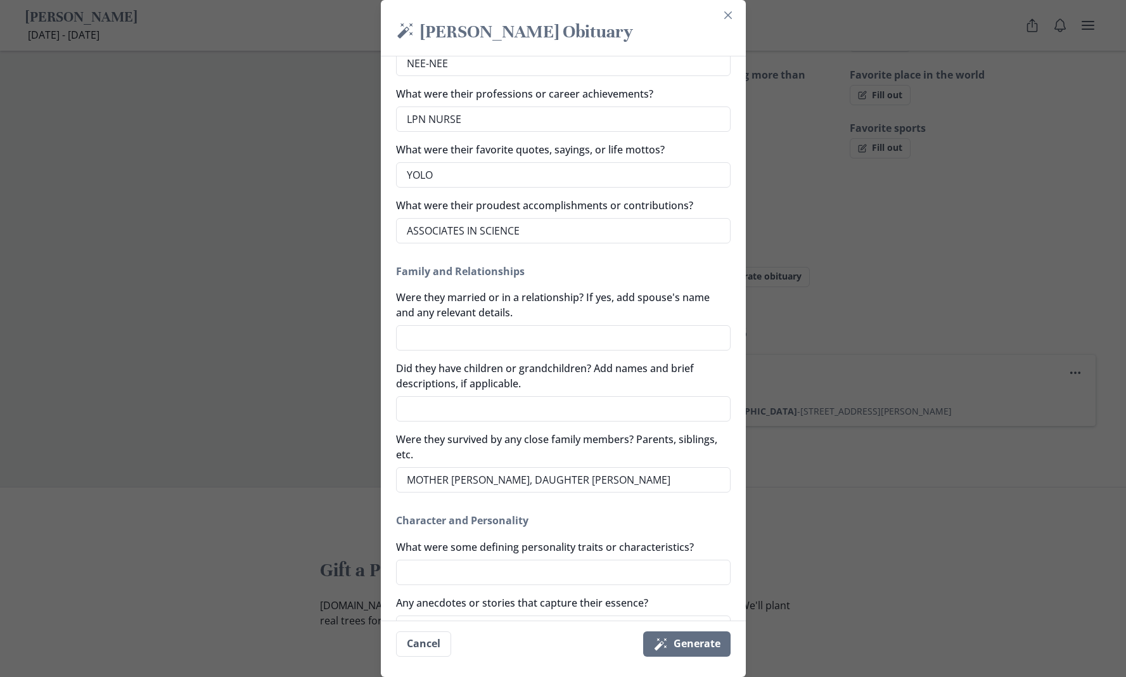
type textarea "x"
type textarea "MOTHER JOSEPHINE TAYLOR, DAUGHTER ANGELA"
type textarea "x"
type textarea "MOTHER JOSEPHINE TAYLOR, DAUGHTER ANGELA"
type textarea "x"
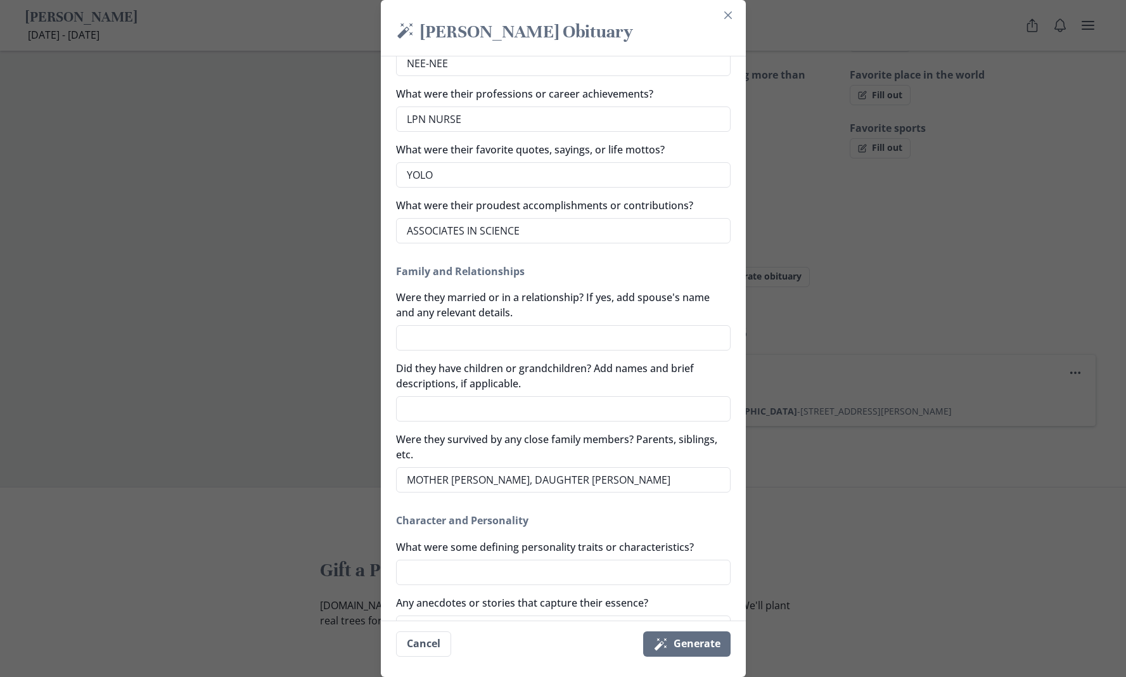
type textarea "MOTHER JOSEPHINE TAYLOR, DAUGHTER ANGELA S"
type textarea "x"
type textarea "MOTHER JOSEPHINE TAYLOR, DAUGHTER ANGELA SM"
type textarea "x"
type textarea "MOTHER JOSEPHINE TAYLOR, DAUGHTER ANGELA SMI"
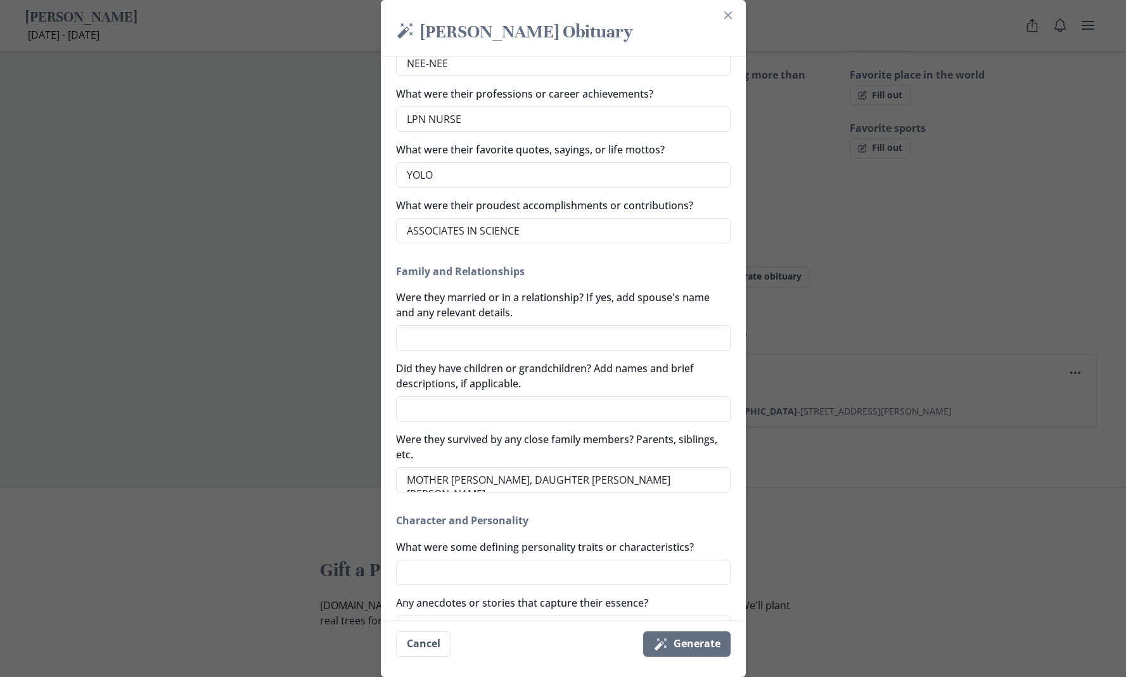
type textarea "x"
type textarea "MOTHER JOSEPHINE TAYLOR, DAUGHTER ANGELA SMIT"
type textarea "x"
type textarea "MOTHER JOSEPHINE TAYLOR, DAUGHTER ANGELA SMITH"
type textarea "x"
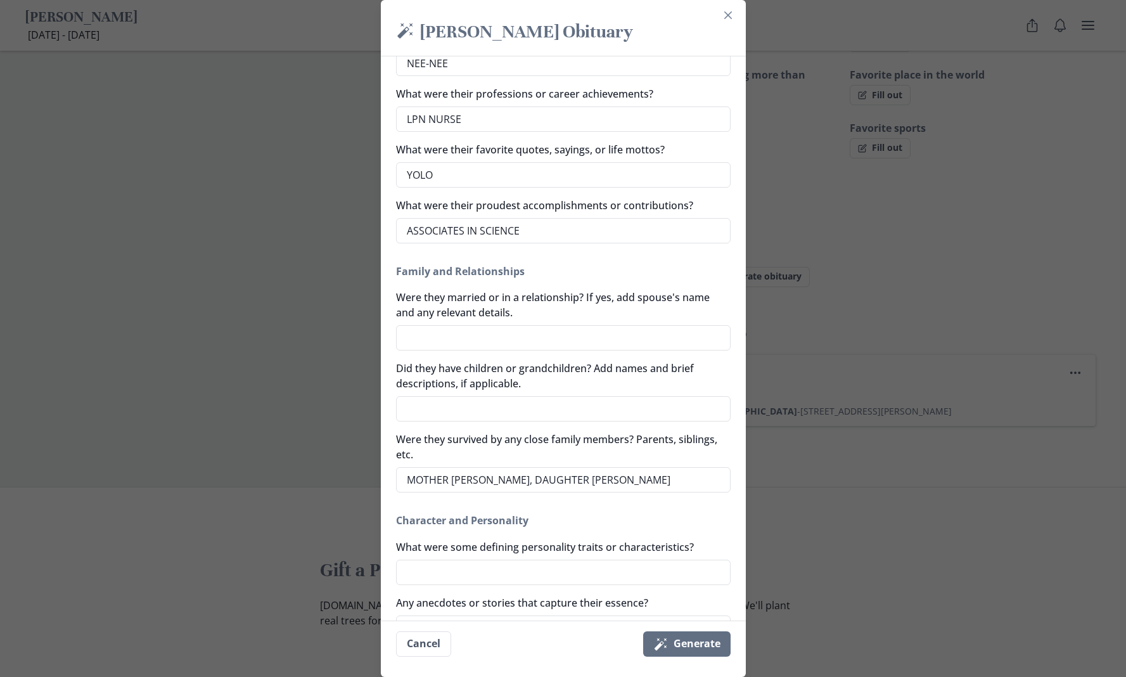
type textarea "MOTHER JOSEPHINE TAYLOR, DAUGHTER ANGELA SMITH"
type textarea "x"
type textarea "MOTHER JOSEPHINE TAYLOR, DAUGHTER ANGELA SMITH"
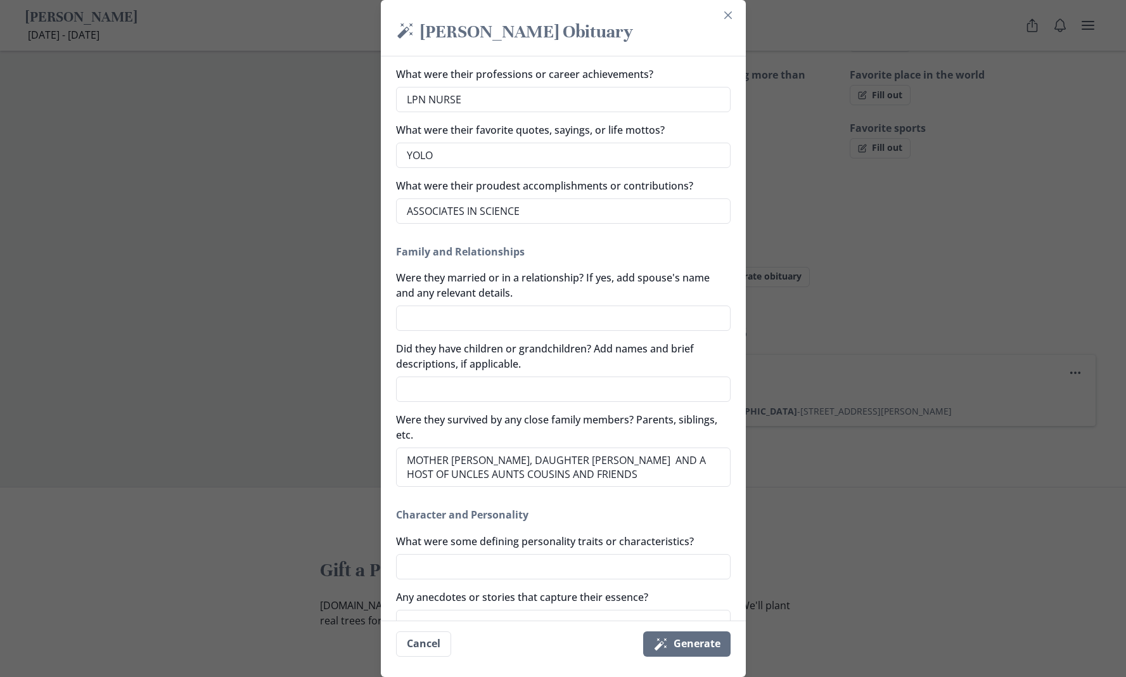
scroll to position [251, 0]
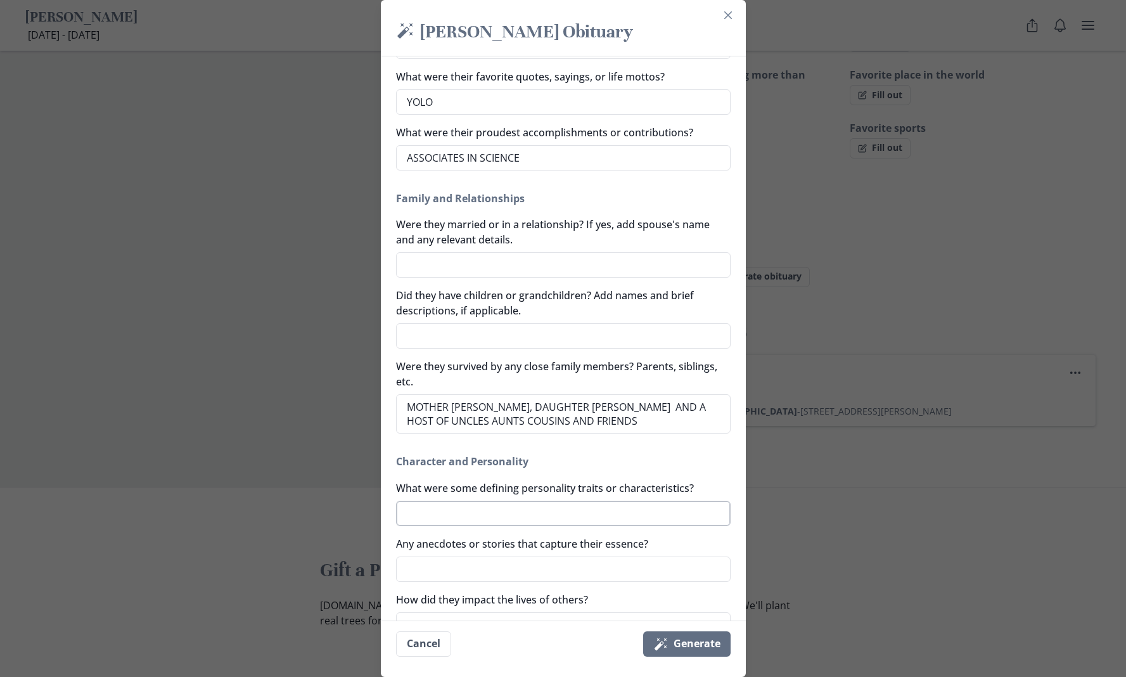
click at [530, 510] on textarea "What were some defining personality traits or characteristics?" at bounding box center [563, 513] width 335 height 25
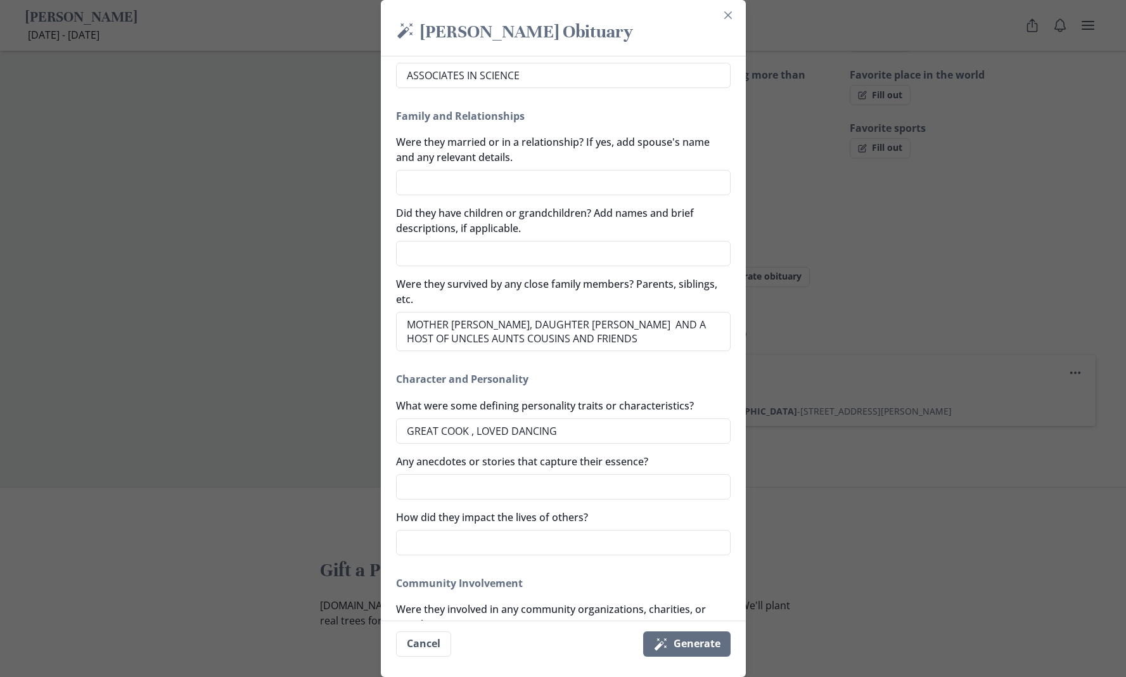
scroll to position [411, 0]
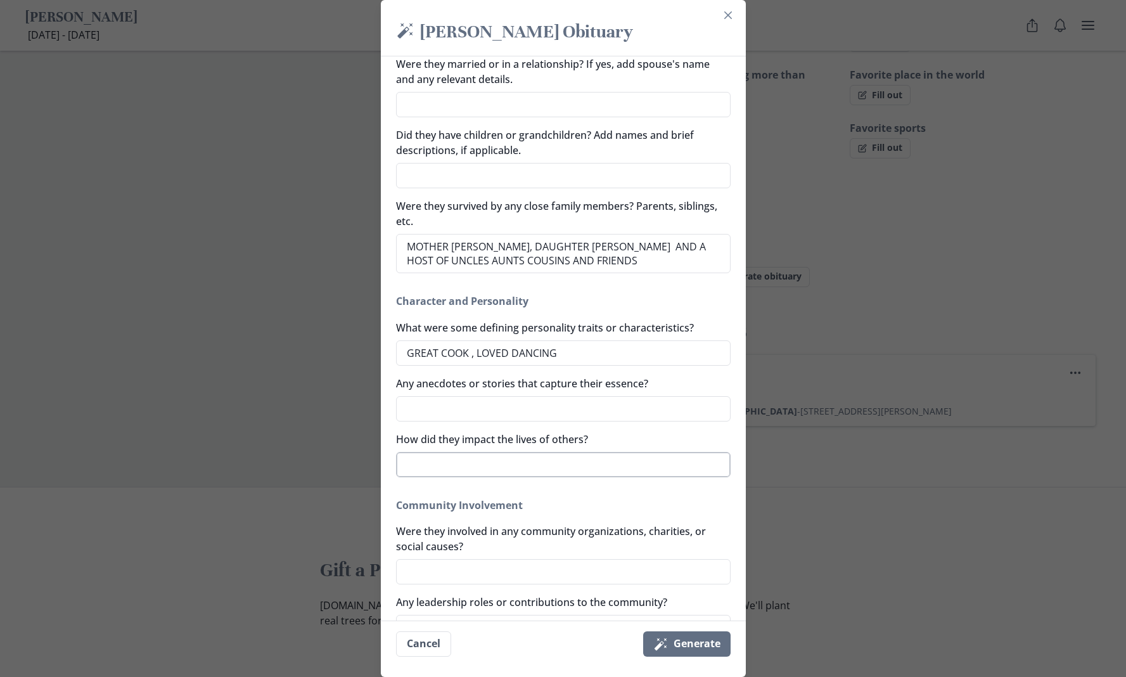
click at [483, 463] on textarea "How did they impact the lives of others?" at bounding box center [563, 464] width 335 height 25
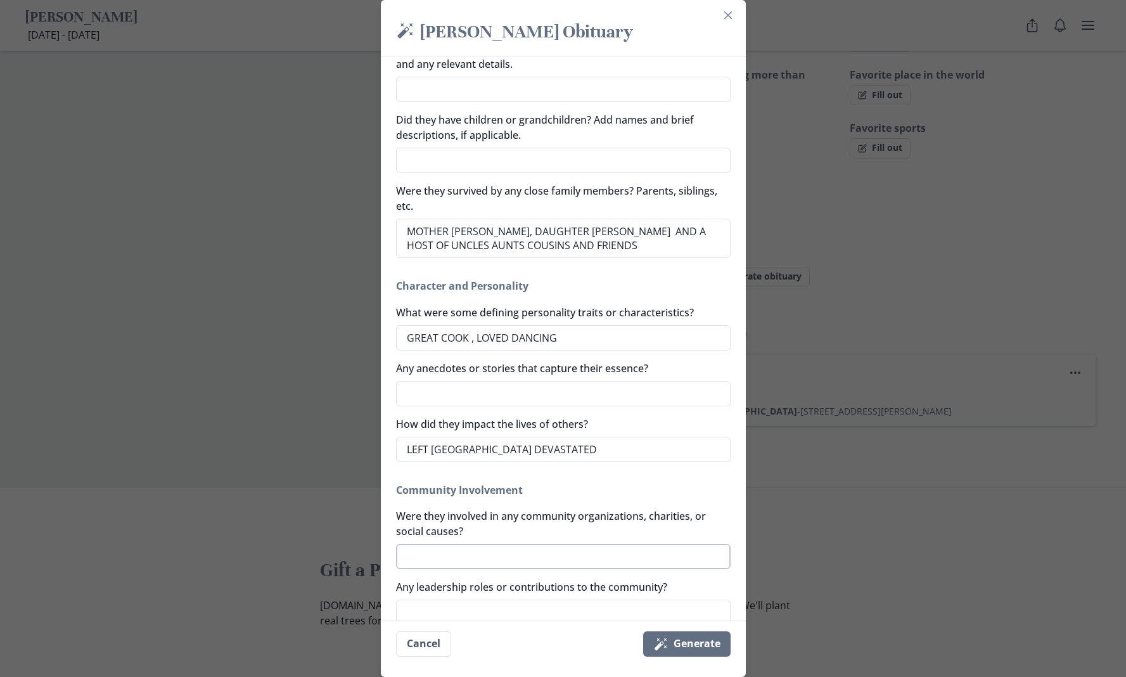
click at [438, 559] on textarea "Were they involved in any community organizations, charities, or social causes?" at bounding box center [563, 556] width 335 height 25
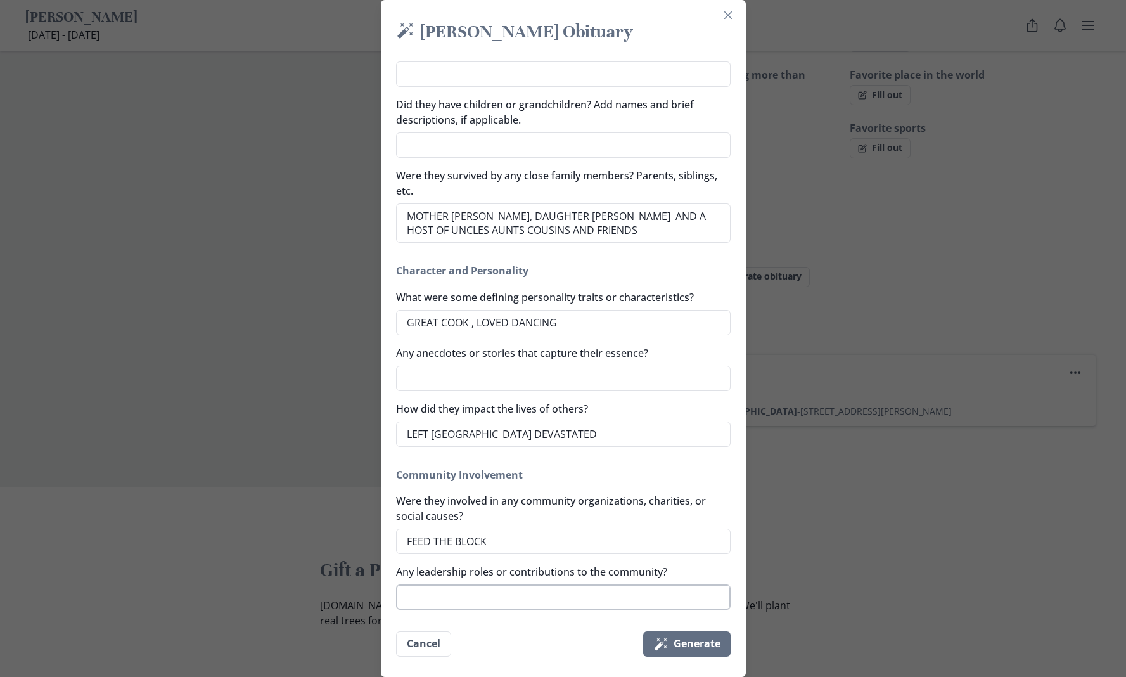
scroll to position [653, 0]
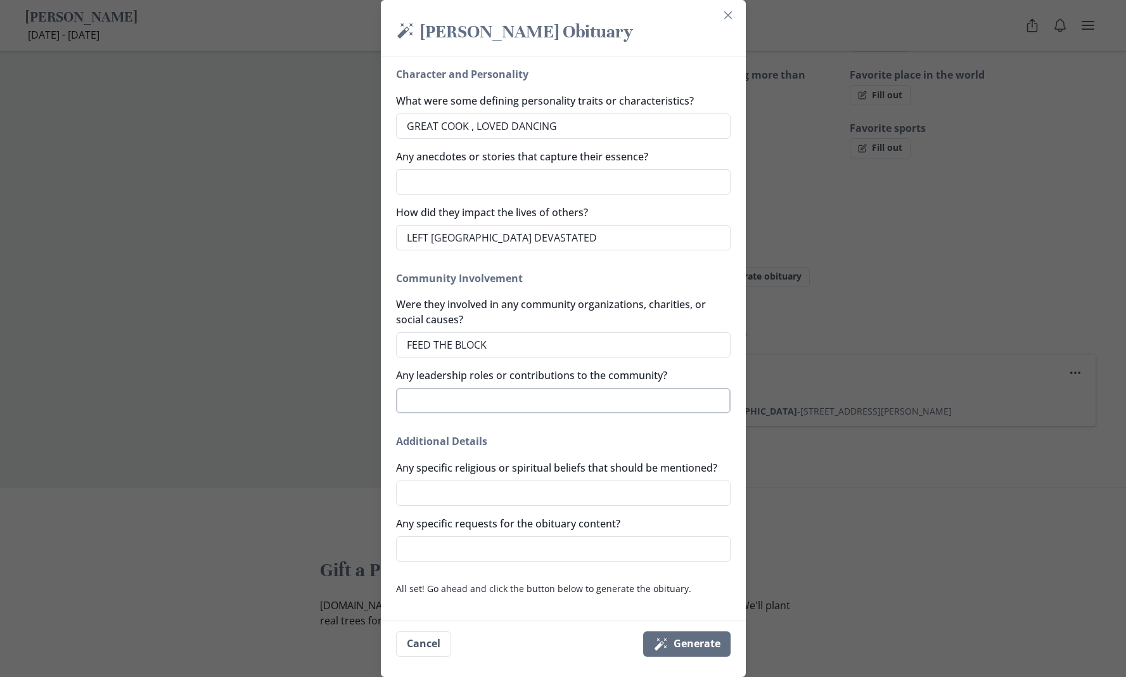
click at [500, 392] on textarea "Any leadership roles or contributions to the community?" at bounding box center [563, 400] width 335 height 25
click at [482, 494] on textarea "Any specific religious or spiritual beliefs that should be mentioned?" at bounding box center [563, 492] width 335 height 25
click at [710, 648] on button "Magic wand Generate" at bounding box center [686, 643] width 87 height 25
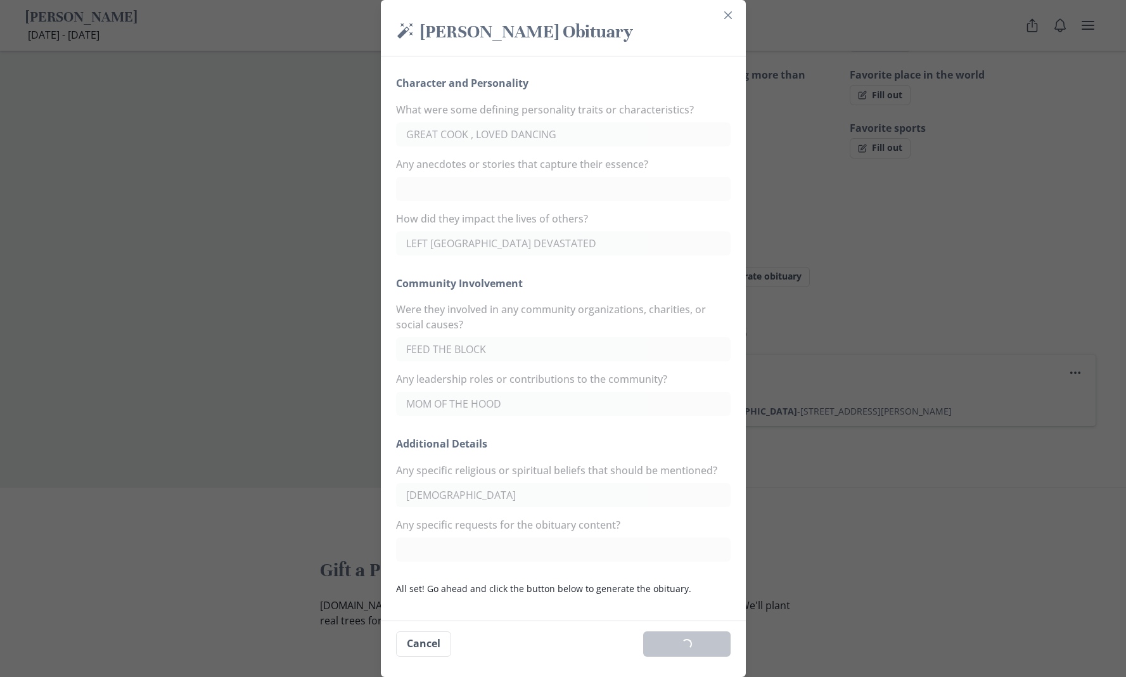
scroll to position [636, 0]
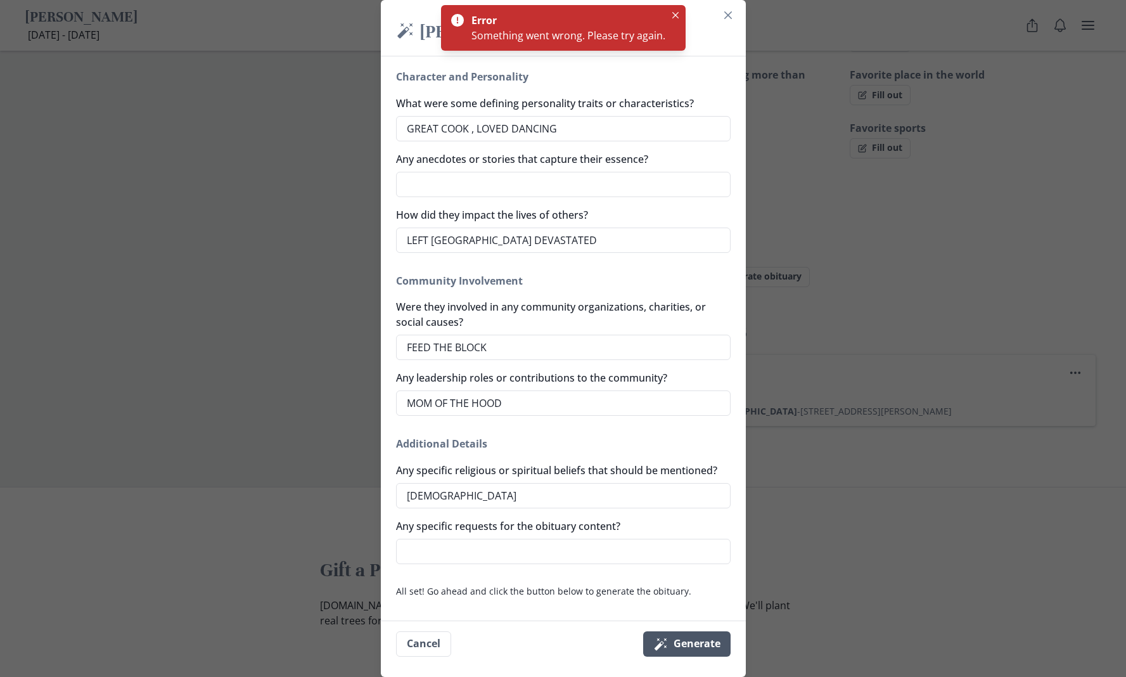
click at [696, 644] on button "Magic wand Generate" at bounding box center [686, 643] width 87 height 25
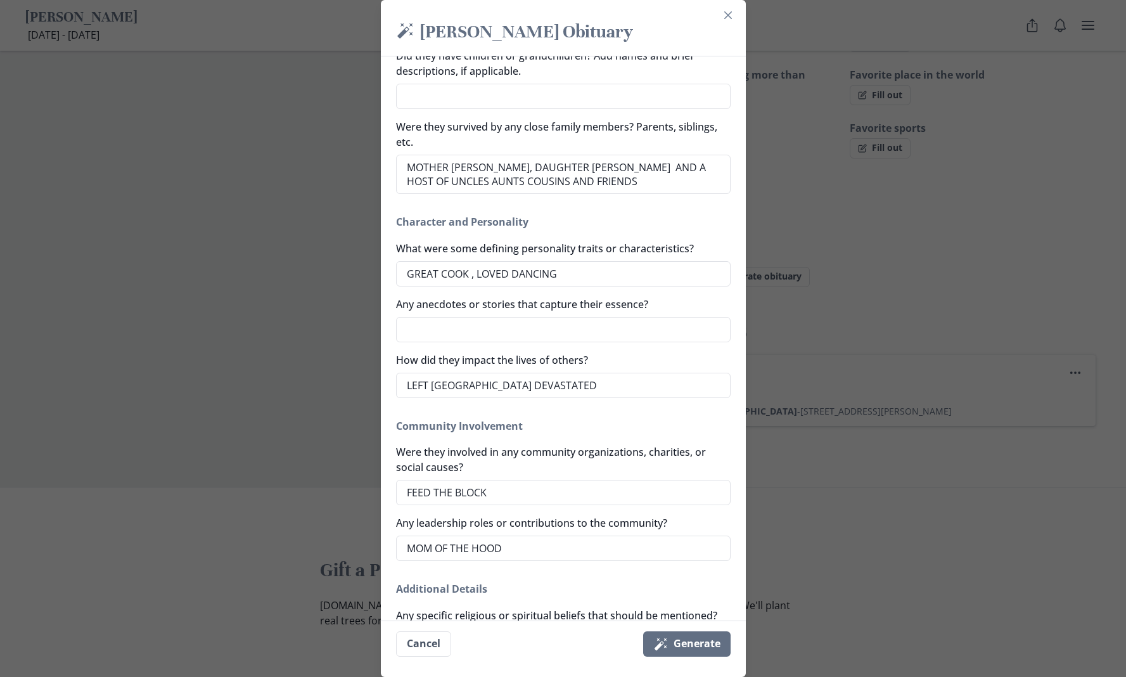
scroll to position [653, 0]
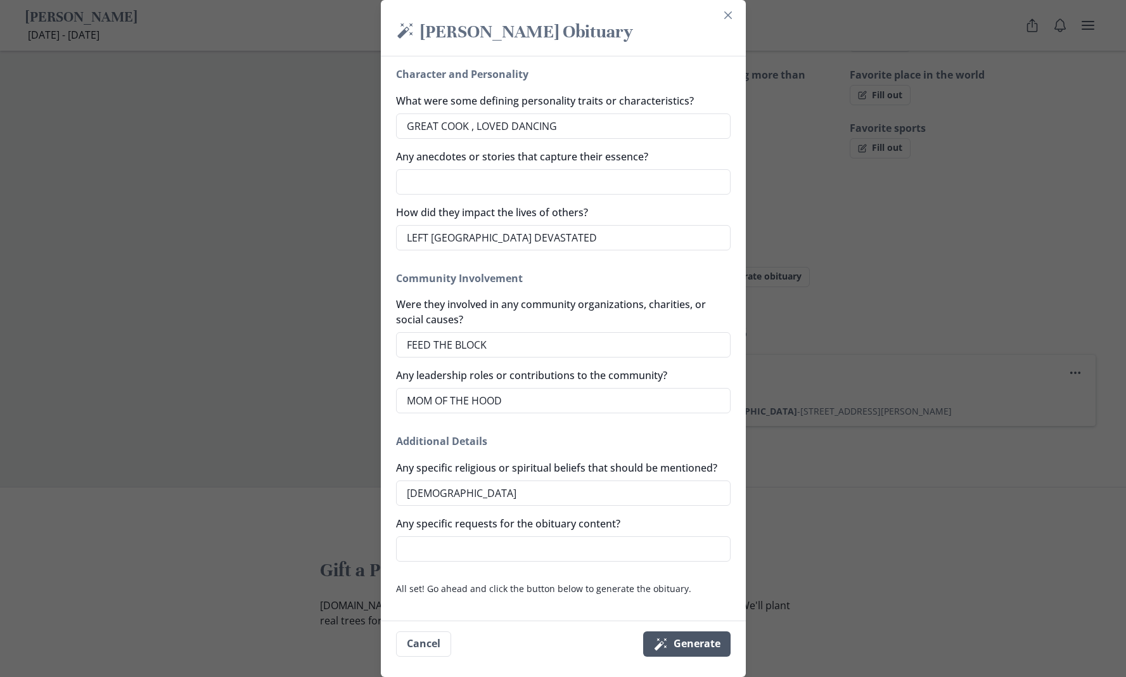
click at [681, 640] on button "Magic wand Generate" at bounding box center [686, 643] width 87 height 25
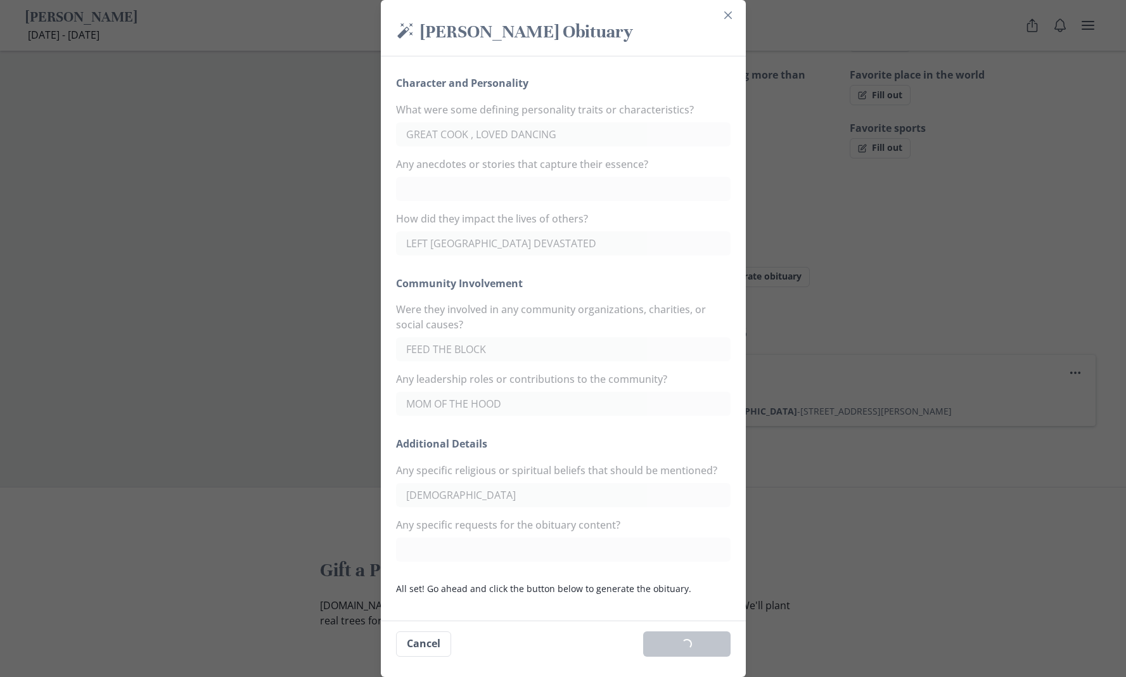
scroll to position [636, 0]
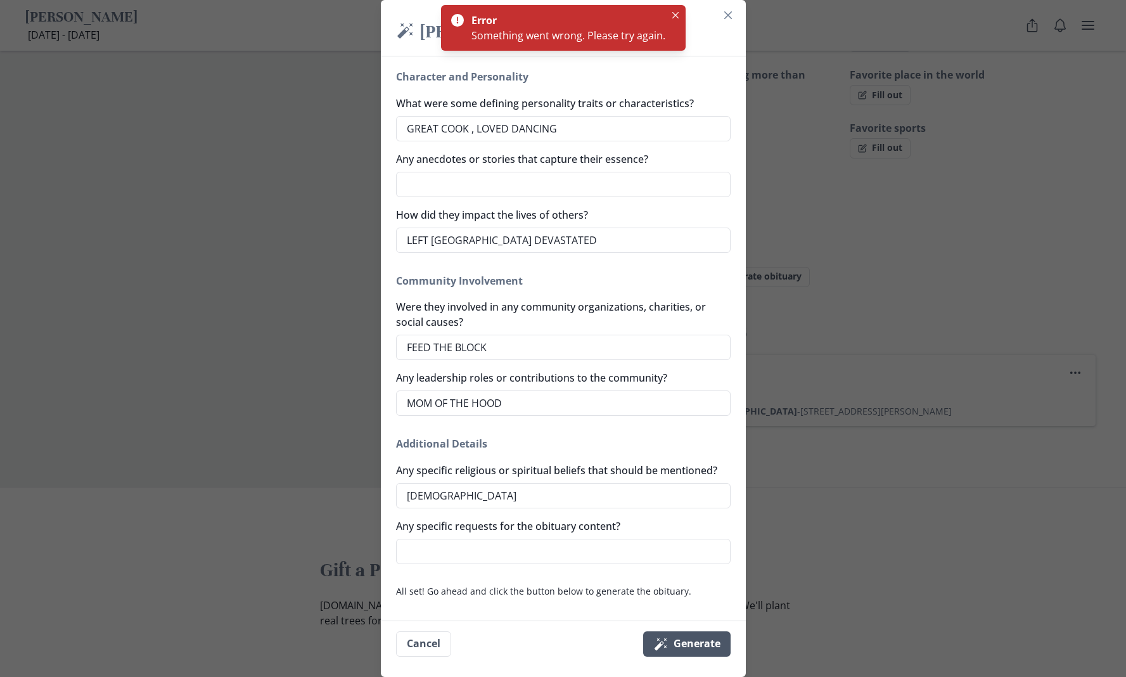
click at [698, 654] on button "Magic wand Generate" at bounding box center [686, 643] width 87 height 25
click at [698, 651] on button "Magic wand Generate" at bounding box center [686, 643] width 87 height 25
click at [698, 649] on button "Magic wand Generate" at bounding box center [686, 643] width 87 height 25
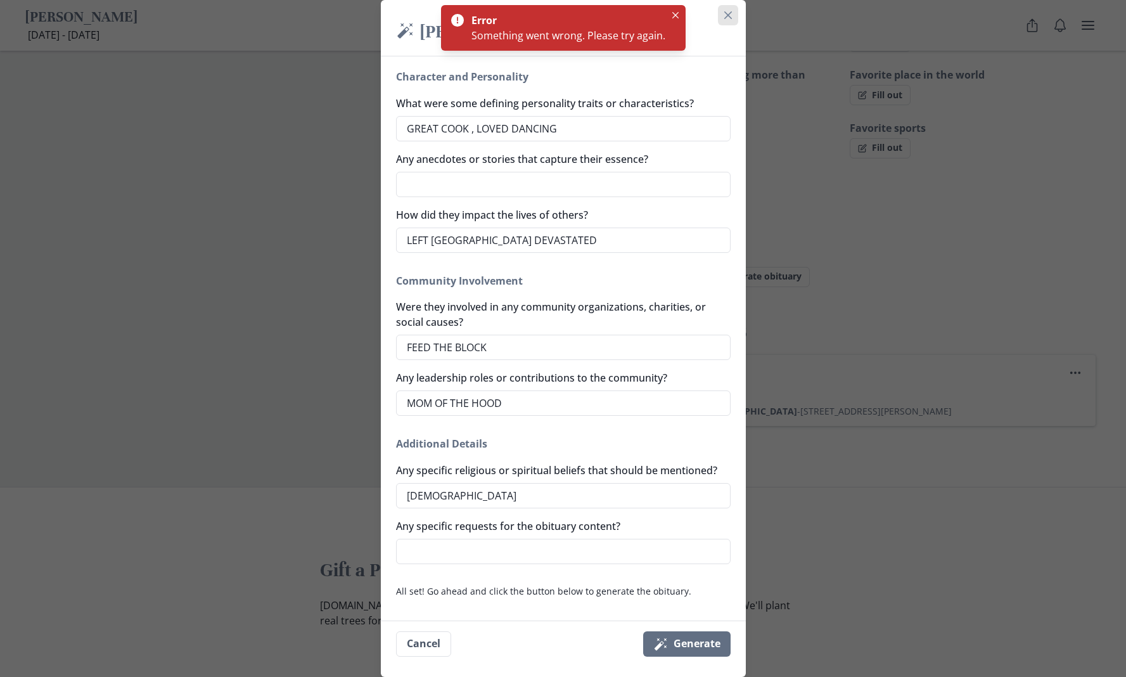
click at [731, 18] on icon "Close" at bounding box center [728, 15] width 8 height 8
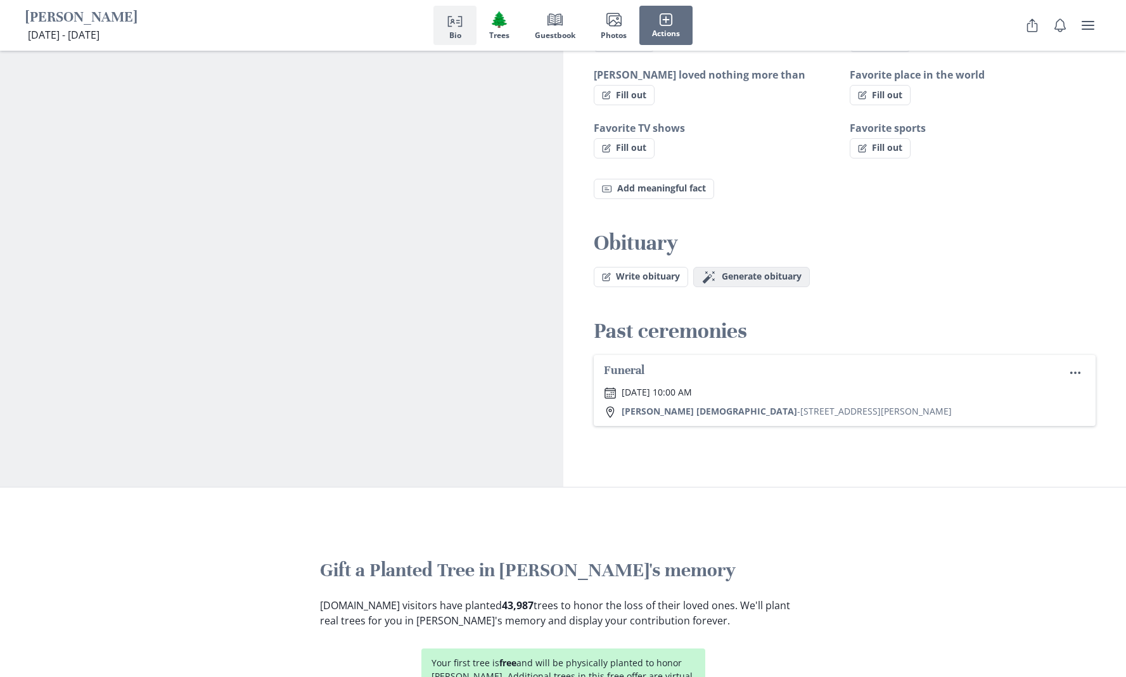
click at [736, 275] on span "Generate obituary" at bounding box center [762, 276] width 80 height 11
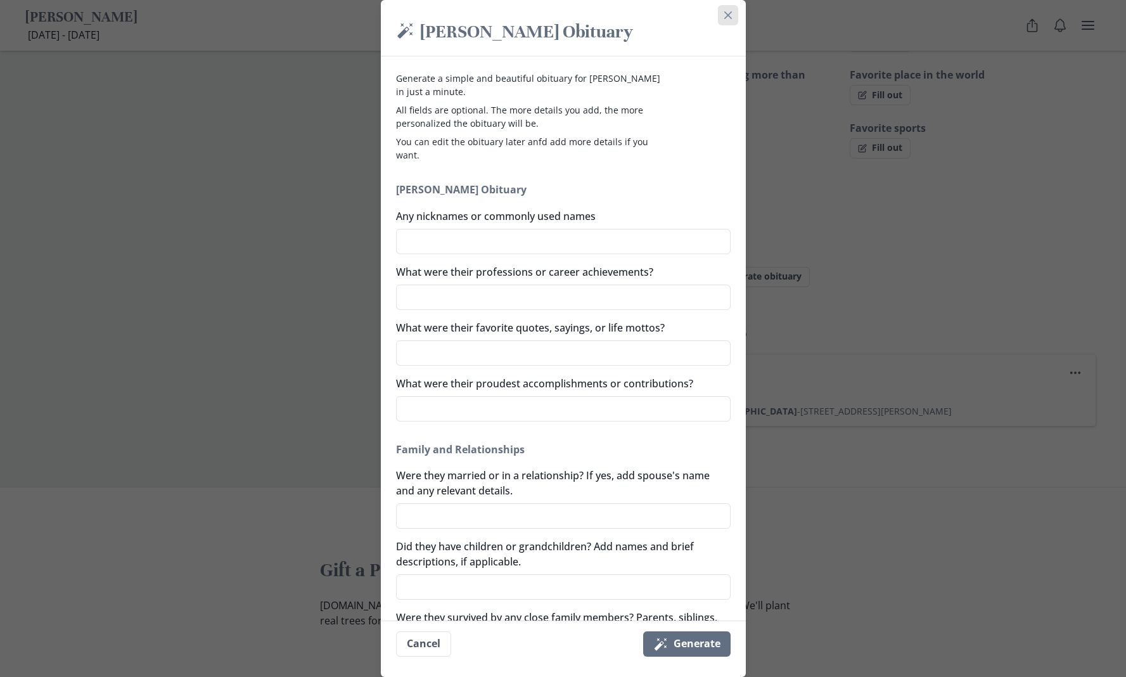
click at [732, 17] on icon "Close" at bounding box center [728, 15] width 8 height 8
